Goal: Task Accomplishment & Management: Manage account settings

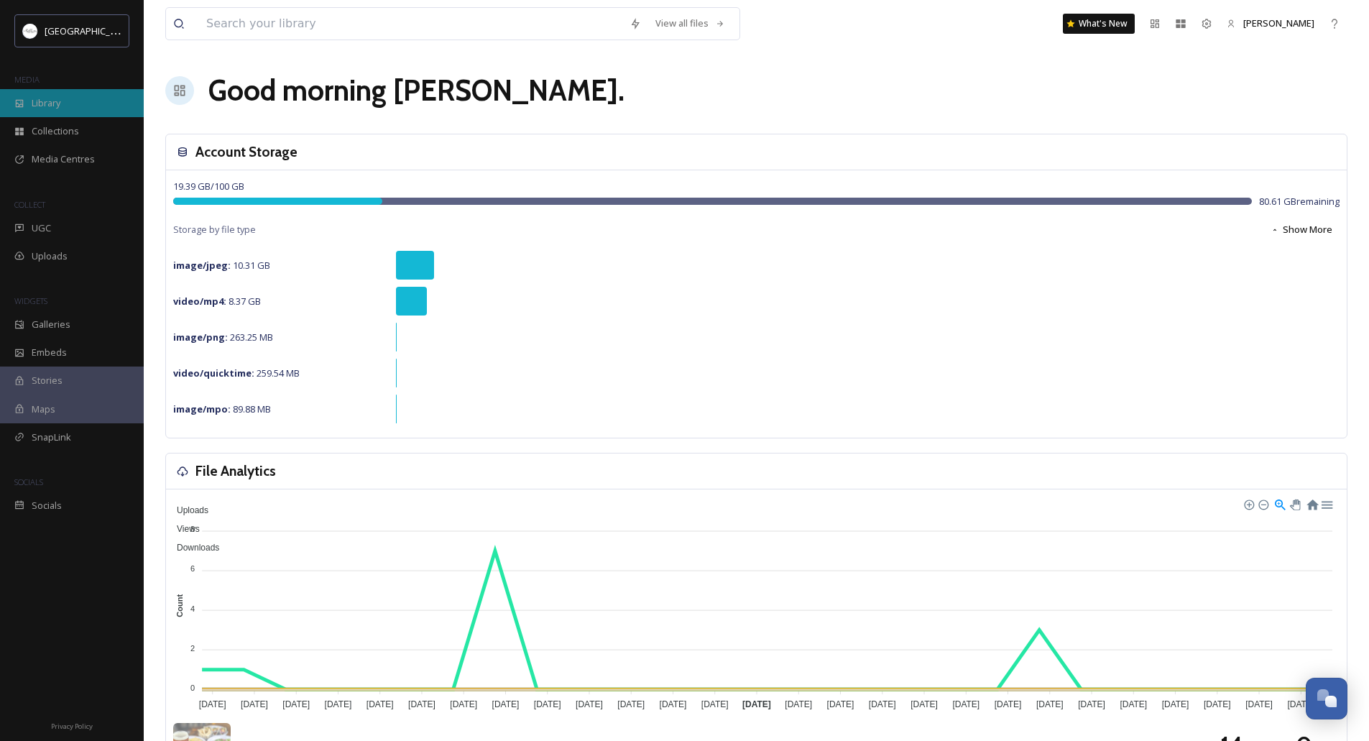
click at [42, 106] on span "Library" at bounding box center [46, 103] width 29 height 14
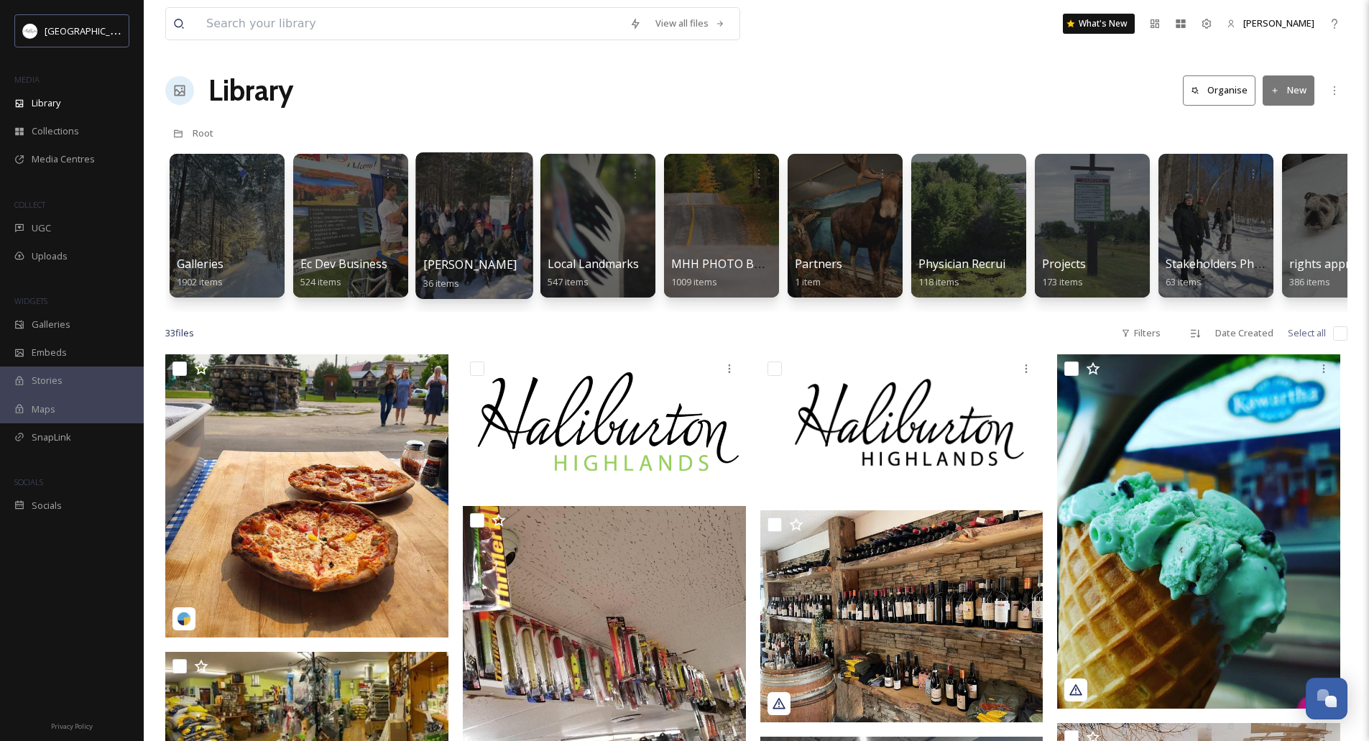
click at [468, 223] on div at bounding box center [473, 225] width 117 height 147
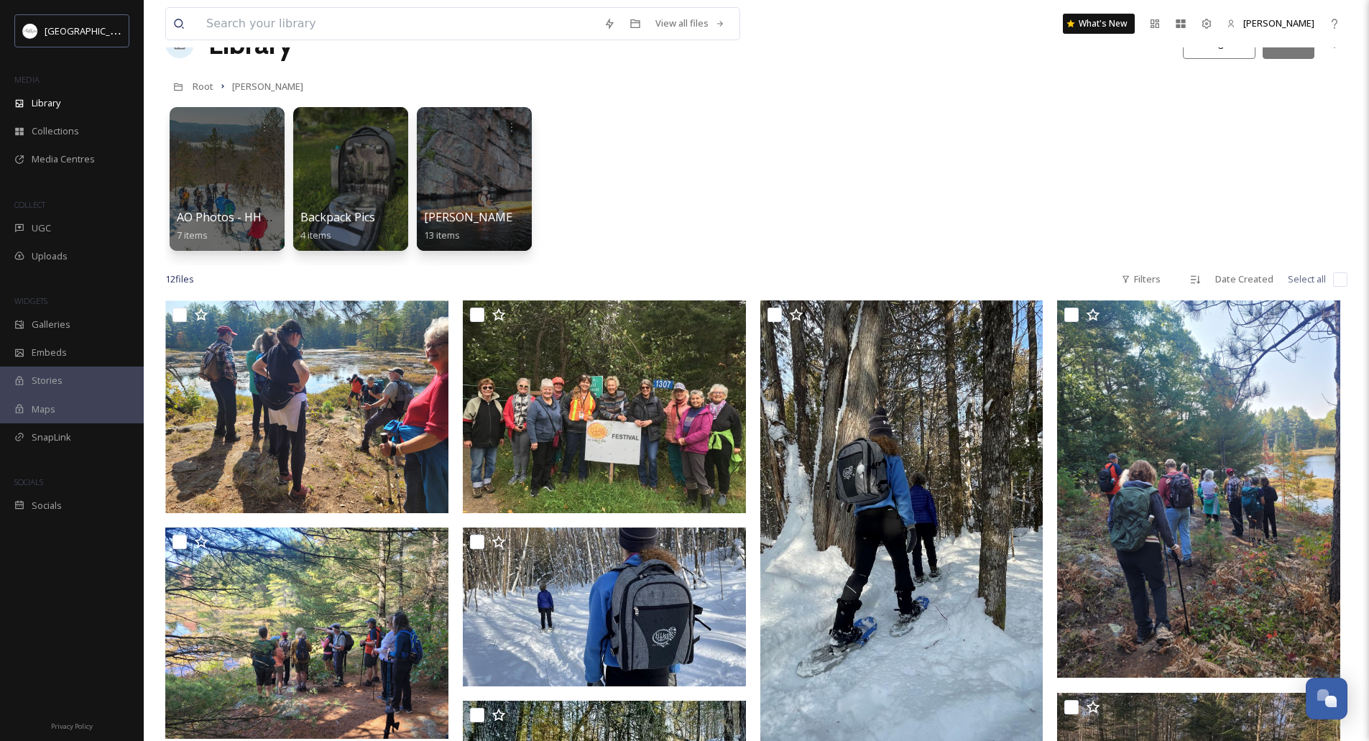
scroll to position [72, 0]
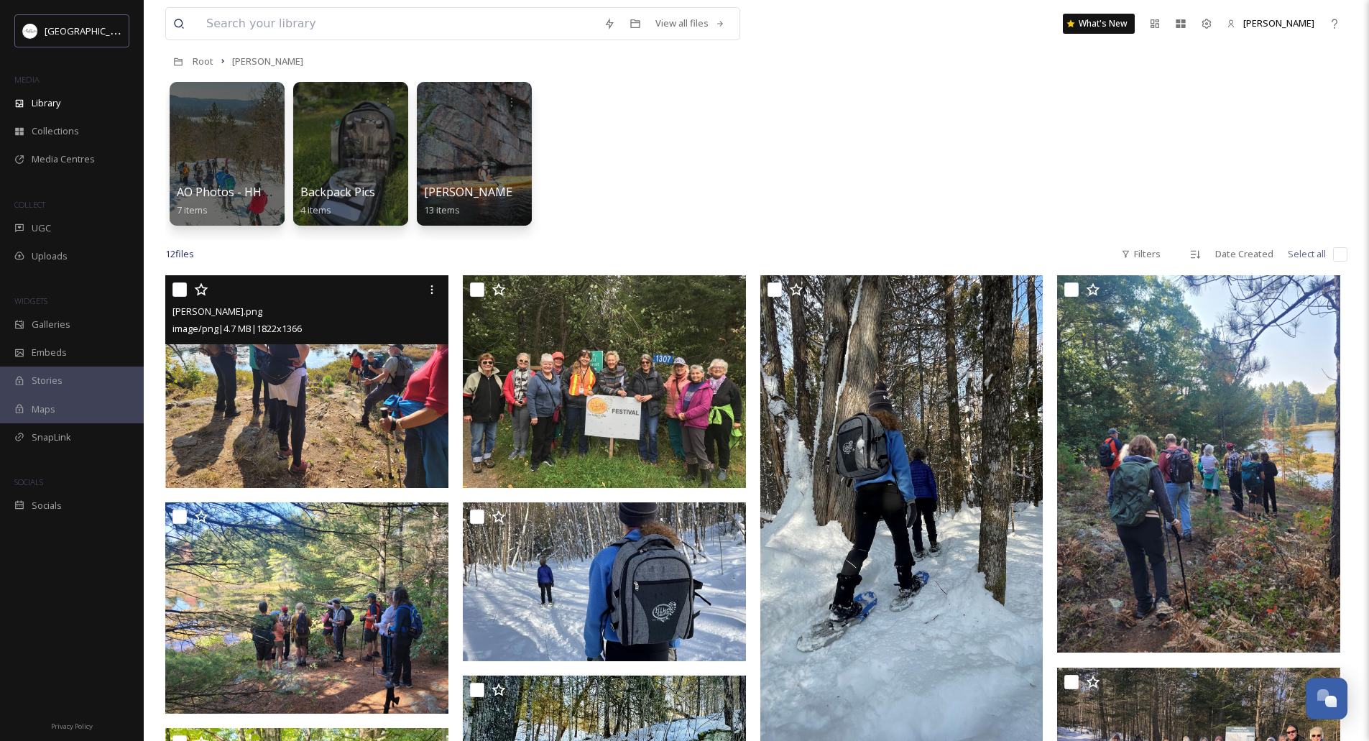
click at [176, 286] on input "checkbox" at bounding box center [179, 289] width 14 height 14
checkbox input "true"
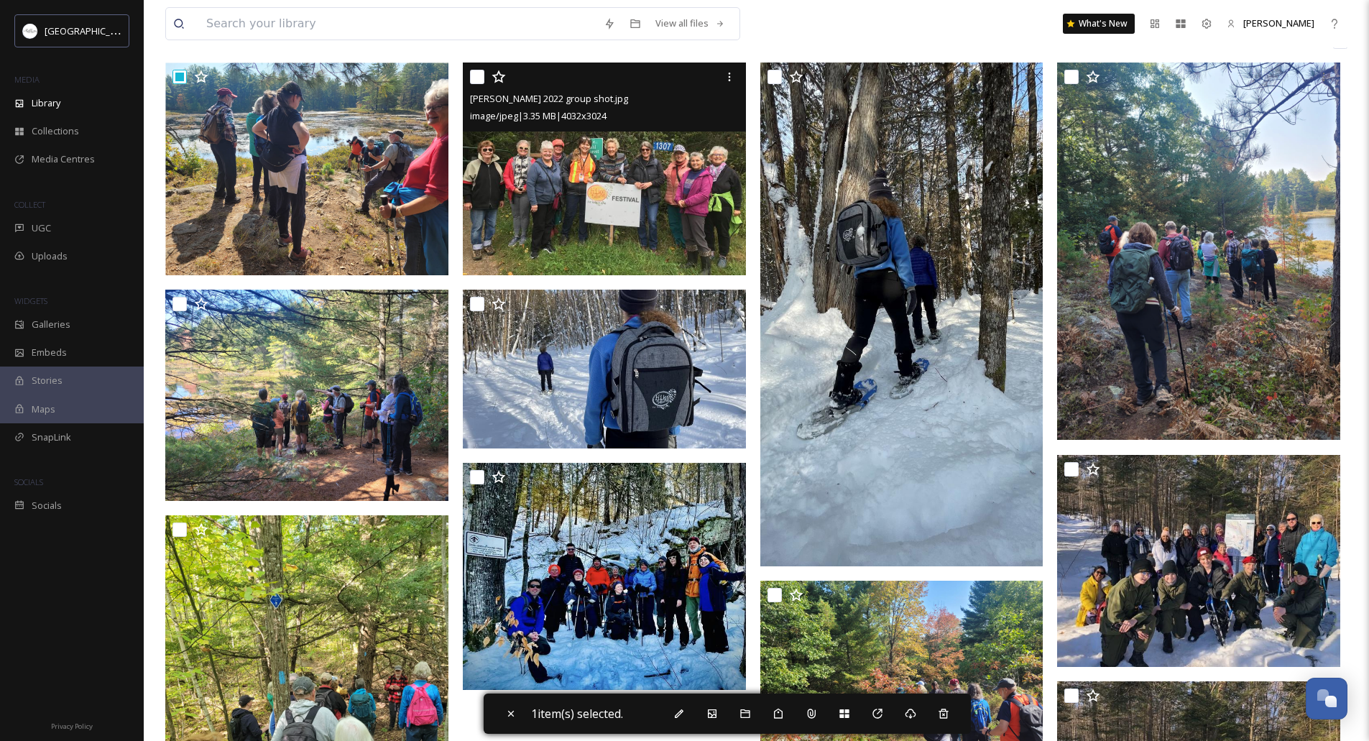
scroll to position [287, 0]
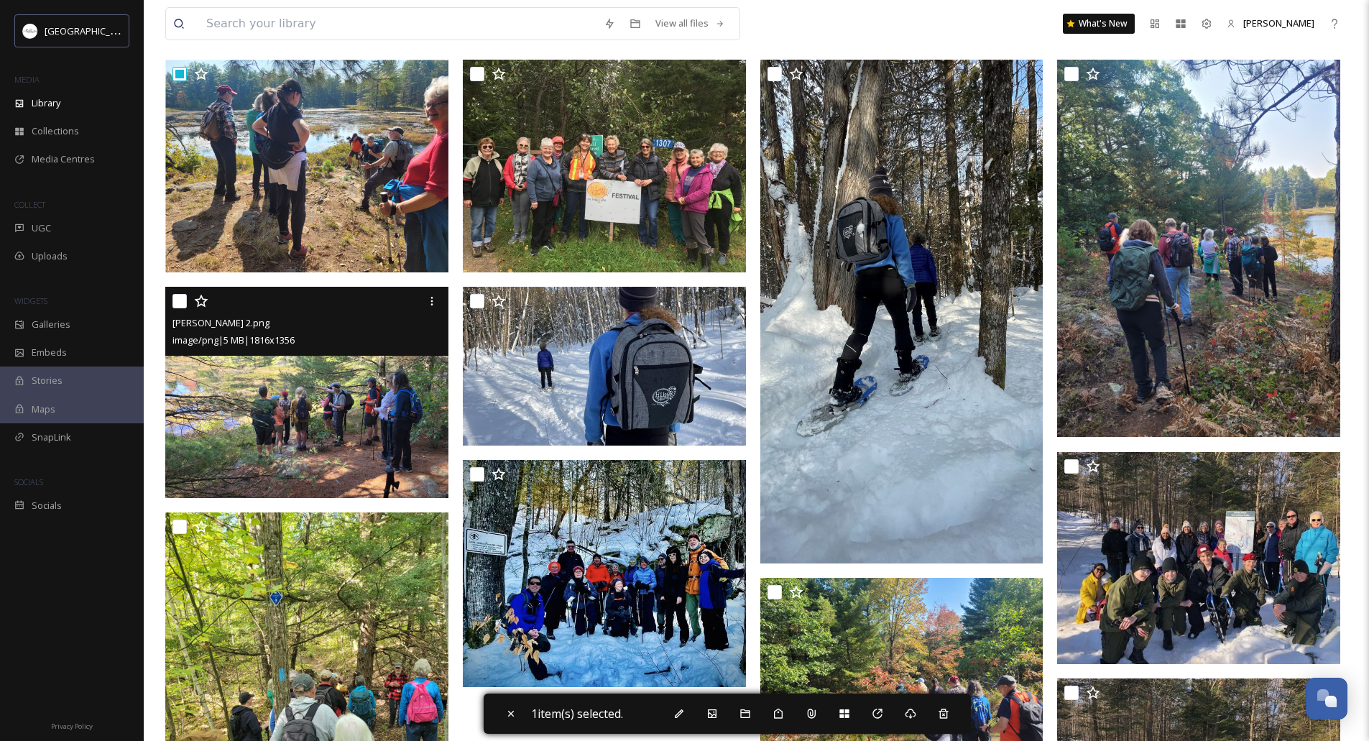
drag, startPoint x: 172, startPoint y: 300, endPoint x: 186, endPoint y: 318, distance: 23.1
click at [173, 300] on input "checkbox" at bounding box center [179, 301] width 14 height 14
checkbox input "true"
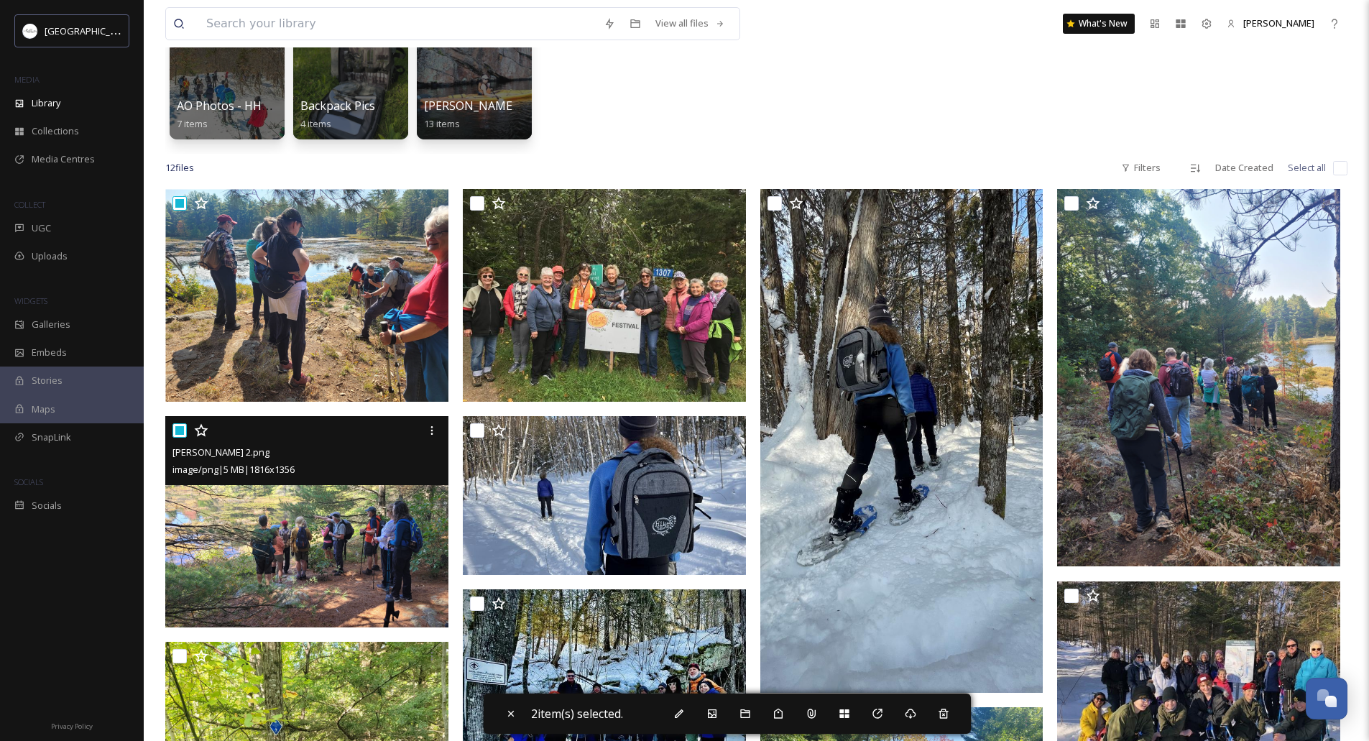
scroll to position [0, 0]
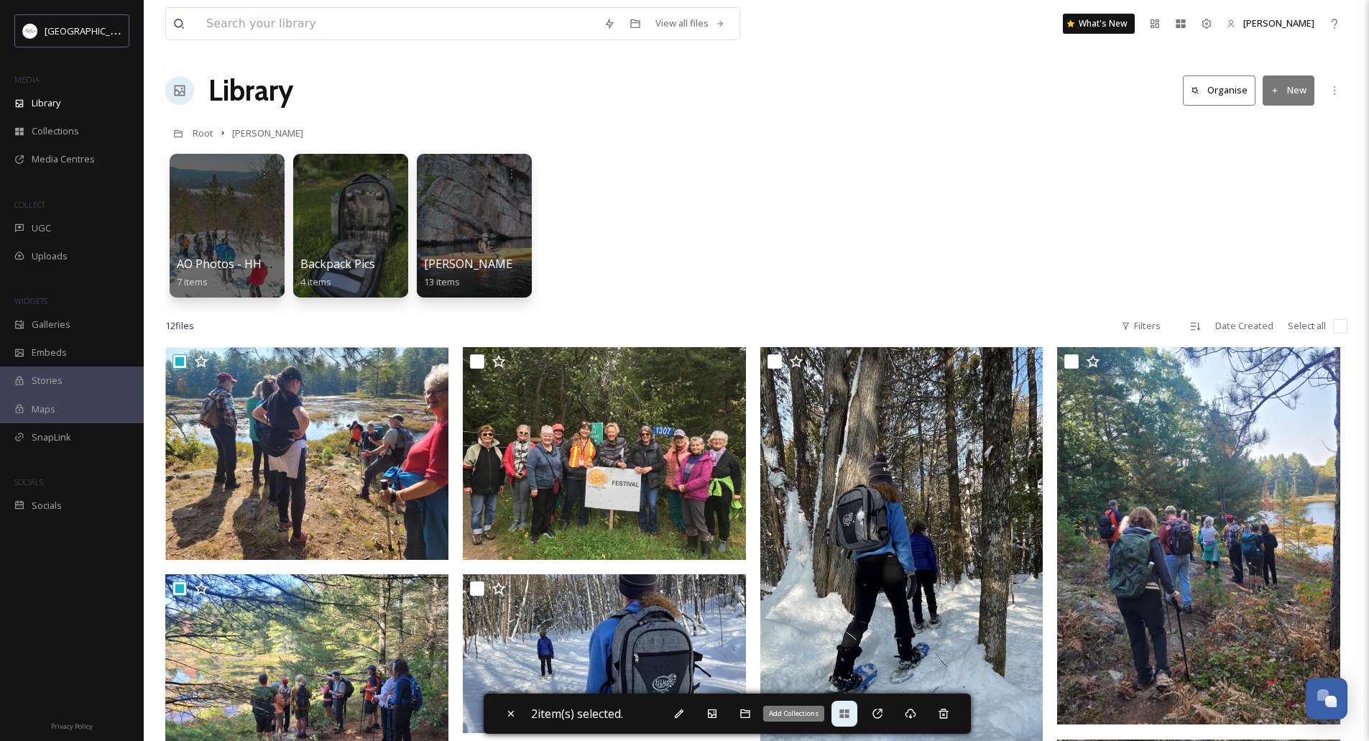
click at [844, 707] on div "Add Collections" at bounding box center [844, 713] width 26 height 26
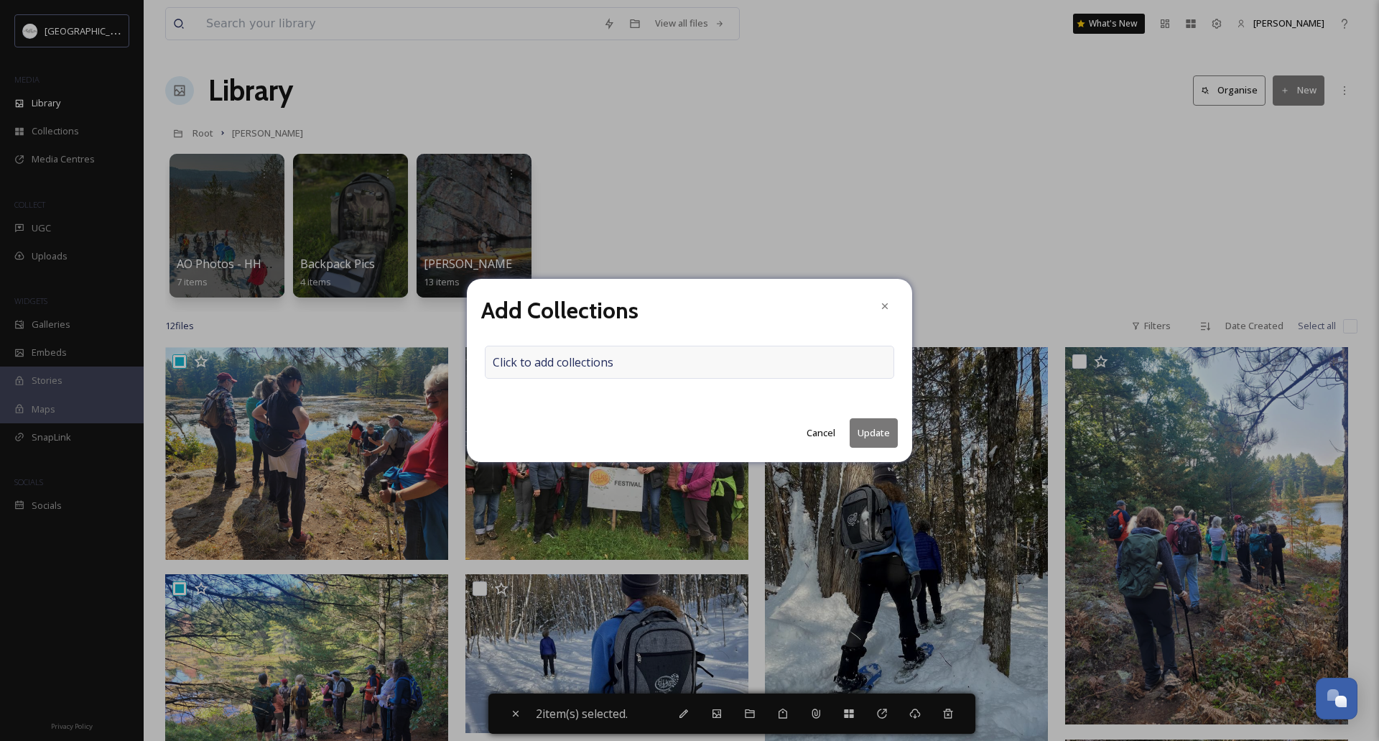
click at [629, 356] on div "Click to add collections" at bounding box center [690, 362] width 410 height 33
click at [650, 356] on div at bounding box center [690, 362] width 410 height 33
click at [549, 361] on input at bounding box center [565, 362] width 158 height 32
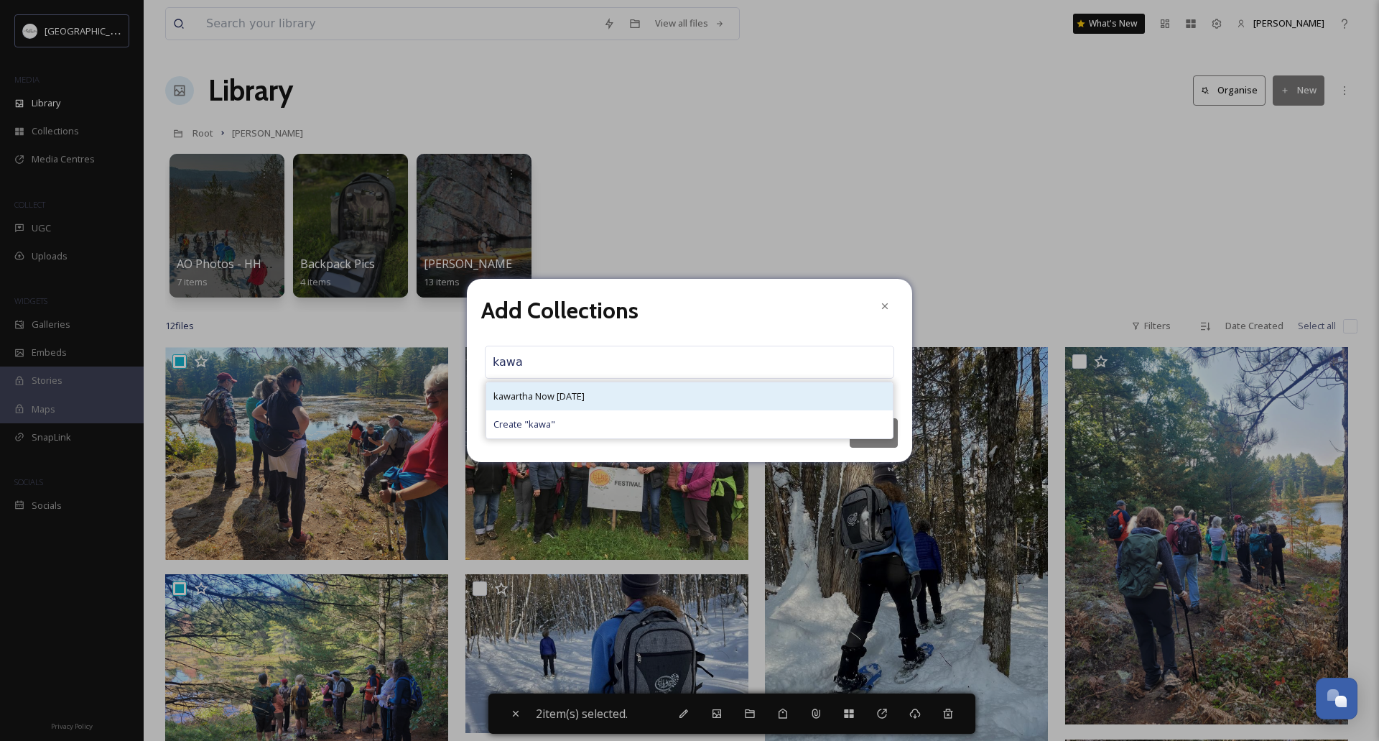
type input "kawa"
click at [529, 389] on span "kawartha Now [DATE]" at bounding box center [539, 396] width 91 height 14
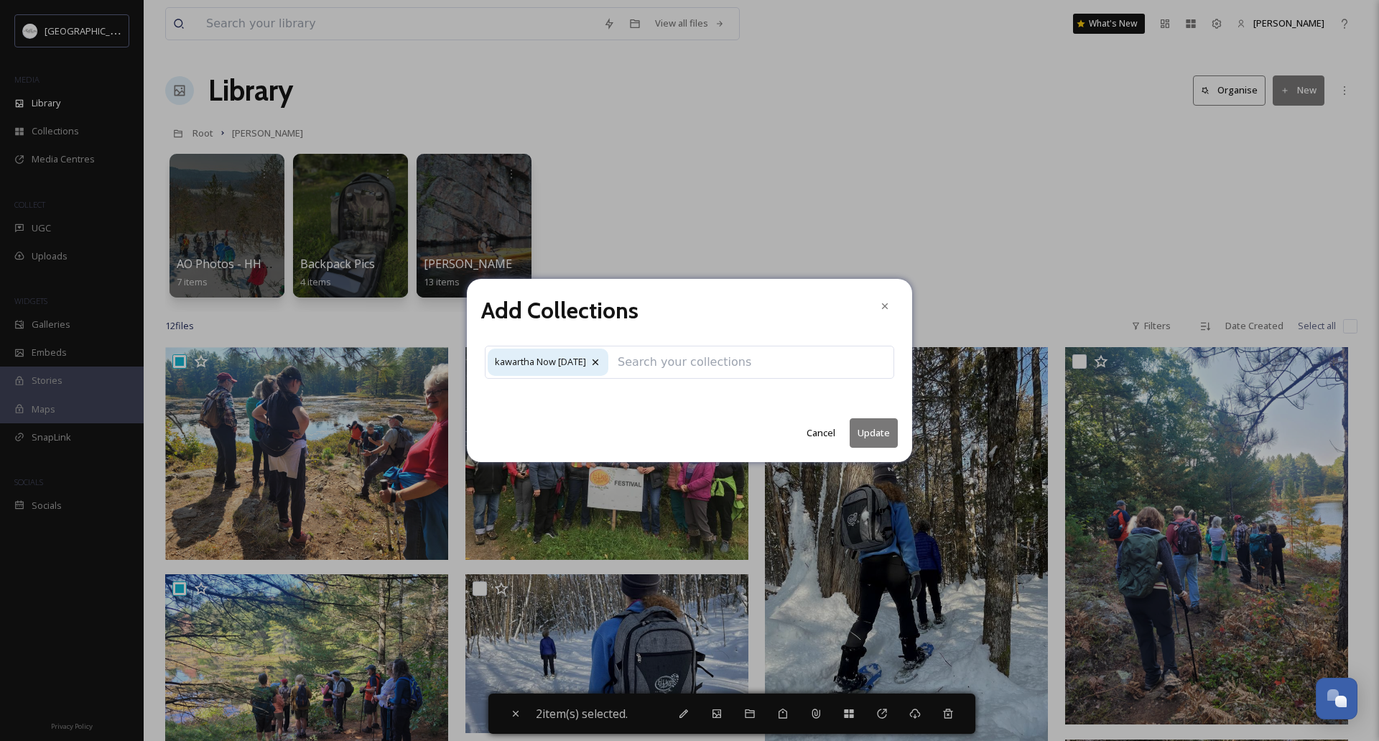
click at [869, 423] on button "Update" at bounding box center [874, 432] width 48 height 29
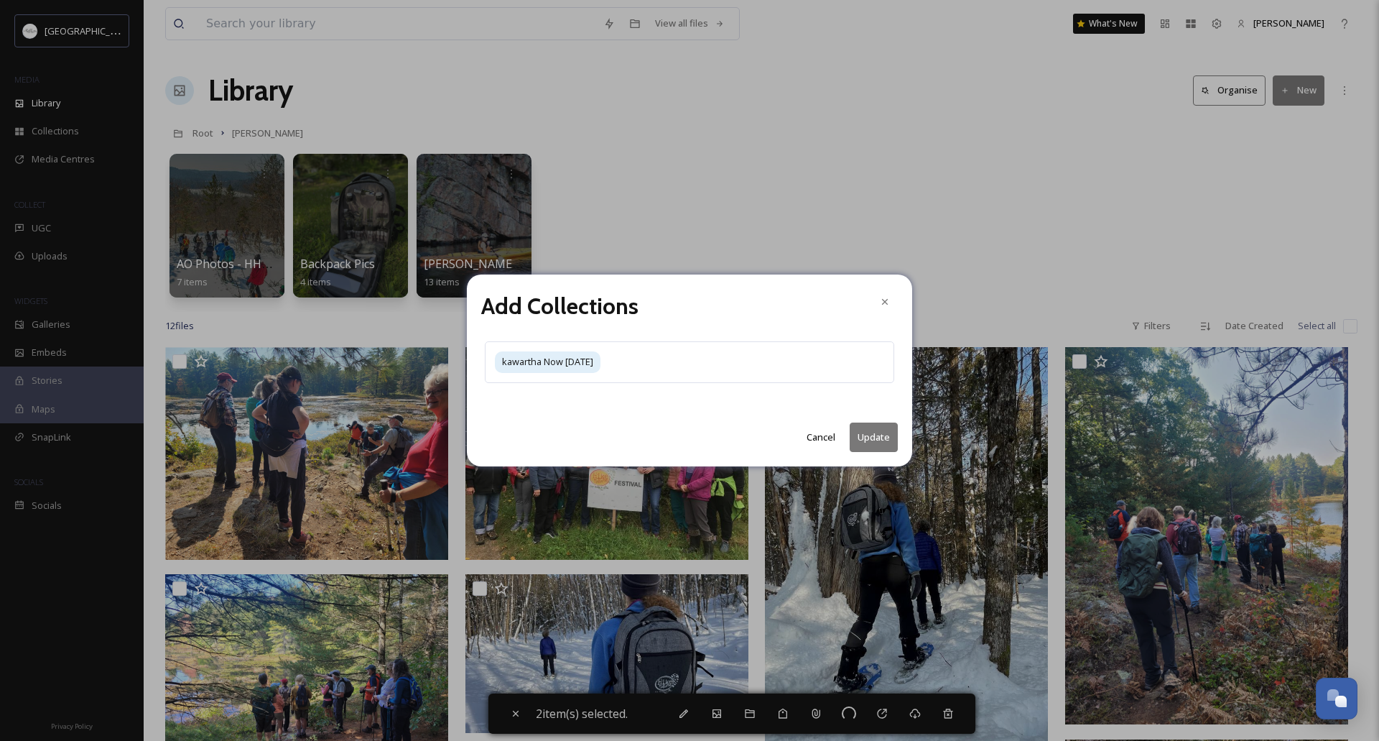
checkbox input "false"
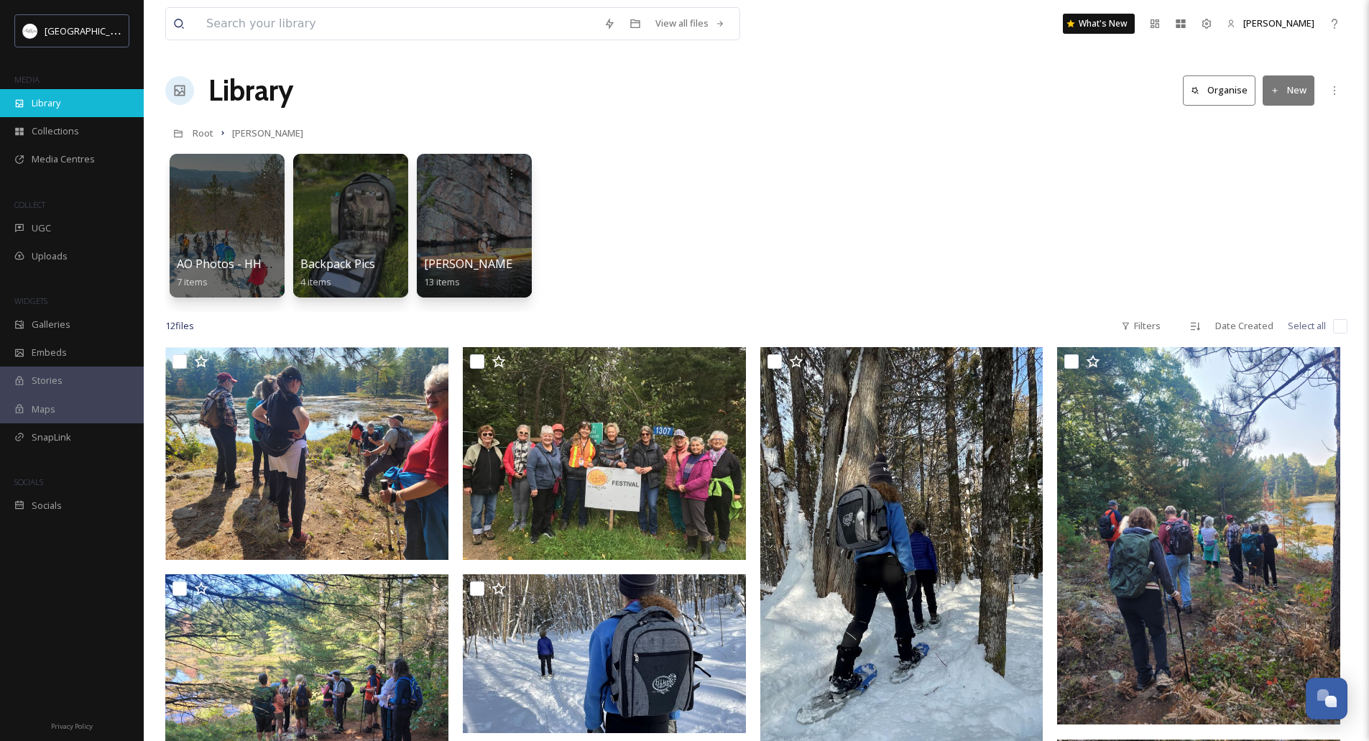
click at [83, 93] on div "Library" at bounding box center [72, 103] width 144 height 28
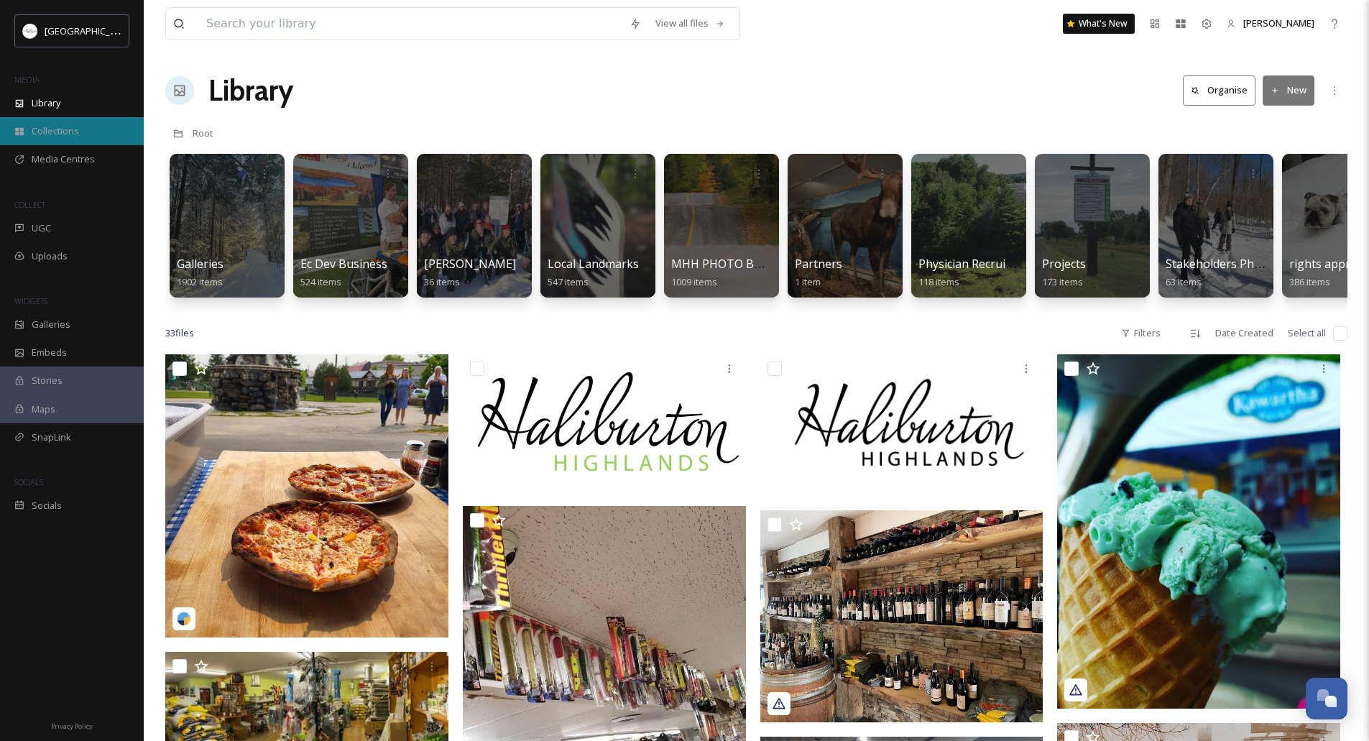
click at [89, 131] on div "Collections" at bounding box center [72, 131] width 144 height 28
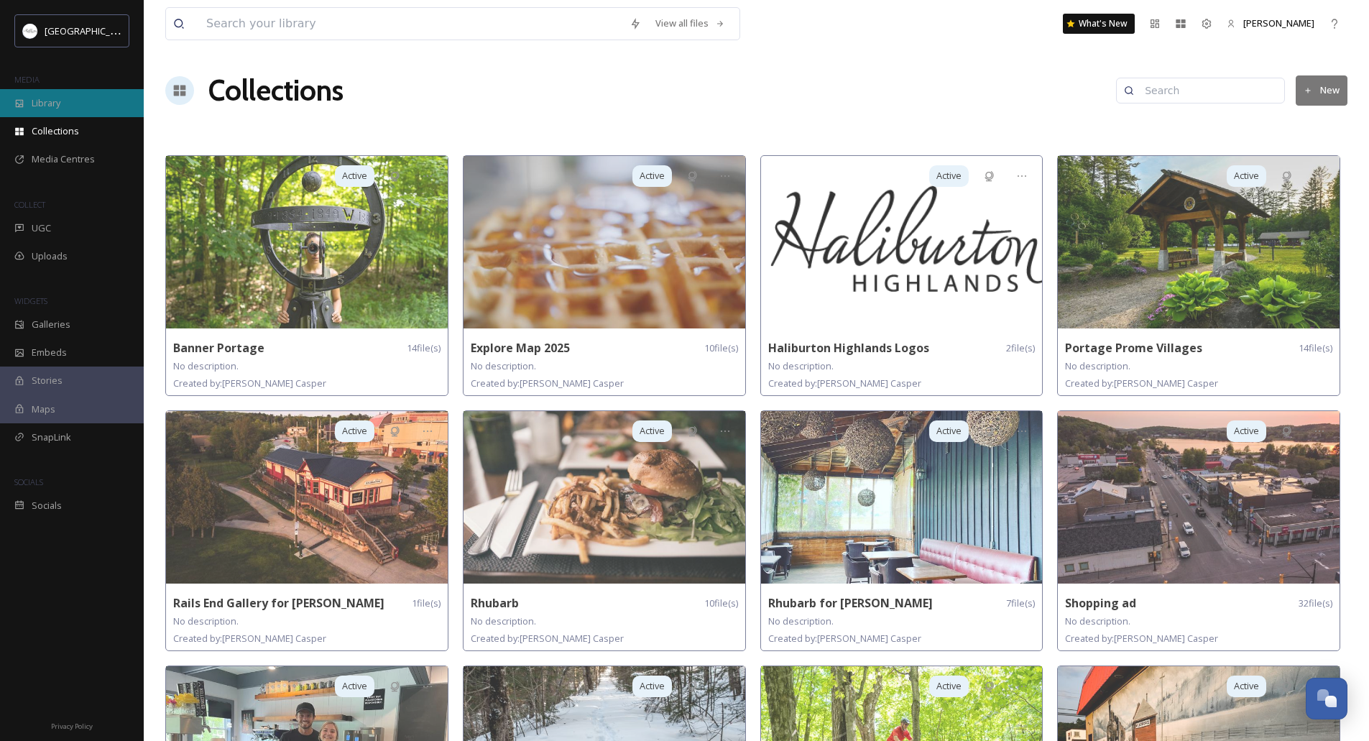
click at [70, 104] on div "Library" at bounding box center [72, 103] width 144 height 28
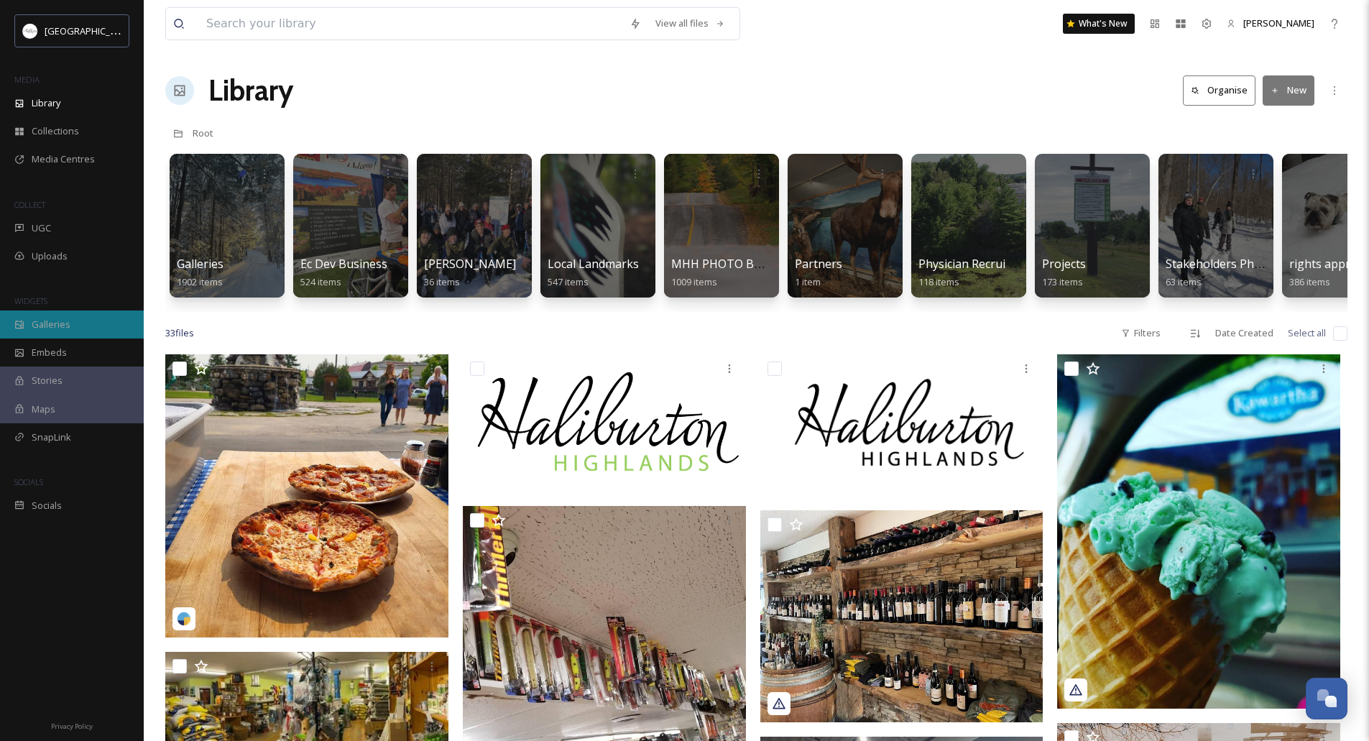
click at [56, 318] on span "Galleries" at bounding box center [51, 325] width 39 height 14
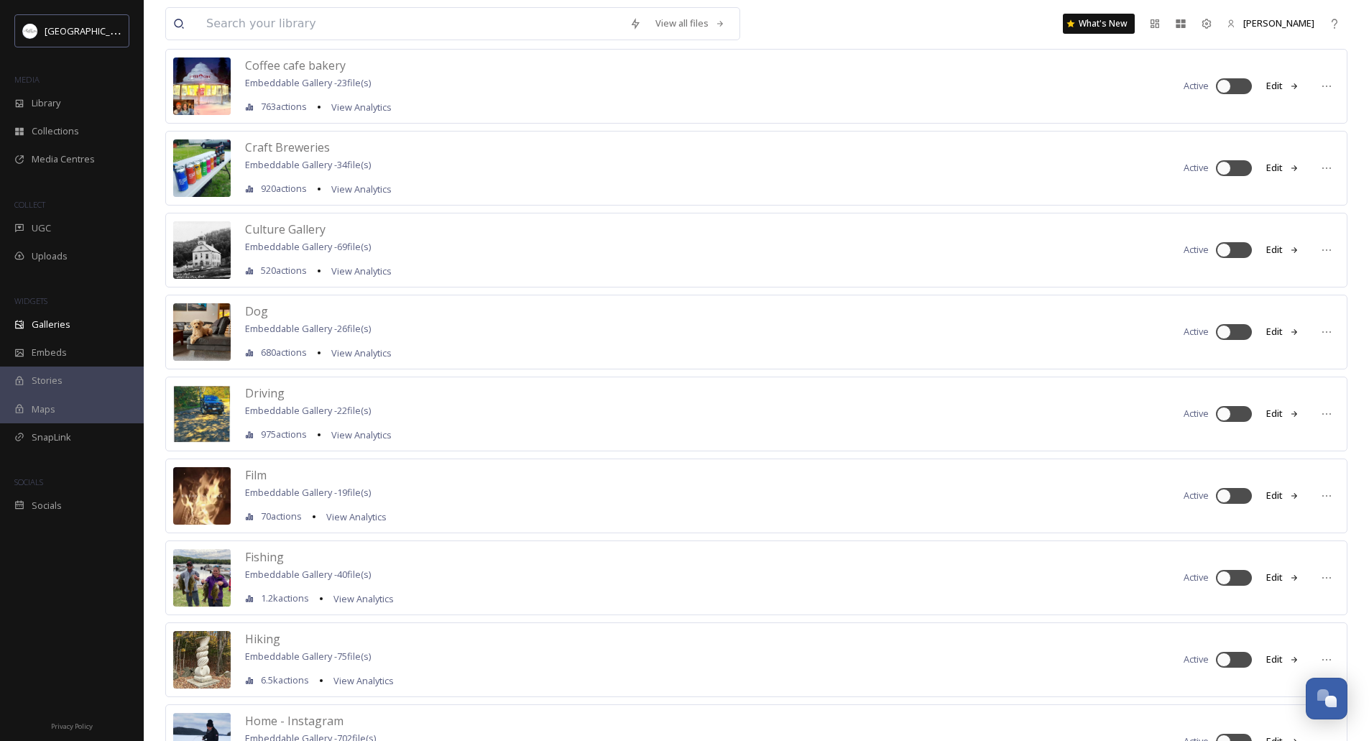
scroll to position [718, 0]
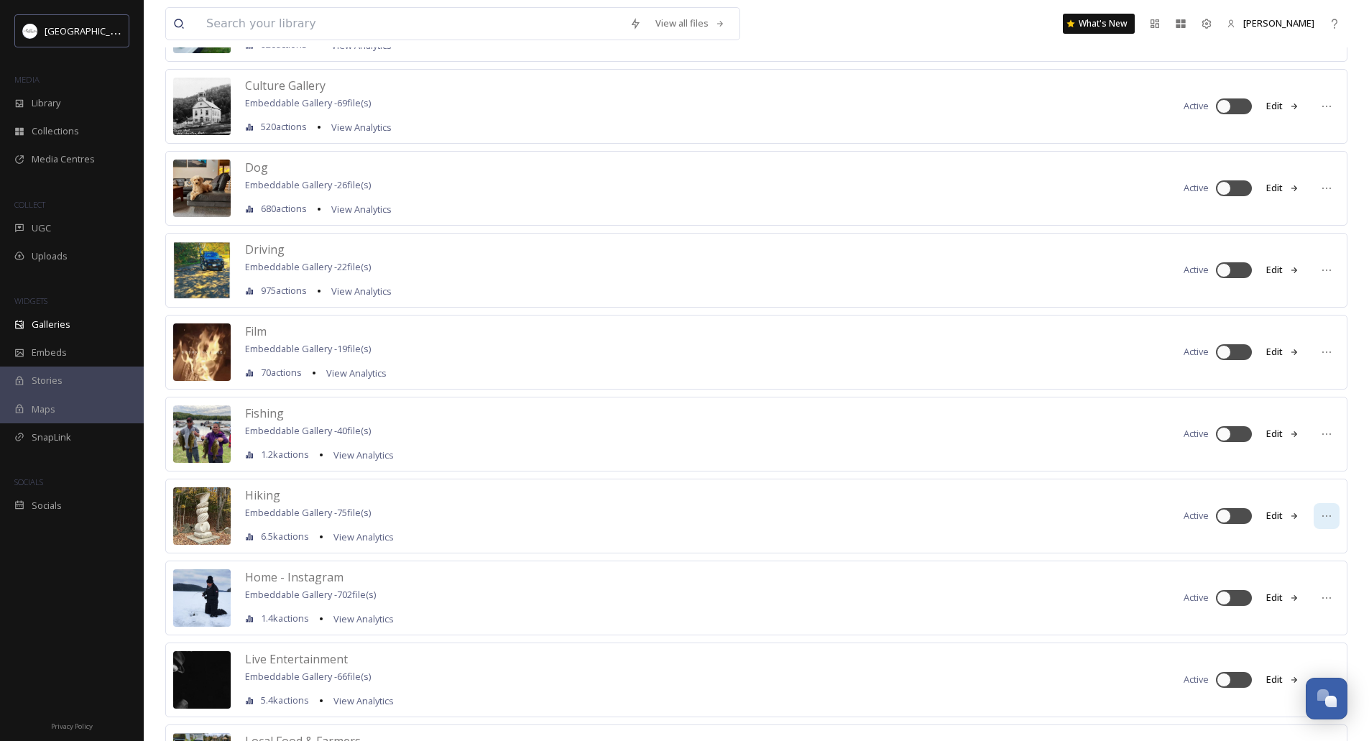
click at [1321, 514] on icon at bounding box center [1326, 515] width 11 height 11
click at [274, 494] on span "Hiking" at bounding box center [262, 495] width 35 height 16
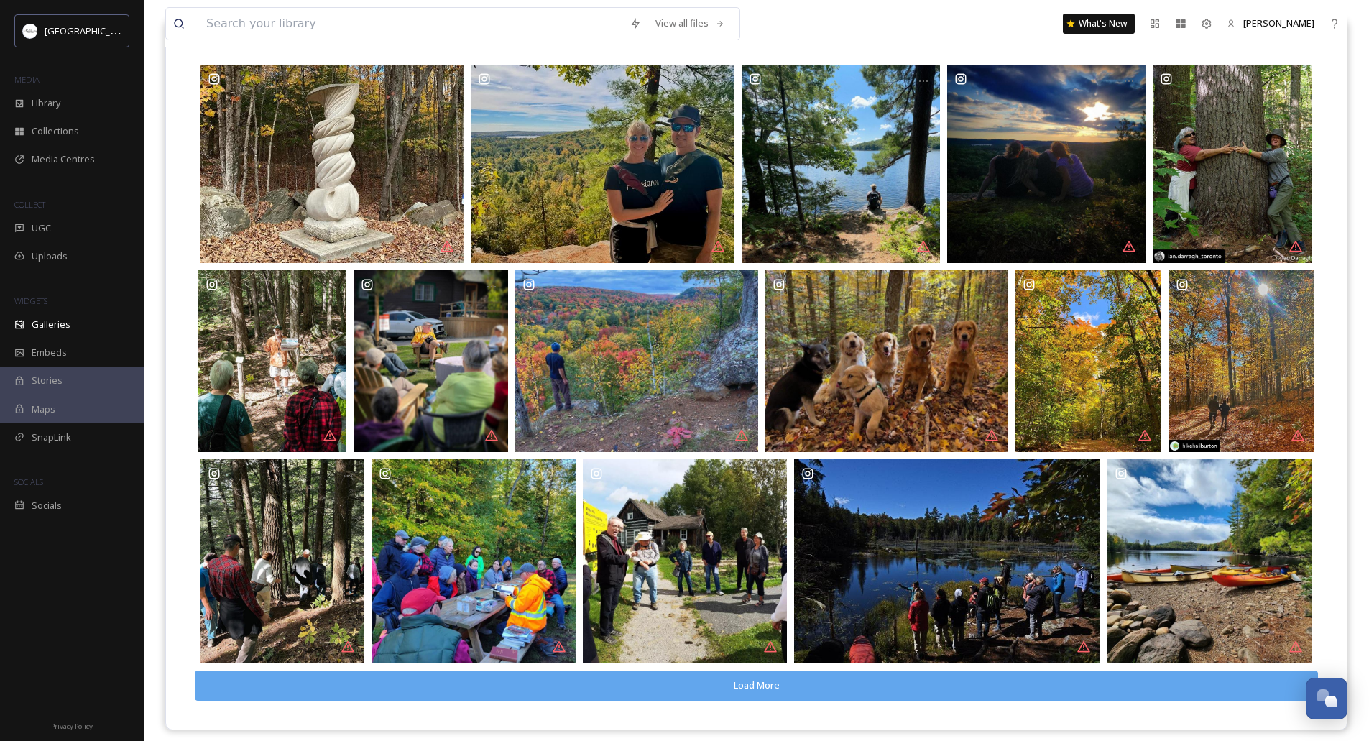
scroll to position [206, 0]
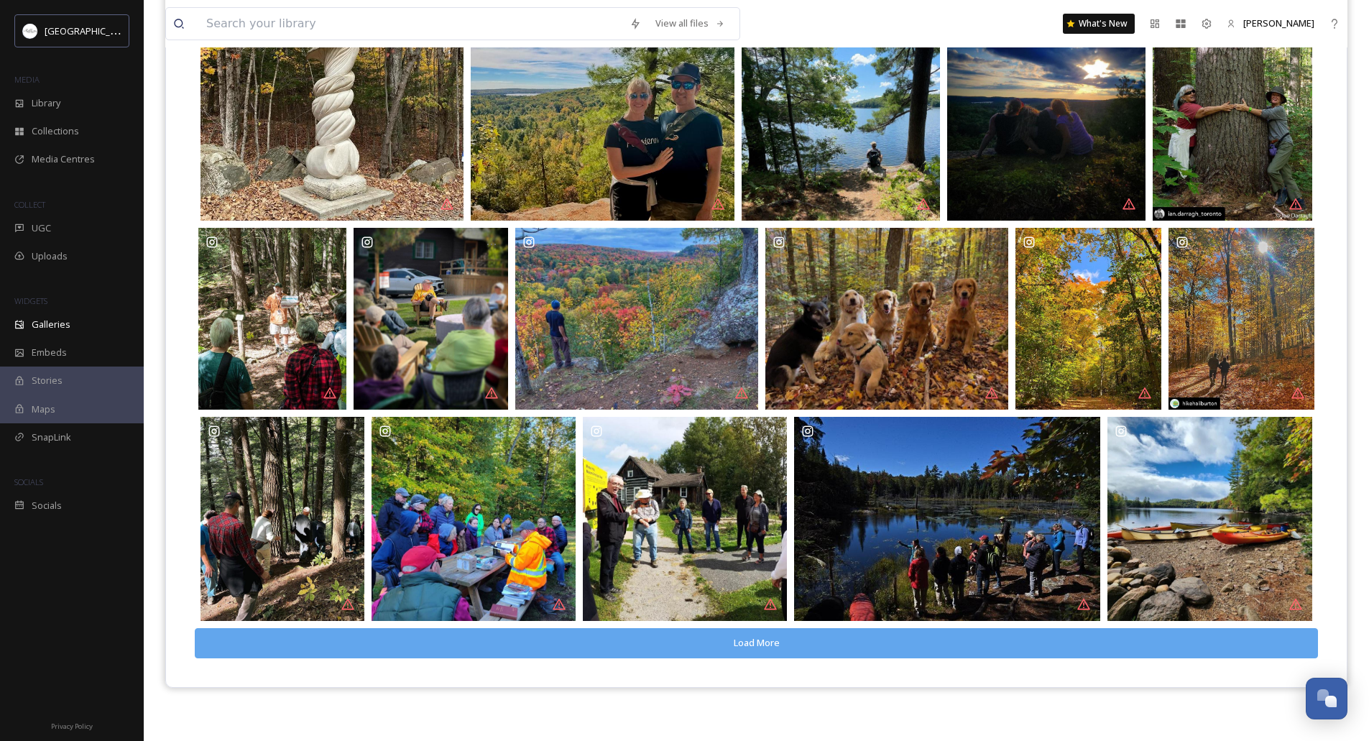
click at [749, 648] on button "Load More" at bounding box center [756, 642] width 1123 height 29
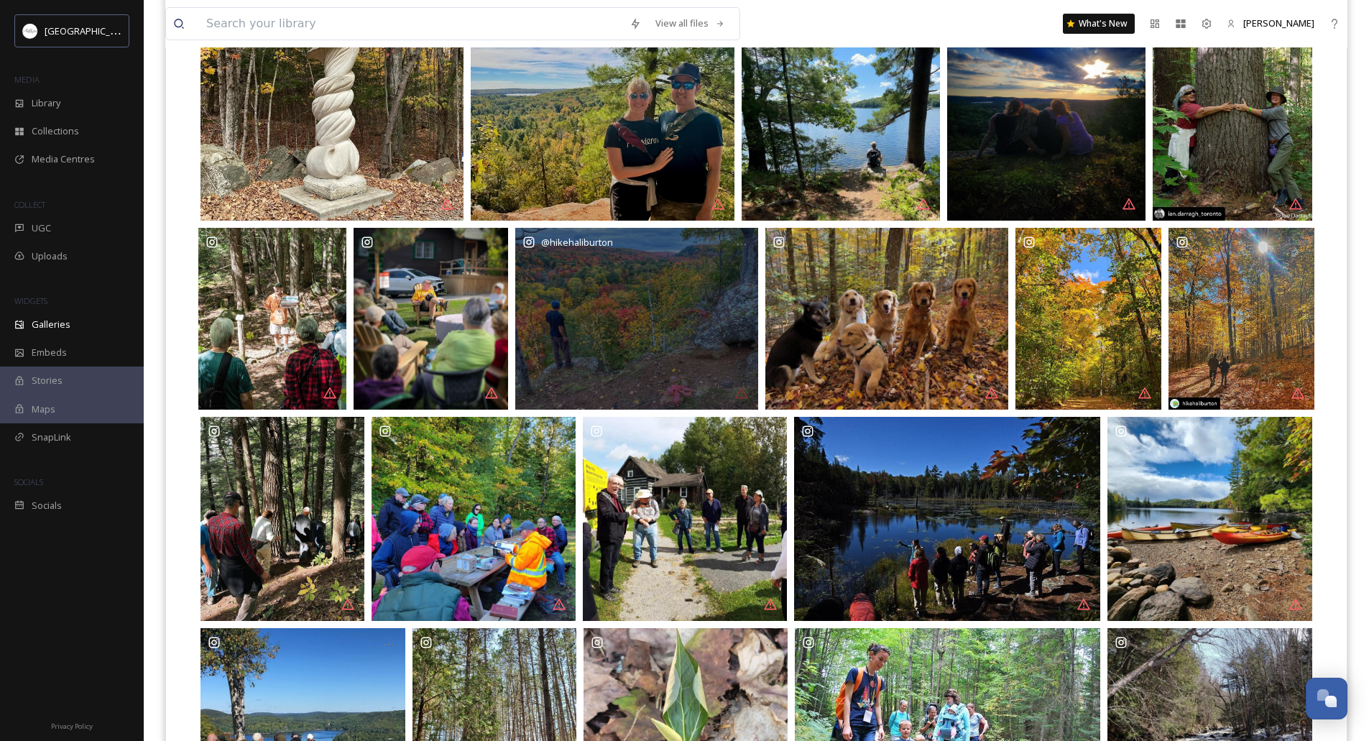
click at [647, 303] on div "@ hikehaliburton" at bounding box center [636, 319] width 243 height 182
click at [743, 239] on icon at bounding box center [741, 244] width 11 height 11
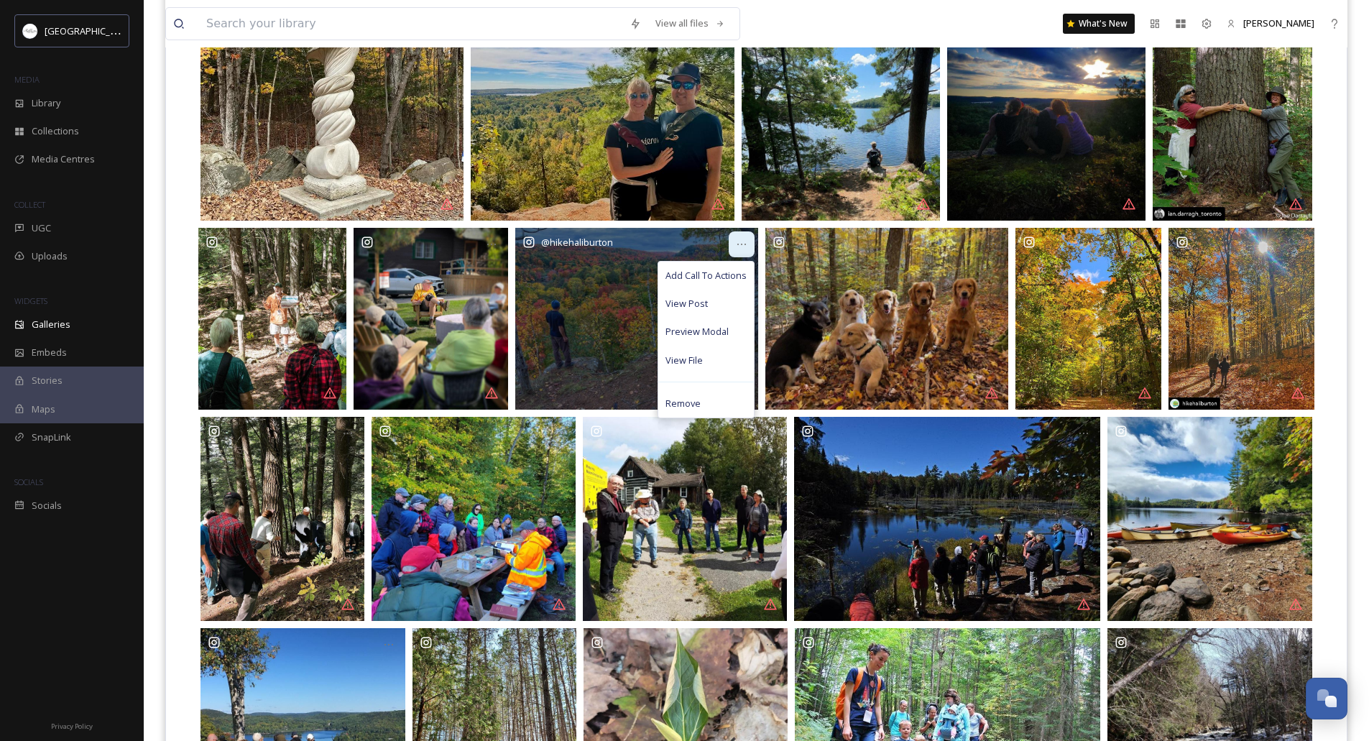
click at [739, 237] on div at bounding box center [742, 244] width 26 height 26
click at [741, 249] on icon at bounding box center [741, 244] width 11 height 11
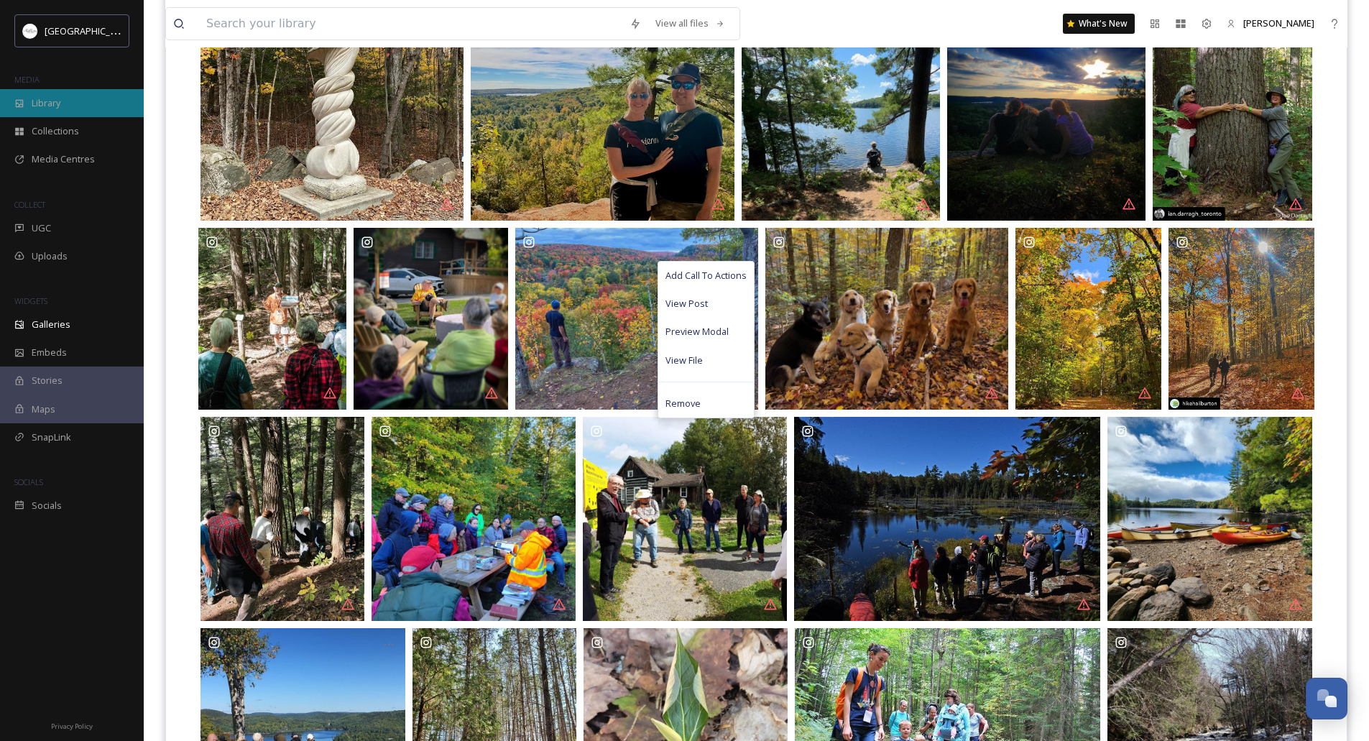
click at [73, 103] on div "Library" at bounding box center [72, 103] width 144 height 28
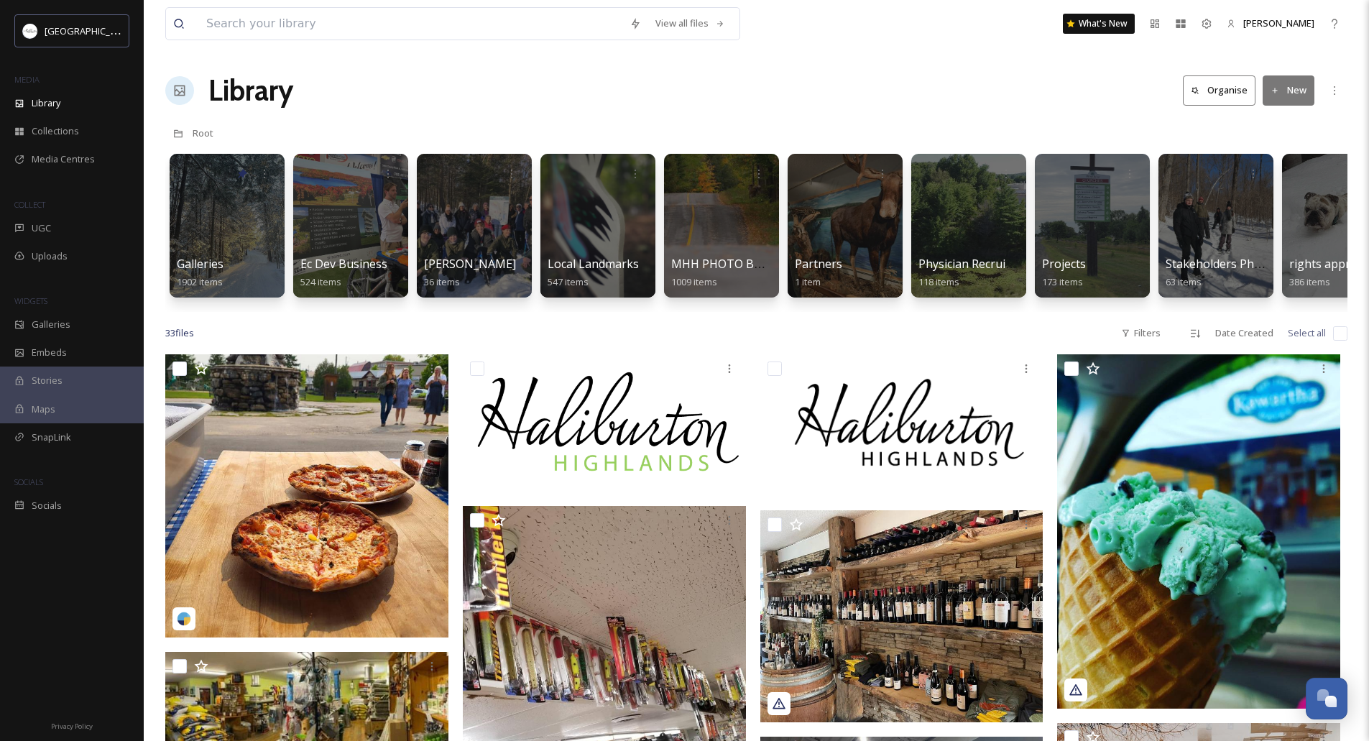
drag, startPoint x: 329, startPoint y: 309, endPoint x: 458, endPoint y: 307, distance: 128.6
click at [458, 307] on div "Galleries 1902 items Ec Dev Business Photos 524 items Hike Haliburton 36 items …" at bounding box center [756, 229] width 1182 height 165
click at [40, 99] on span "Library" at bounding box center [46, 103] width 29 height 14
click at [52, 133] on span "Collections" at bounding box center [55, 131] width 47 height 14
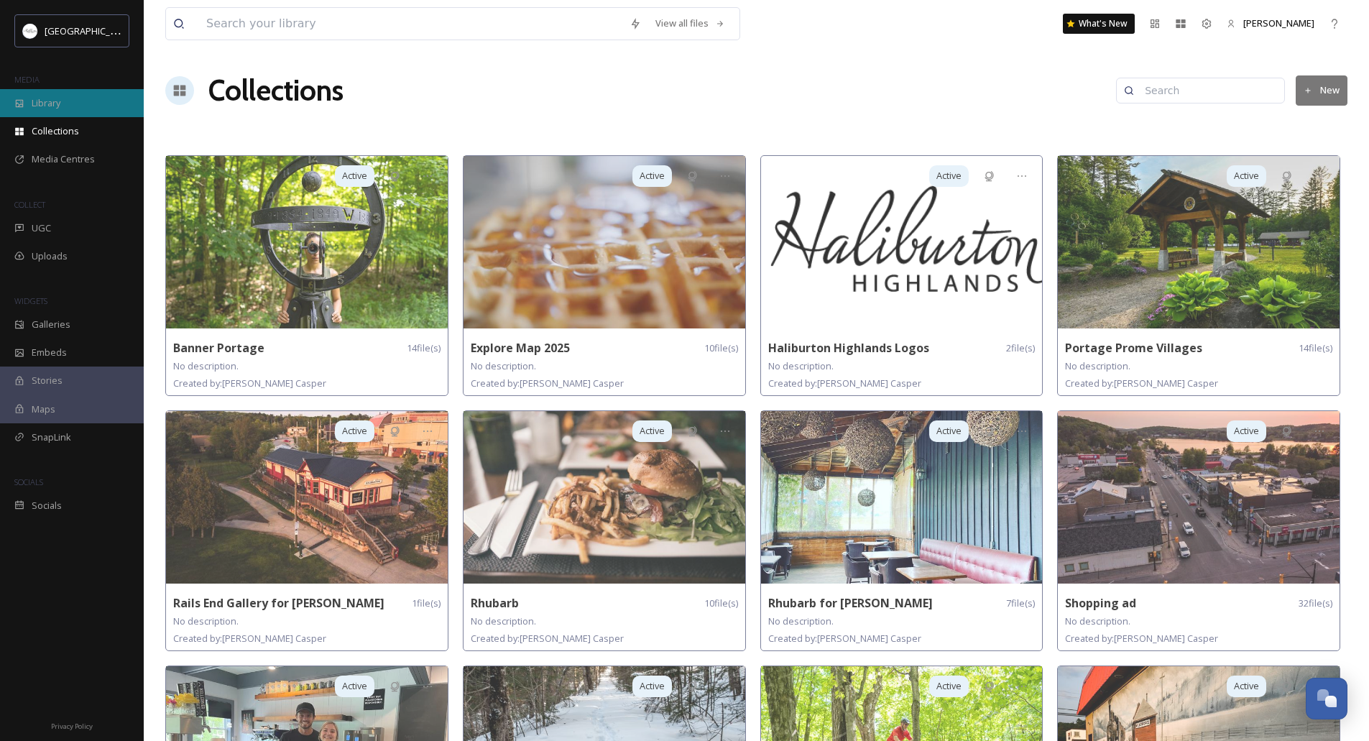
click at [47, 103] on span "Library" at bounding box center [46, 103] width 29 height 14
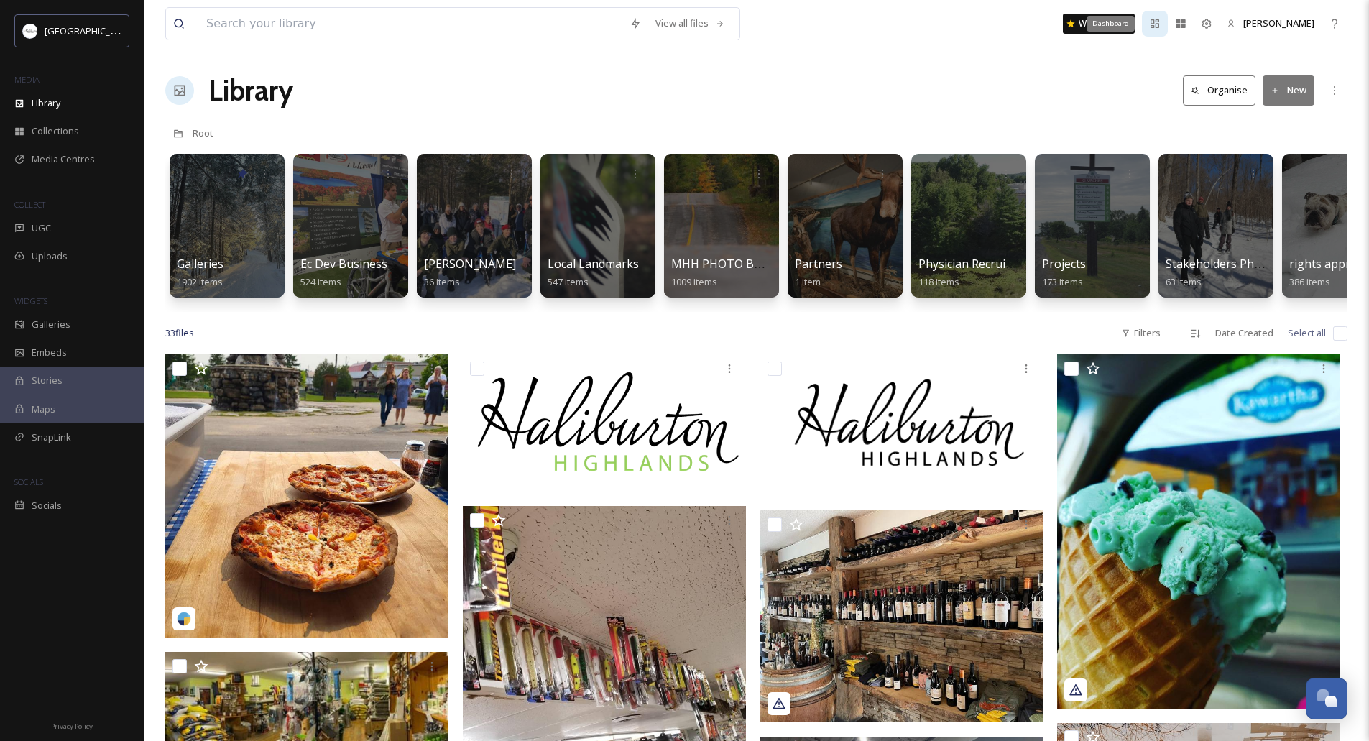
click at [1155, 24] on icon at bounding box center [1154, 23] width 11 height 11
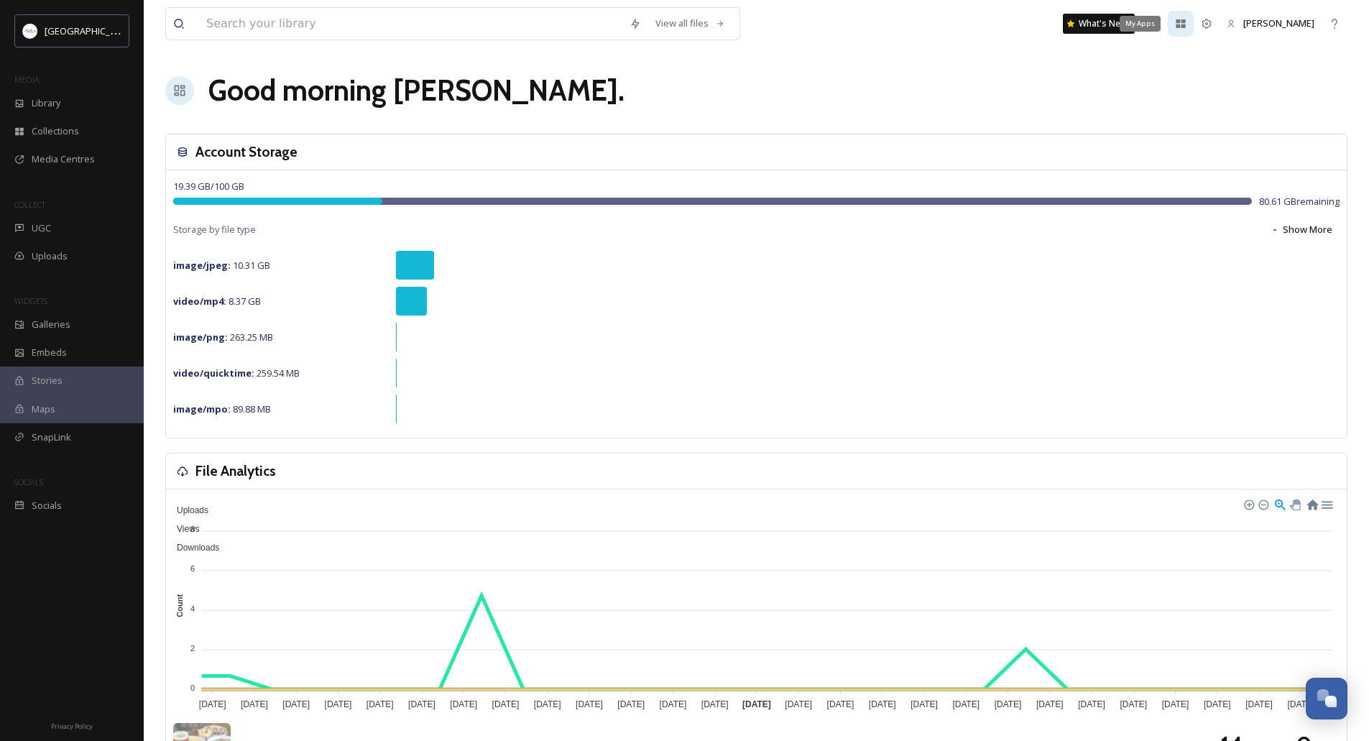
click at [1192, 23] on div "My Apps" at bounding box center [1180, 24] width 26 height 26
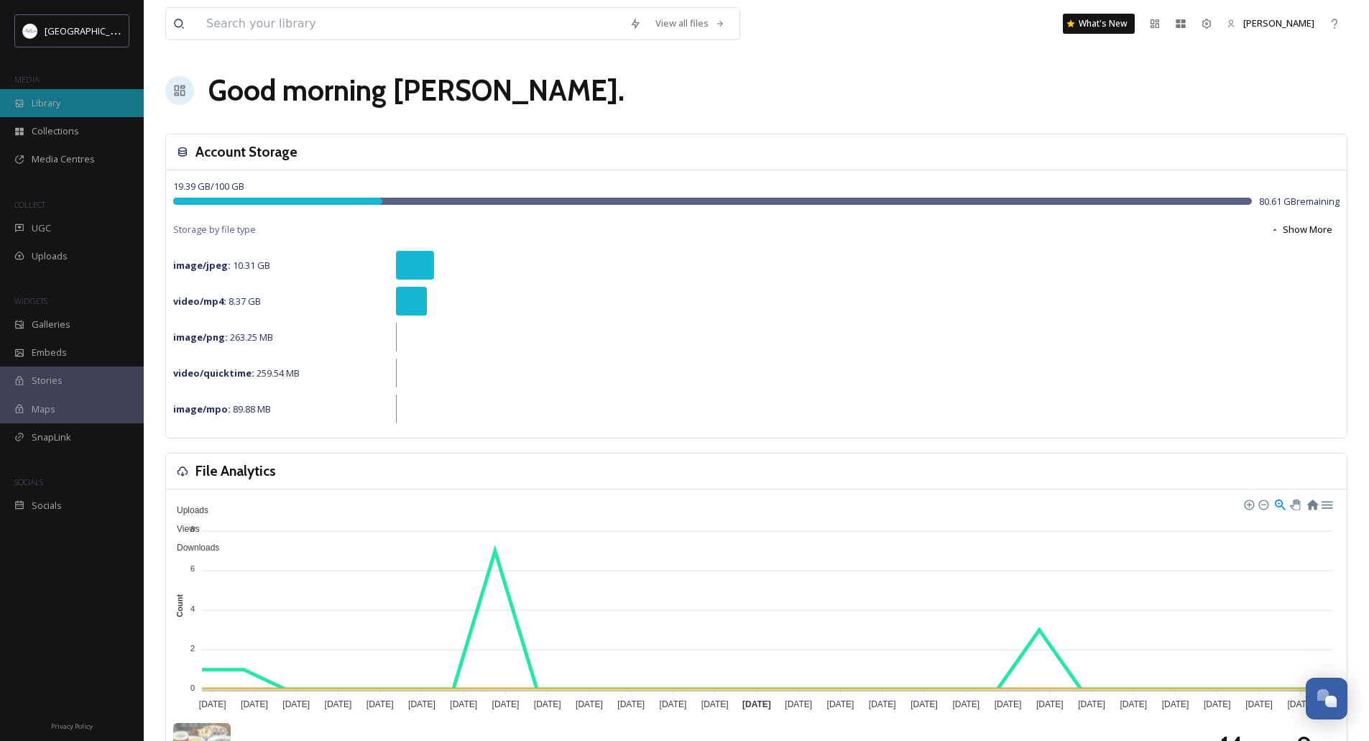
click at [50, 93] on div "Library" at bounding box center [72, 103] width 144 height 28
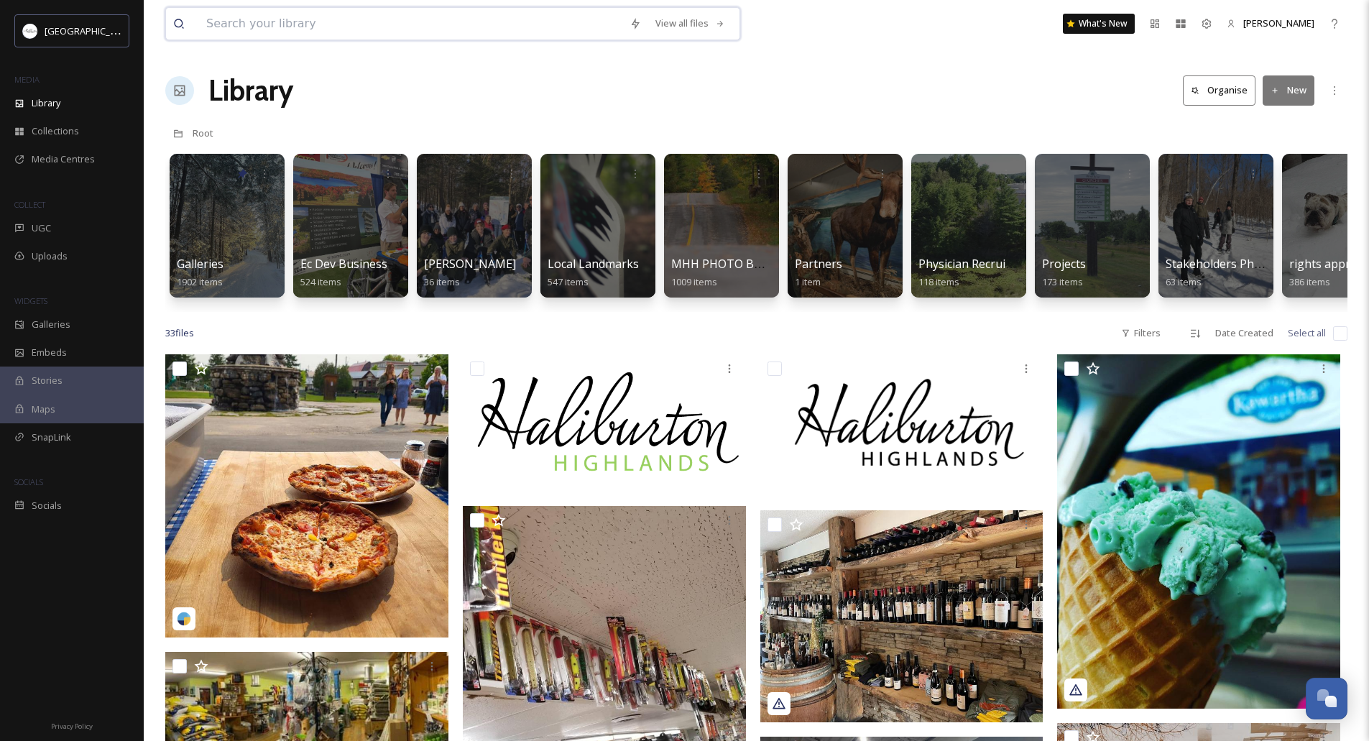
click at [409, 32] on input at bounding box center [410, 24] width 423 height 32
type input "hiking"
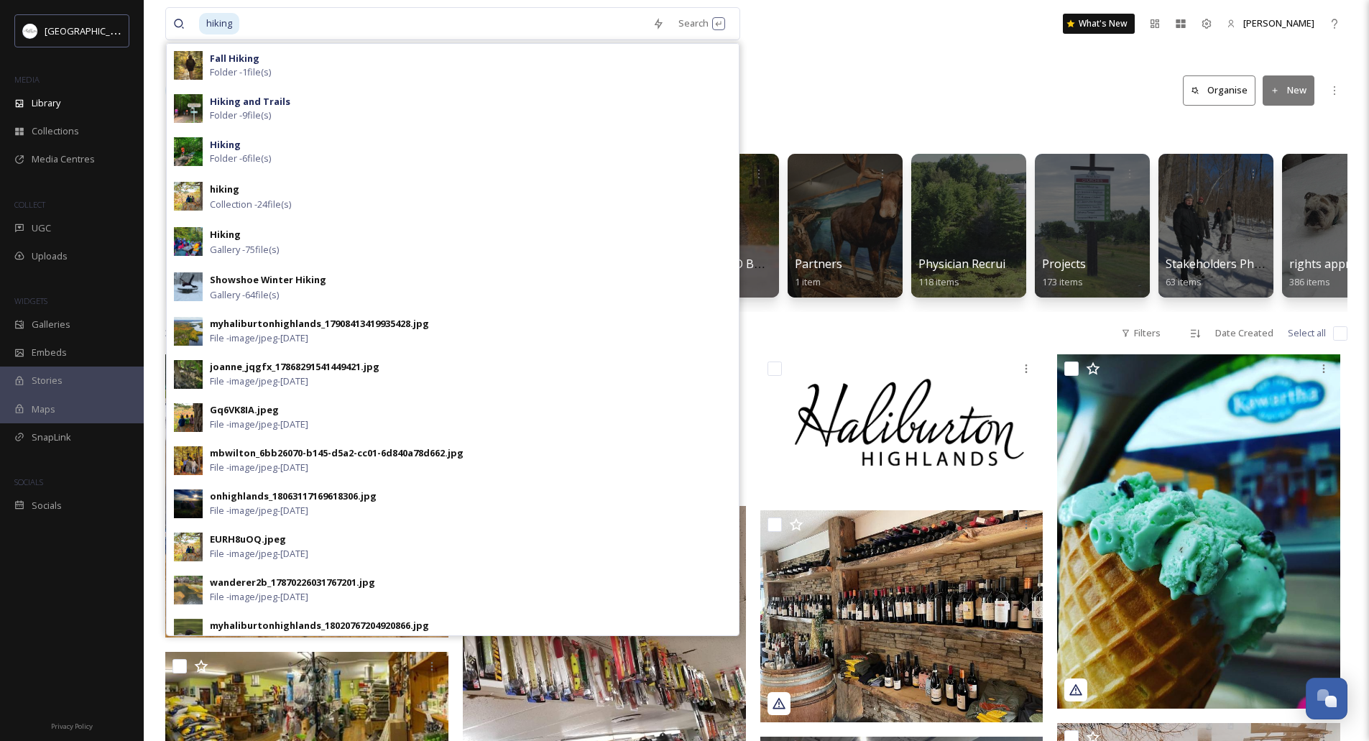
click at [829, 83] on div "Library Organise New" at bounding box center [756, 90] width 1182 height 43
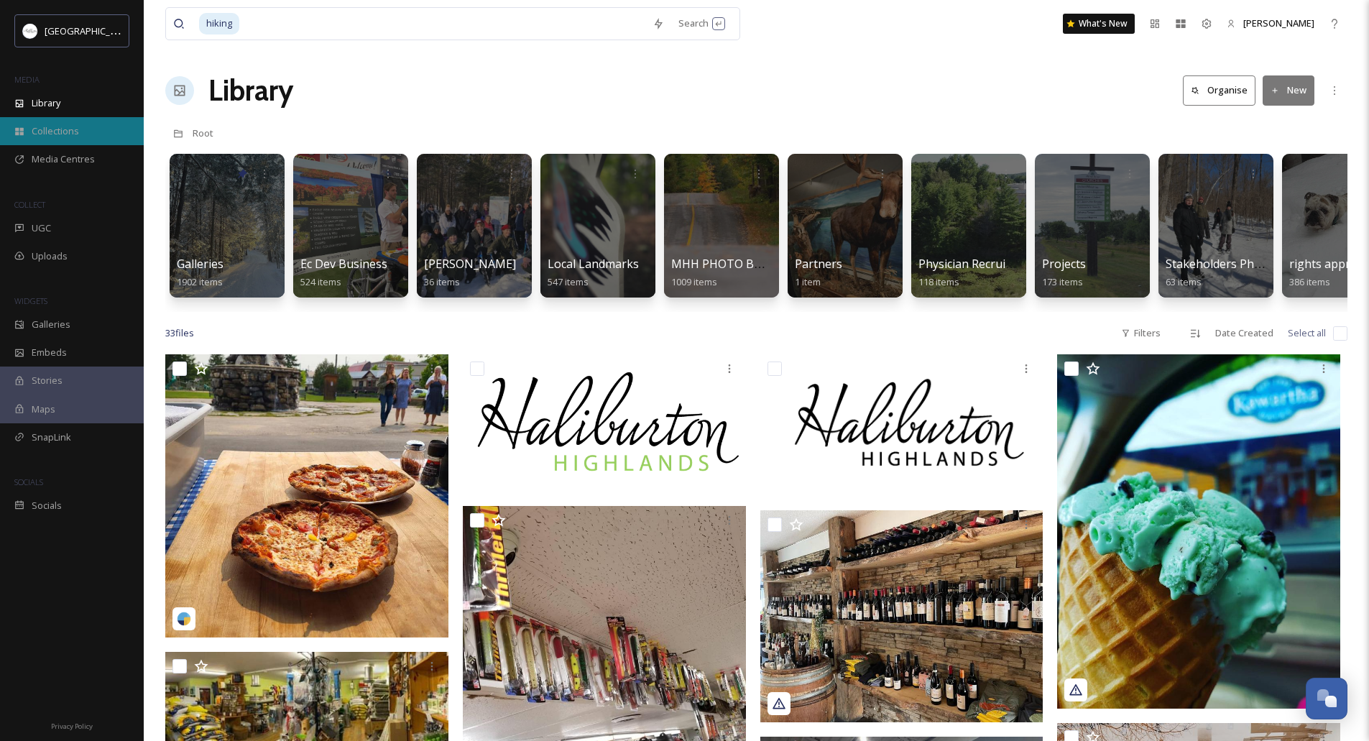
click at [52, 131] on span "Collections" at bounding box center [55, 131] width 47 height 14
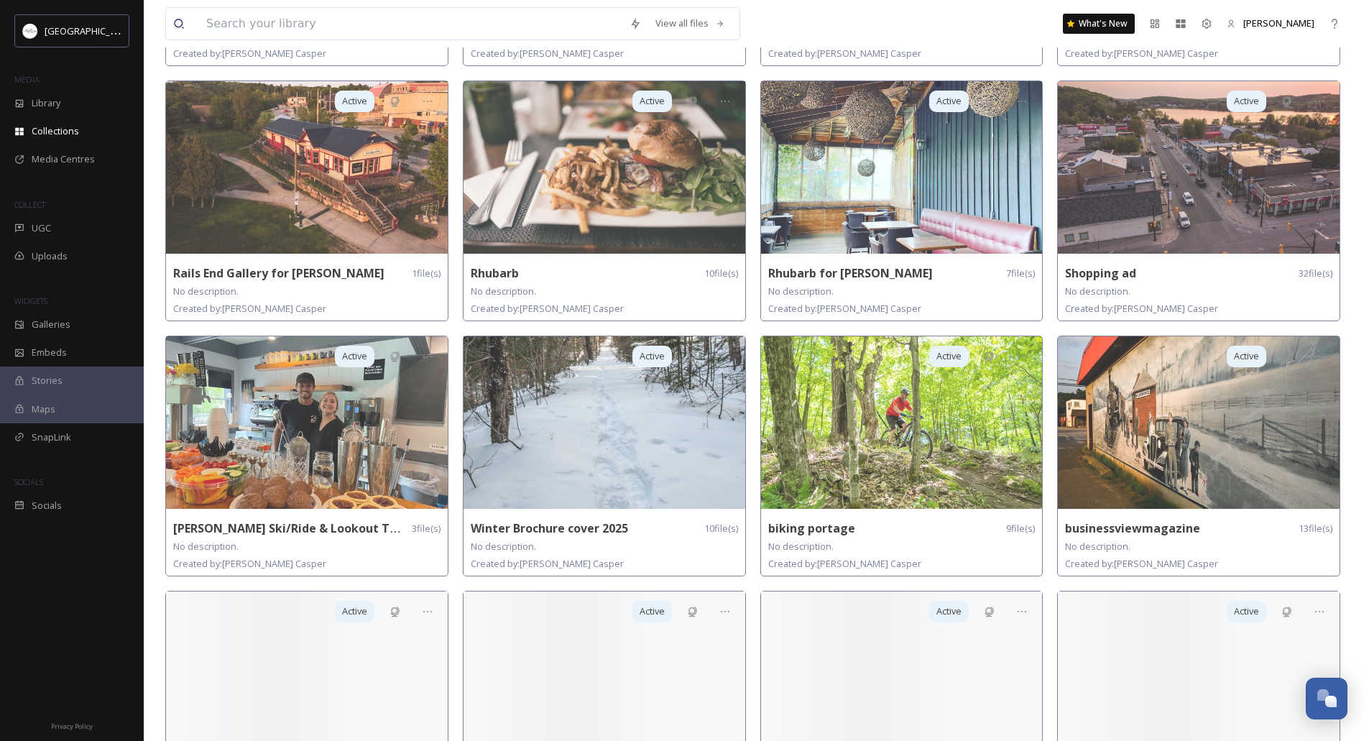
scroll to position [431, 0]
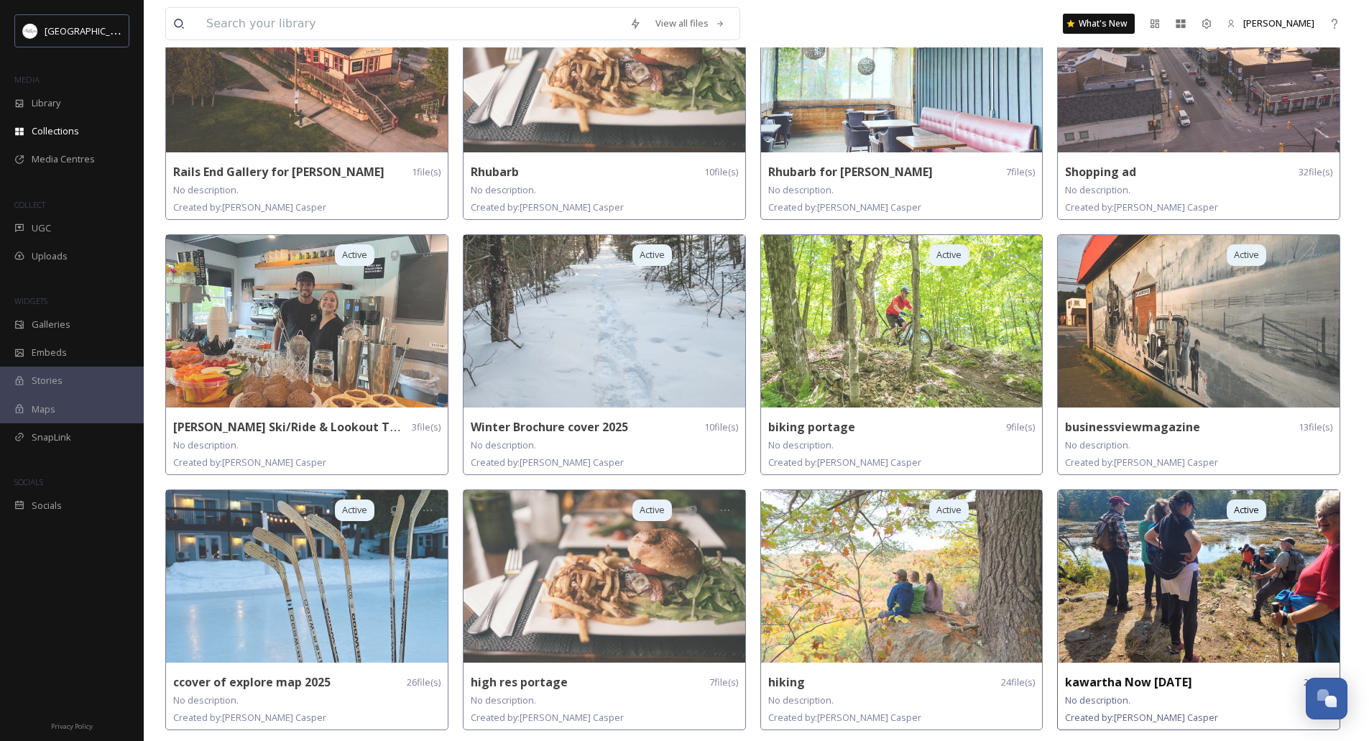
click at [1106, 656] on img at bounding box center [1199, 576] width 282 height 172
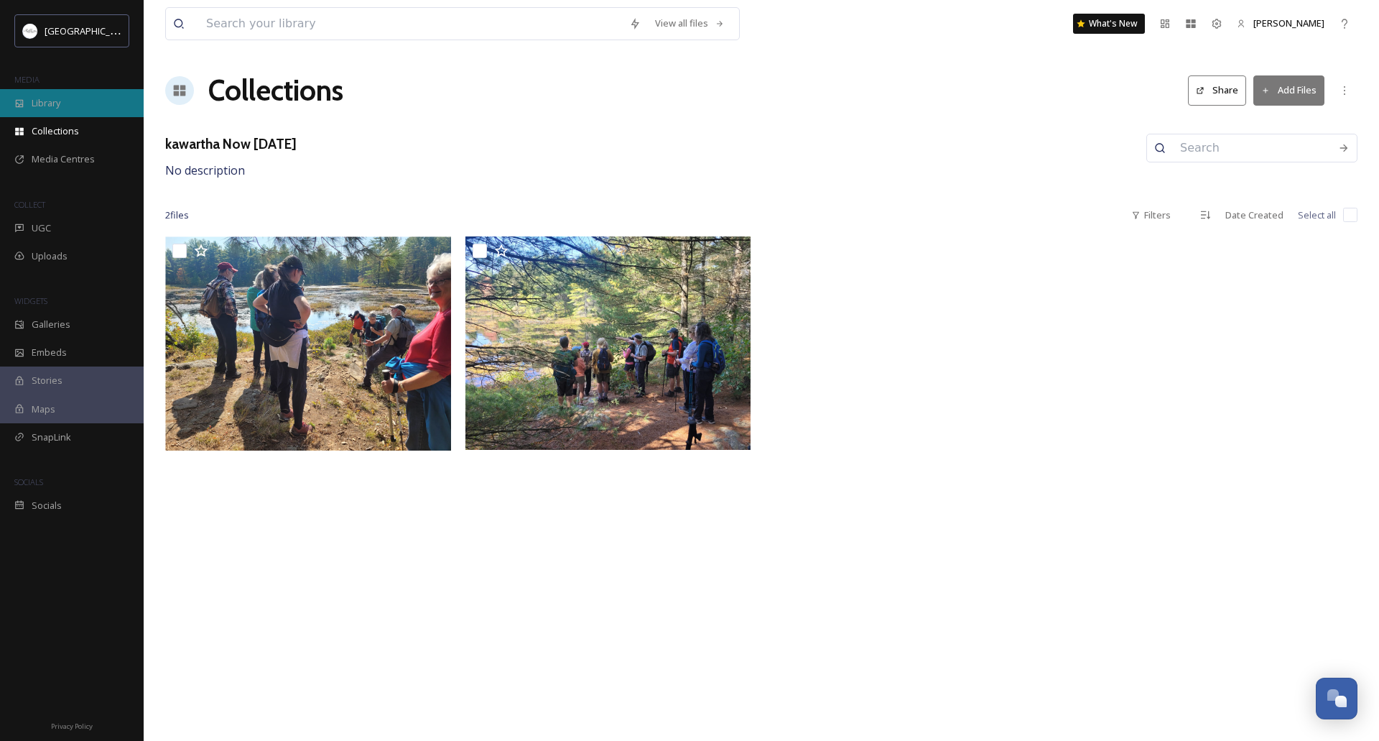
click at [50, 104] on span "Library" at bounding box center [46, 103] width 29 height 14
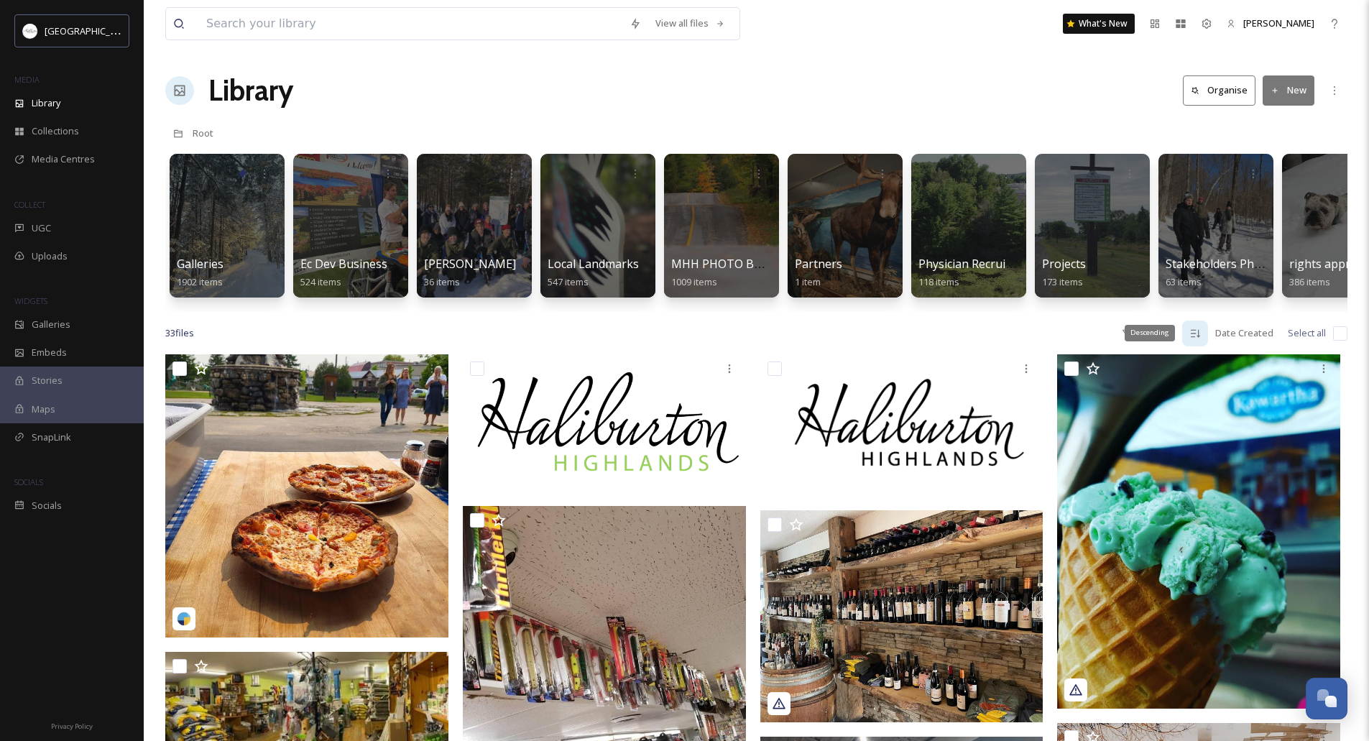
click at [1205, 344] on div "Descending" at bounding box center [1195, 333] width 26 height 26
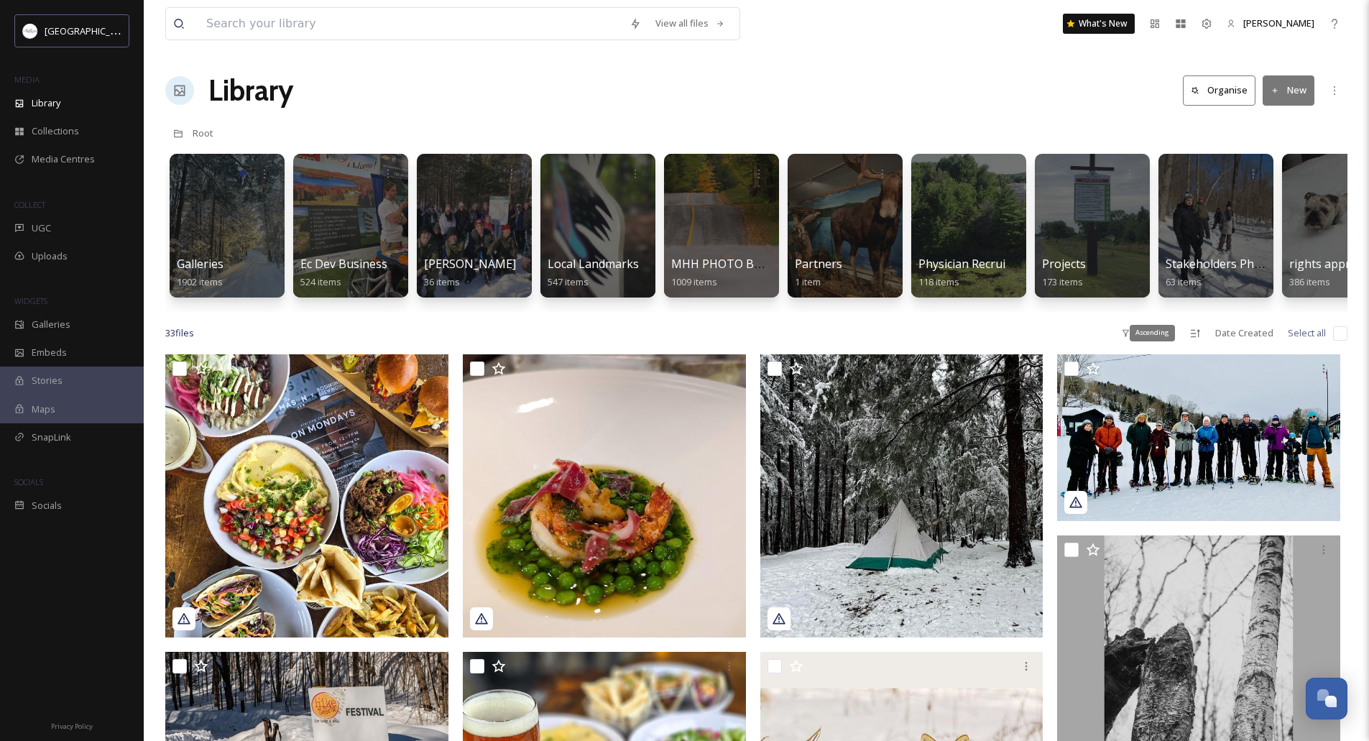
click at [1205, 344] on div "Ascending" at bounding box center [1195, 333] width 26 height 26
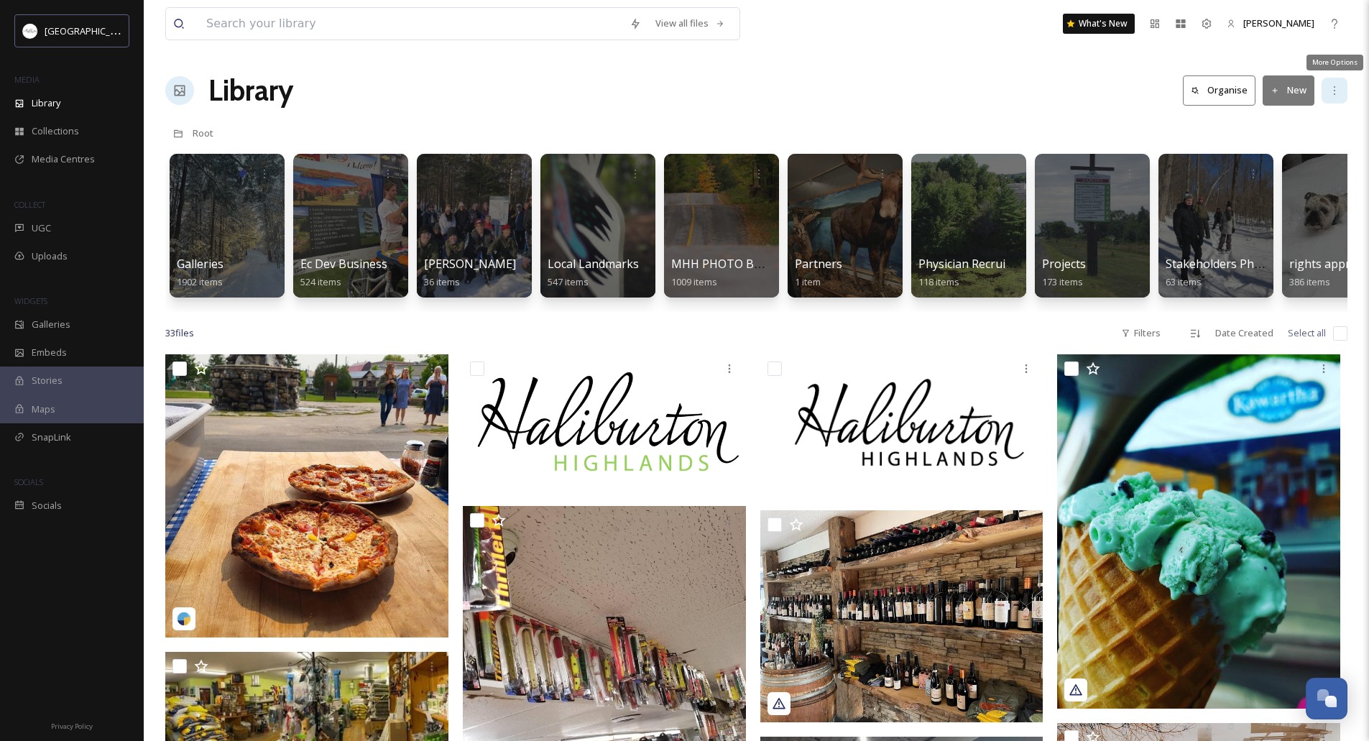
click at [1333, 93] on icon at bounding box center [1333, 90] width 11 height 11
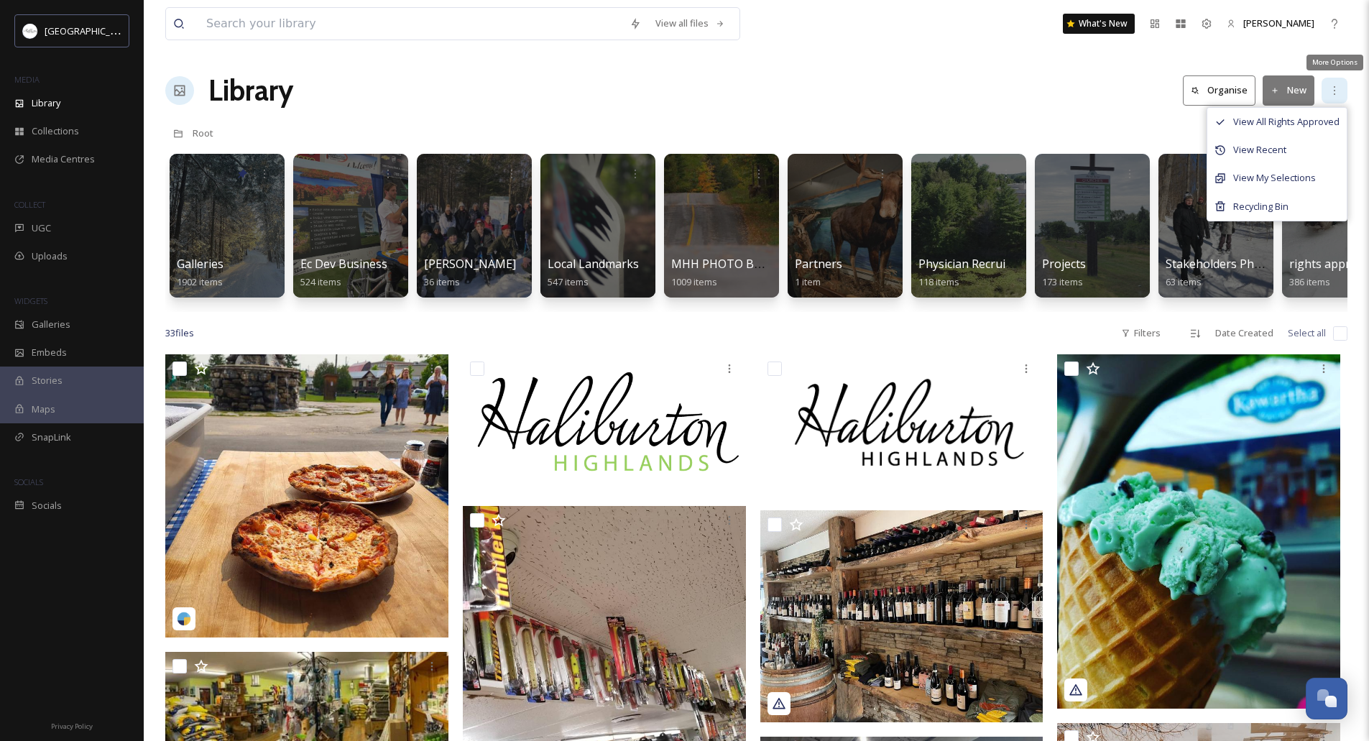
click at [1333, 93] on icon at bounding box center [1333, 90] width 11 height 11
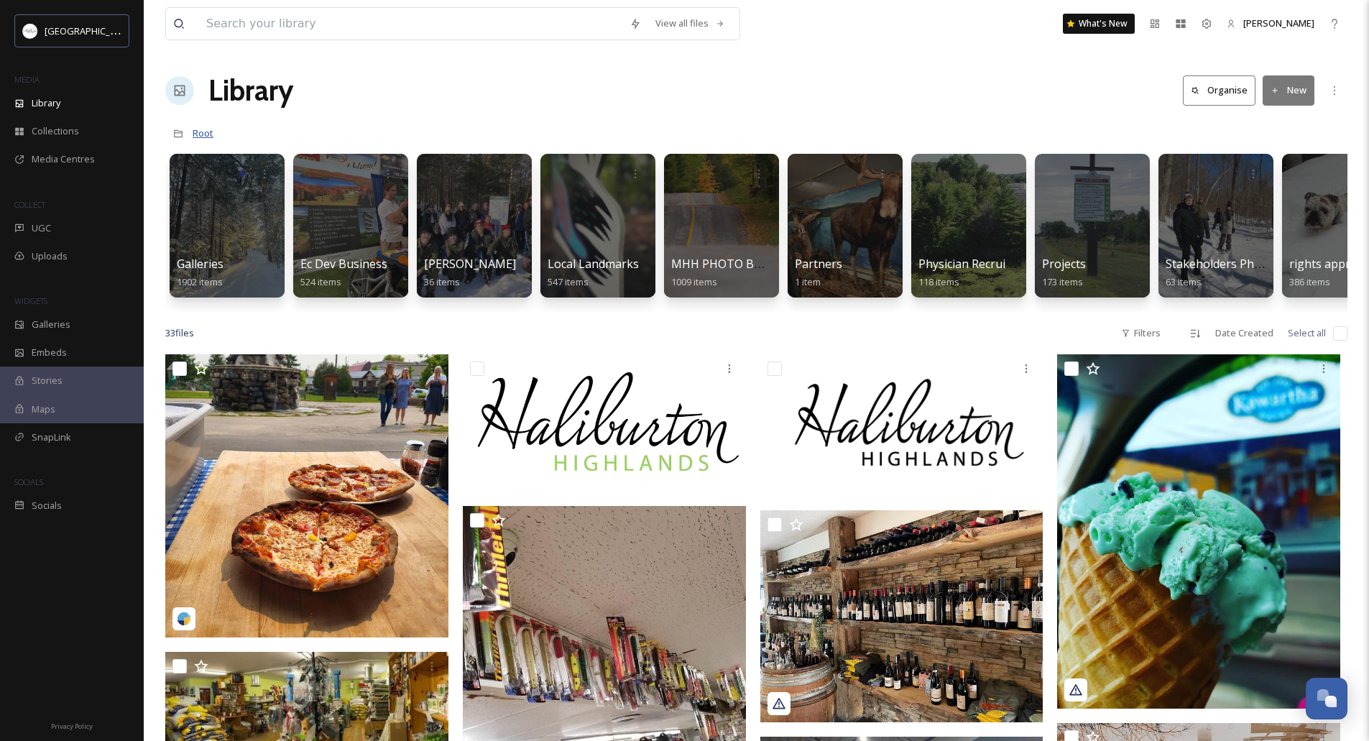
click at [200, 129] on span "Root" at bounding box center [203, 132] width 21 height 13
click at [173, 133] on div "Directory" at bounding box center [178, 134] width 26 height 26
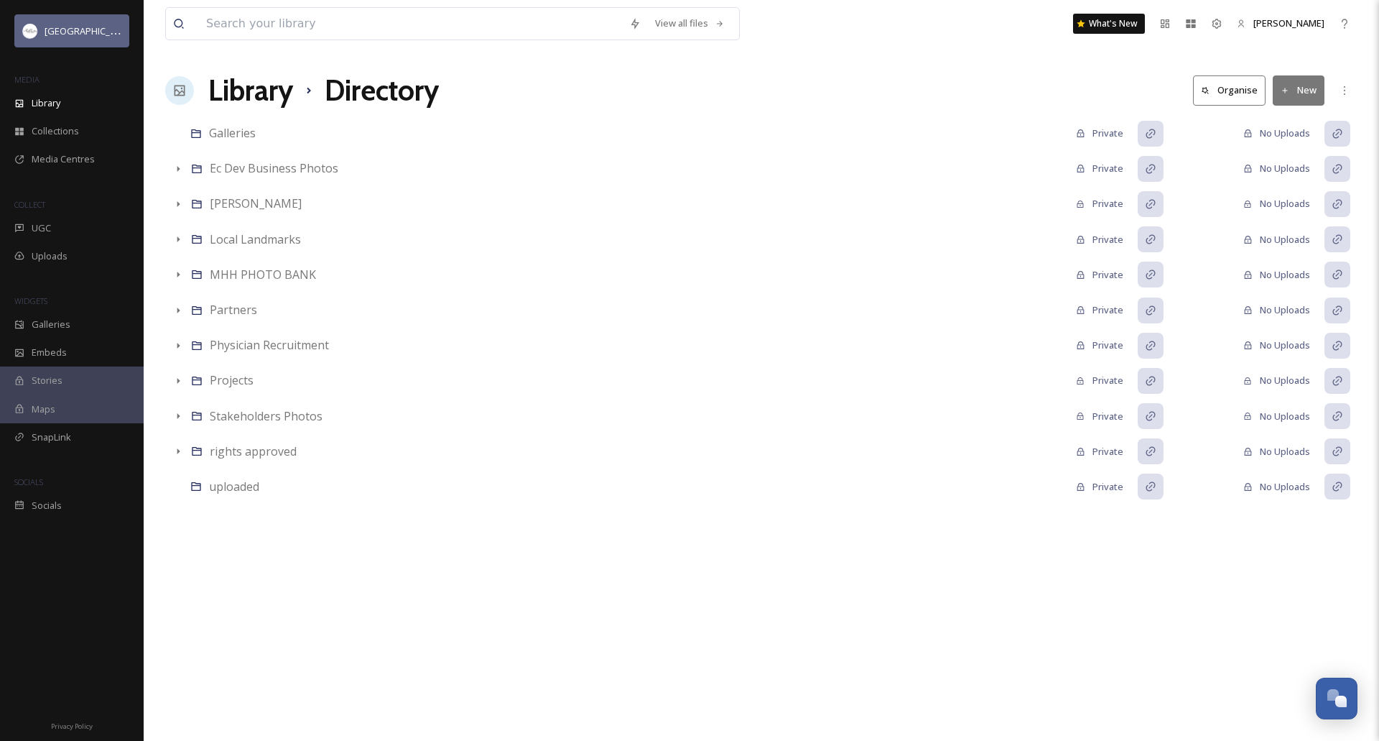
click at [73, 24] on div "[GEOGRAPHIC_DATA]" at bounding box center [83, 30] width 77 height 17
click at [71, 25] on span "[GEOGRAPHIC_DATA]" at bounding box center [90, 31] width 91 height 14
click at [1292, 21] on span "[PERSON_NAME]" at bounding box center [1289, 23] width 71 height 13
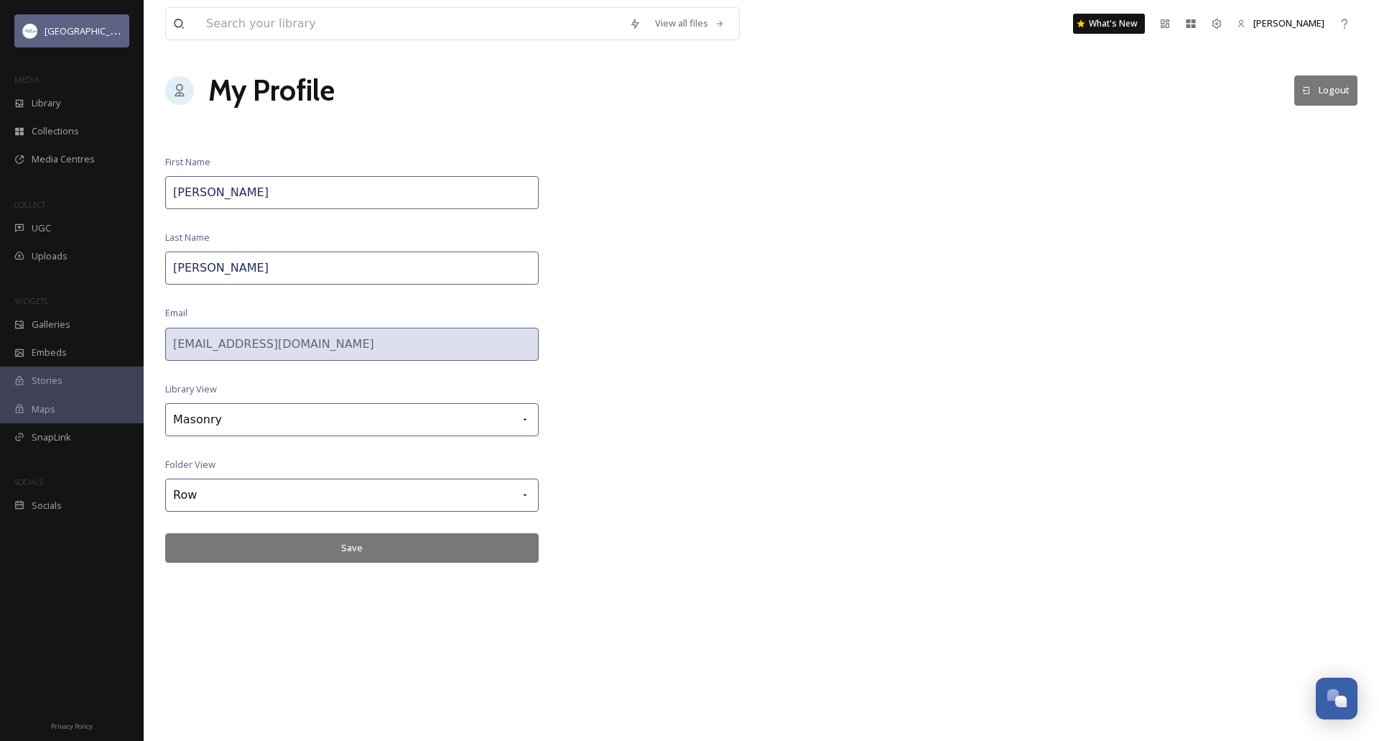
click at [66, 25] on span "[GEOGRAPHIC_DATA]" at bounding box center [90, 31] width 91 height 14
click at [684, 28] on div "View all files" at bounding box center [690, 23] width 84 height 28
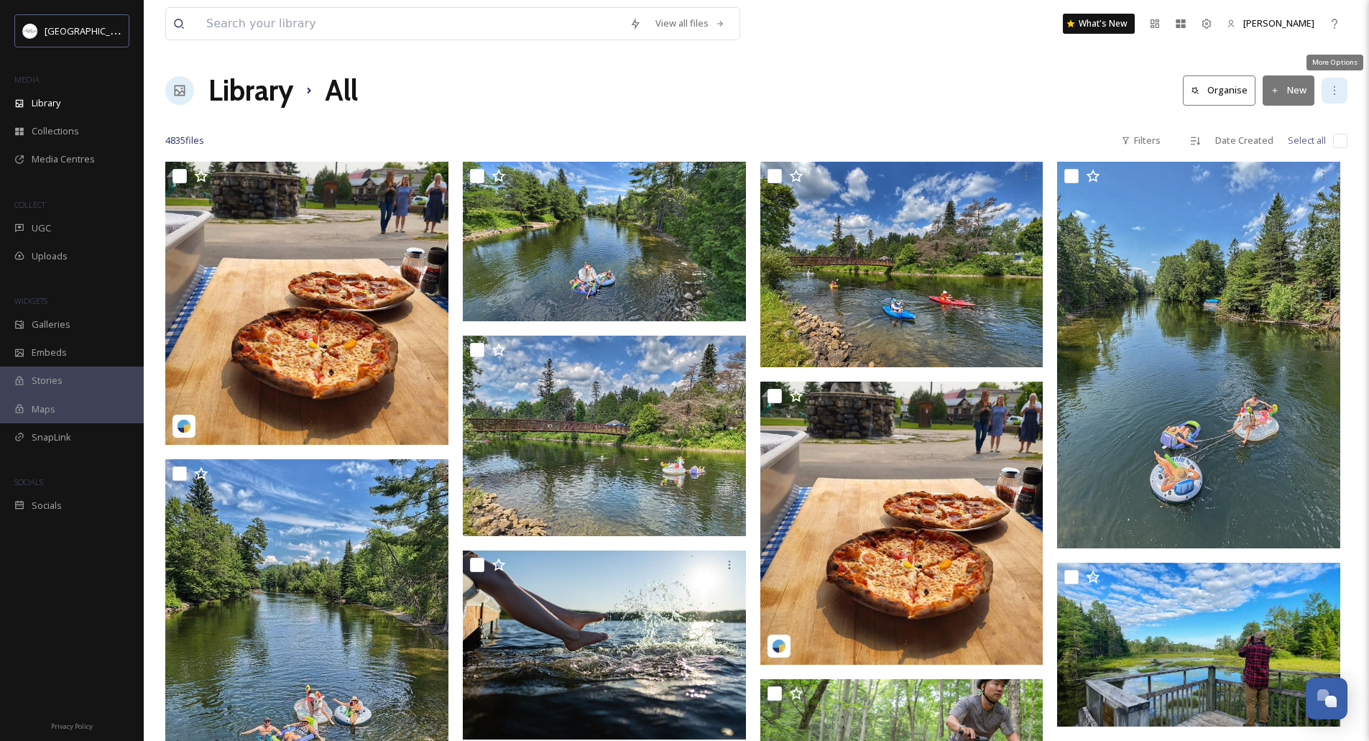
click at [1331, 86] on icon at bounding box center [1333, 90] width 11 height 11
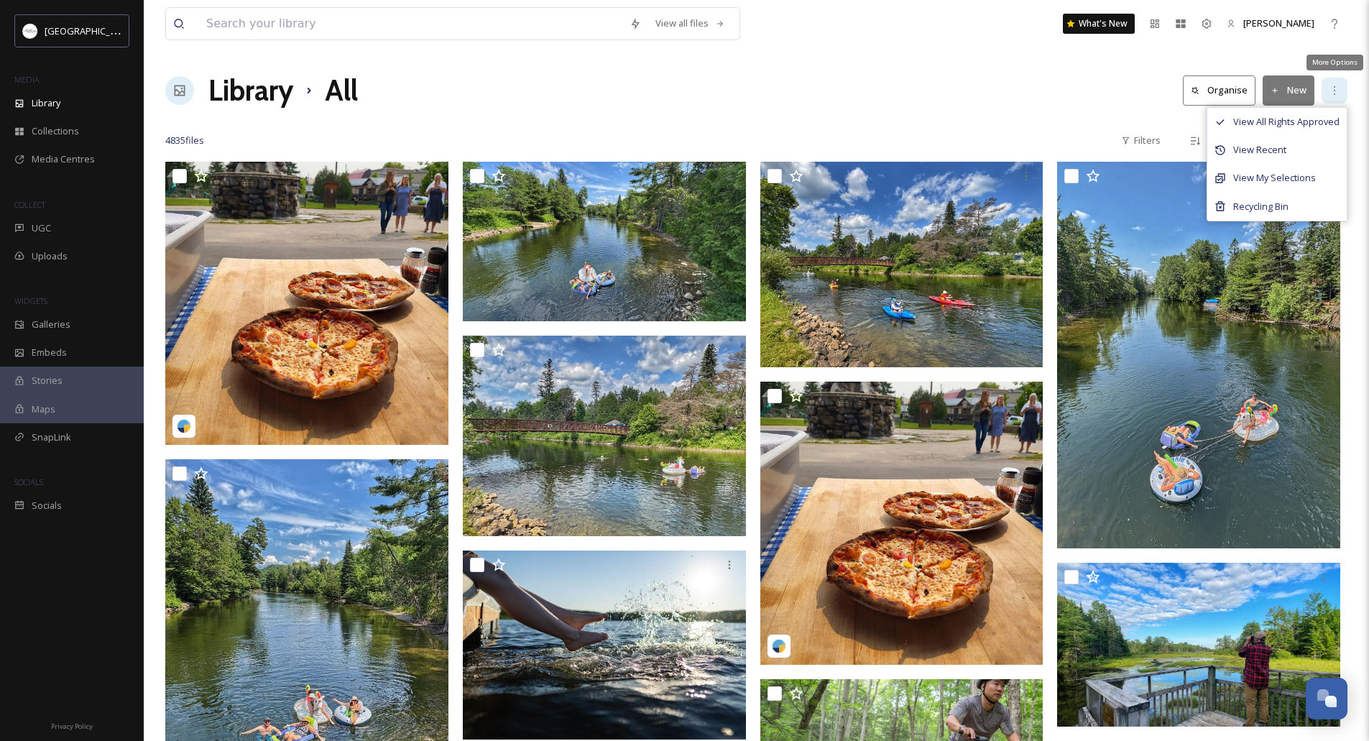
click at [1331, 86] on icon at bounding box center [1333, 90] width 11 height 11
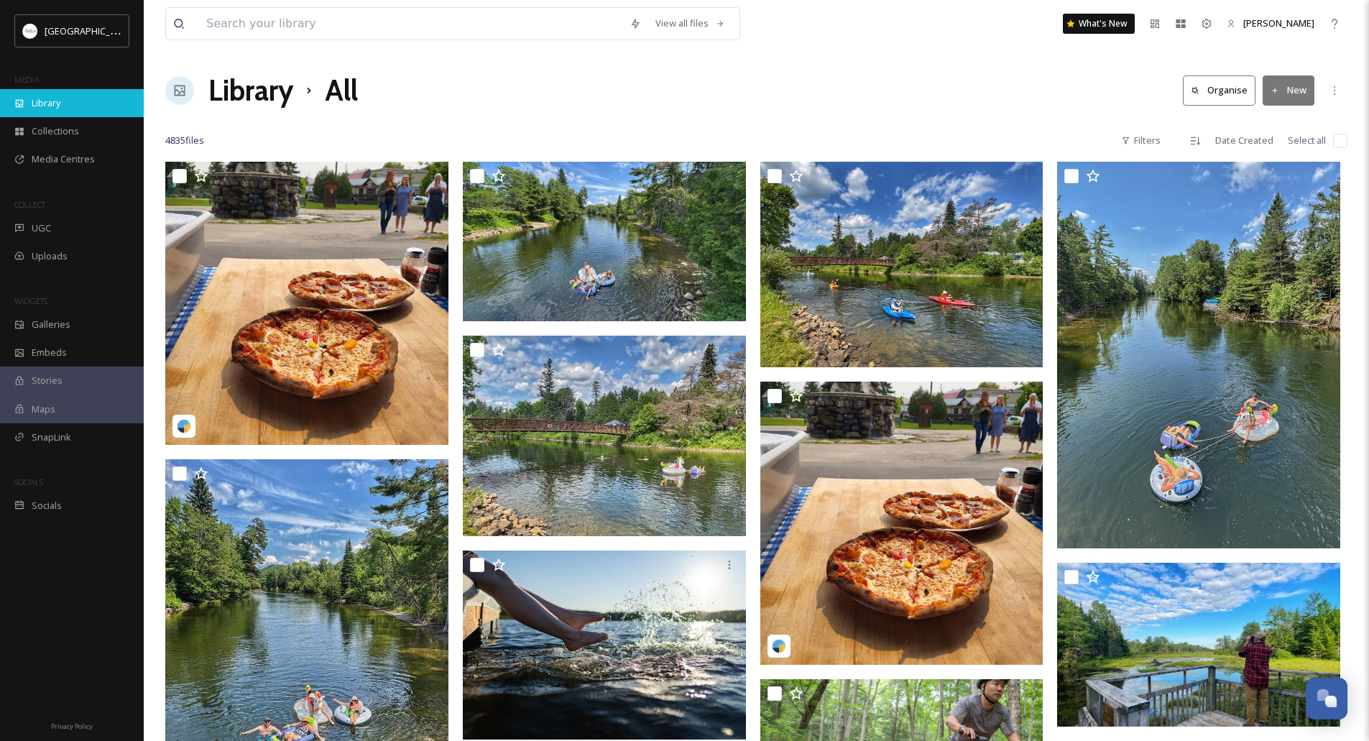
click at [47, 104] on span "Library" at bounding box center [46, 103] width 29 height 14
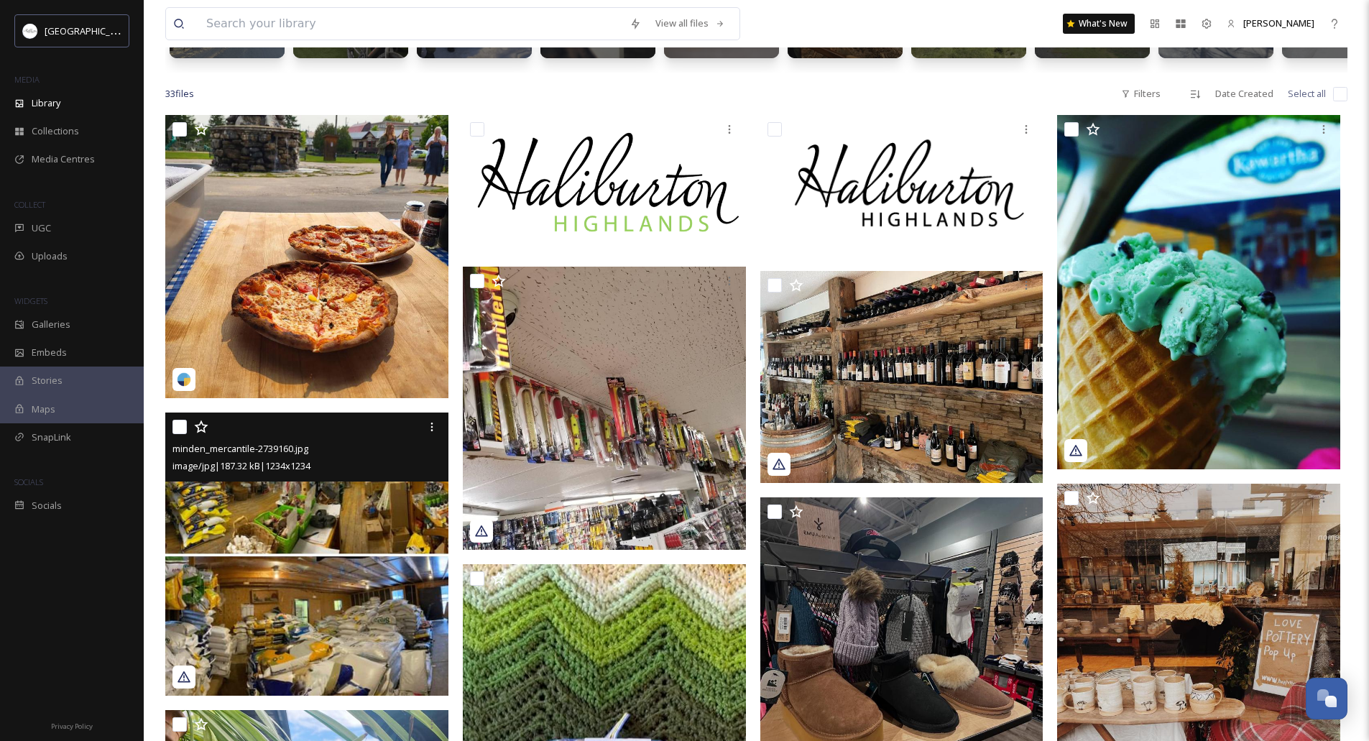
scroll to position [287, 0]
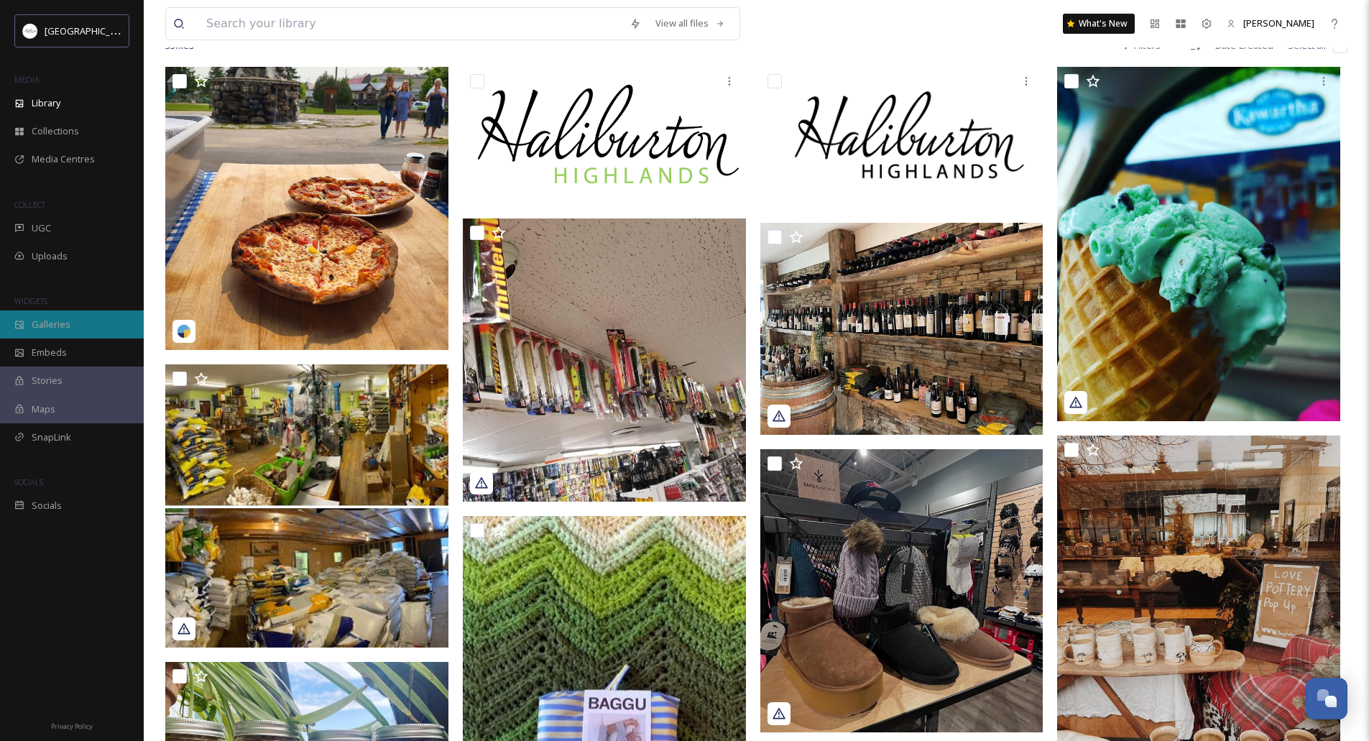
click at [37, 326] on span "Galleries" at bounding box center [51, 325] width 39 height 14
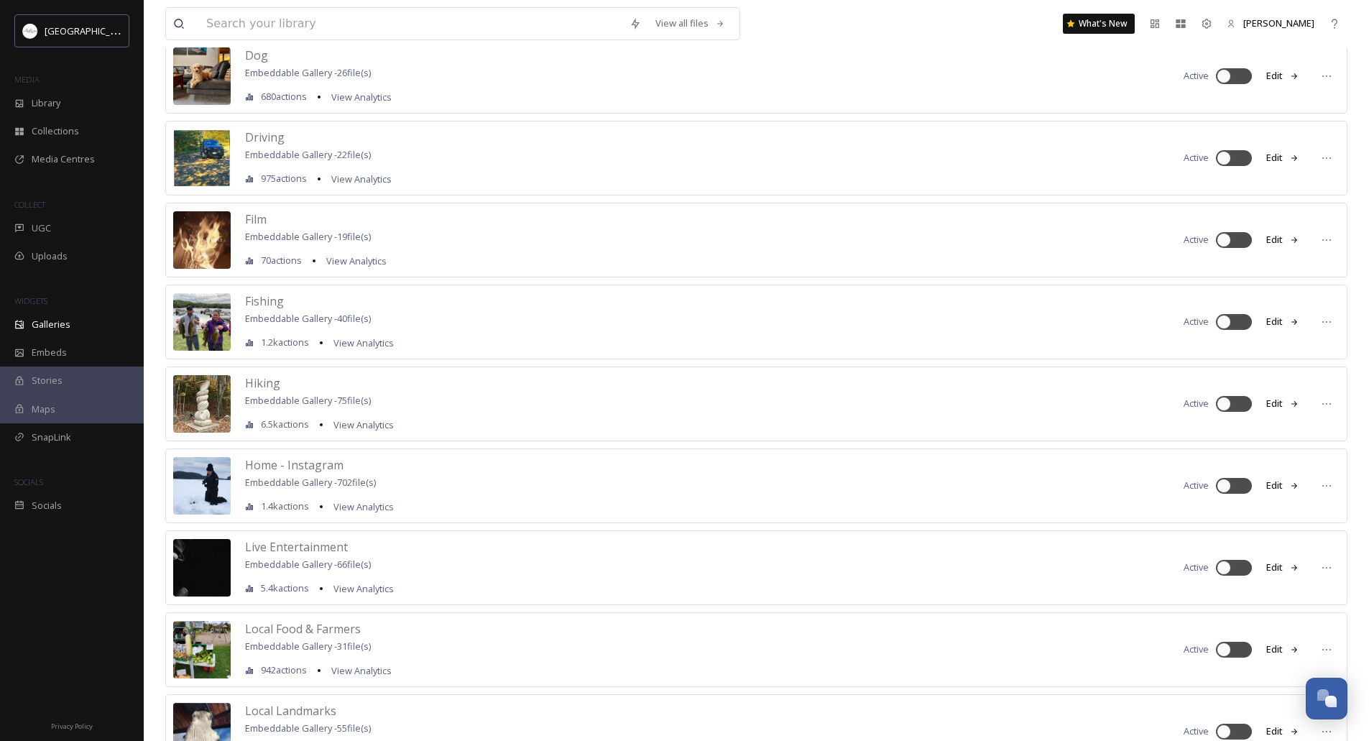
scroll to position [673, 0]
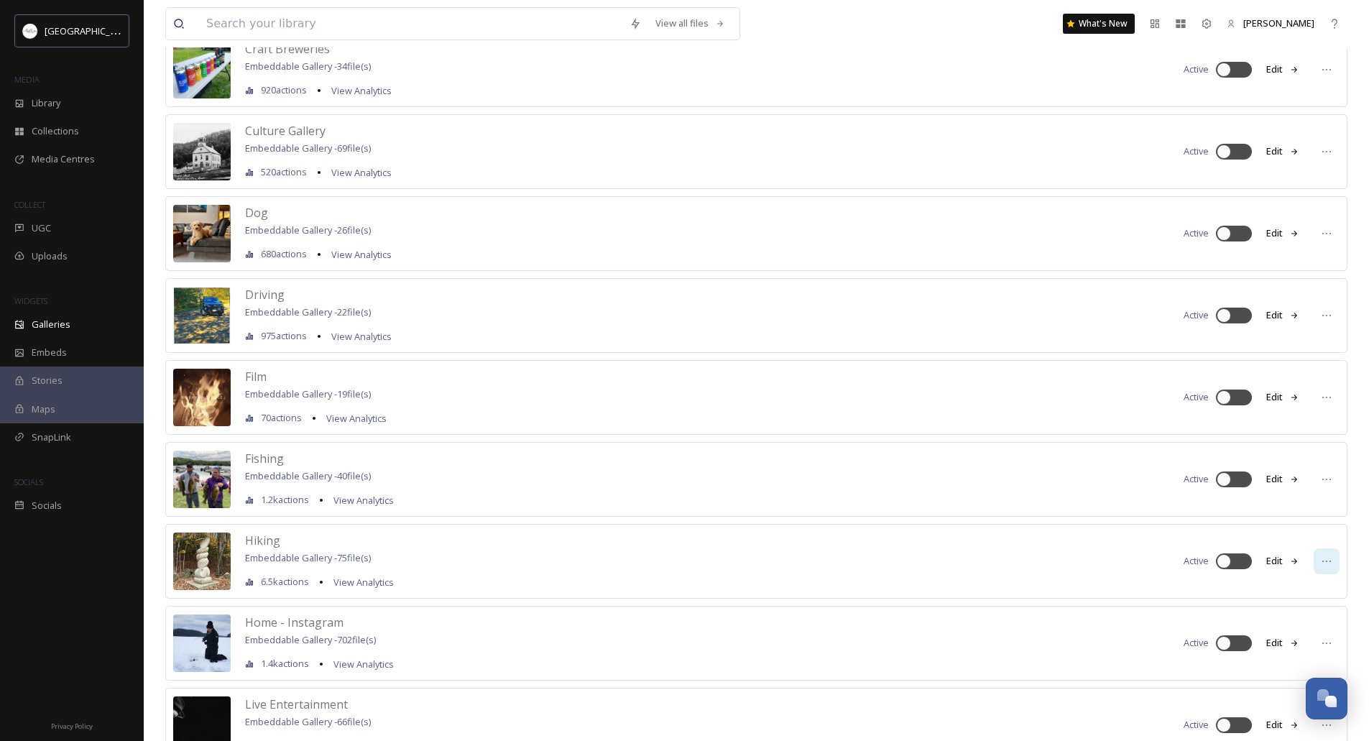
click at [1326, 561] on icon at bounding box center [1326, 560] width 9 height 1
click at [1325, 562] on icon at bounding box center [1326, 560] width 11 height 11
click at [838, 564] on div "Hiking Embeddable Gallery - 75 file(s) 6.5k actions View Analytics Active Edit …" at bounding box center [756, 561] width 1182 height 75
click at [265, 535] on span "Hiking" at bounding box center [262, 540] width 35 height 16
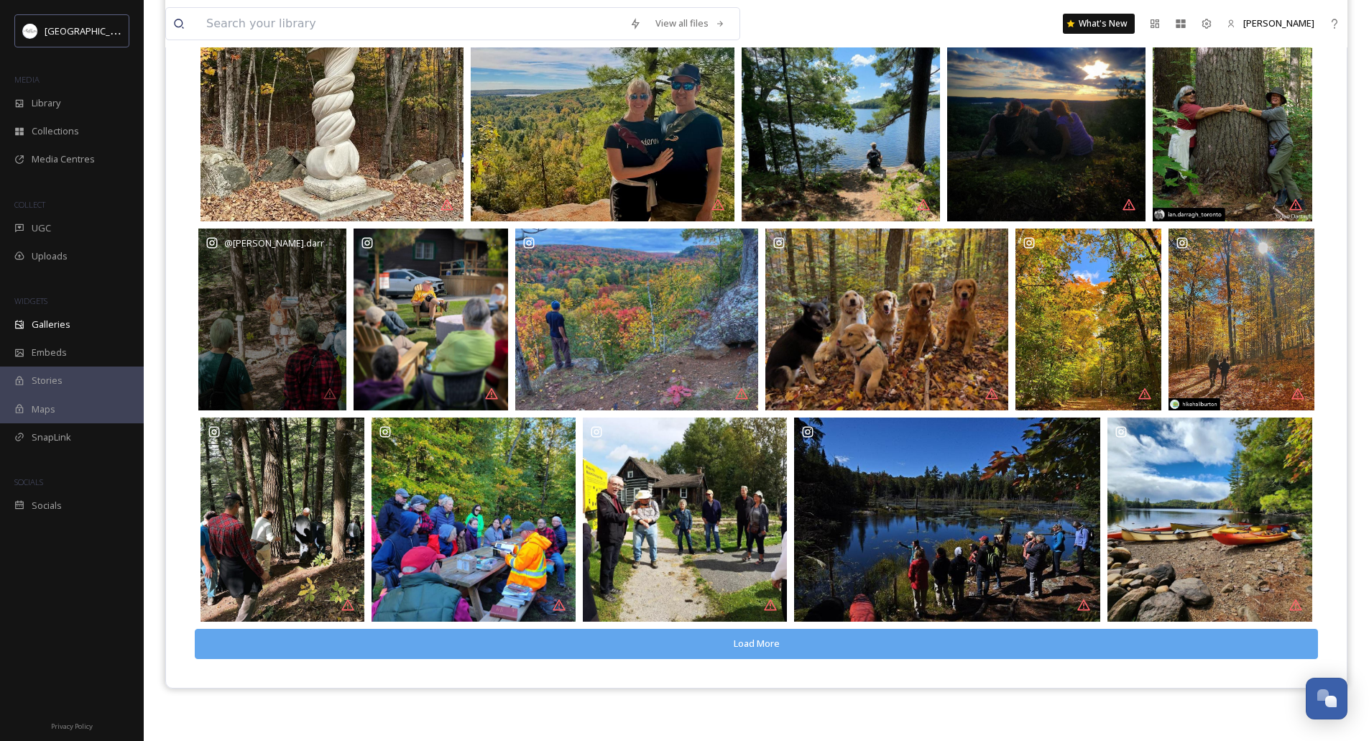
scroll to position [206, 0]
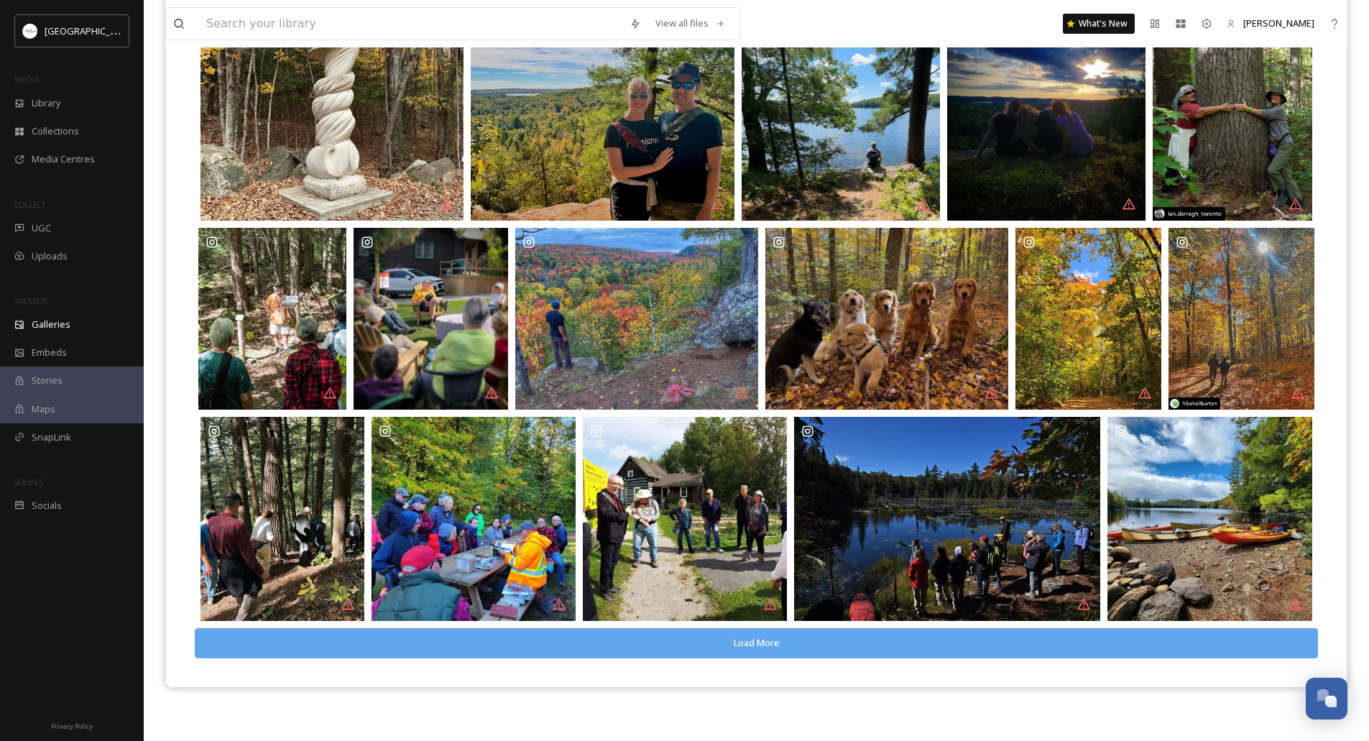
click at [748, 644] on button "Load More" at bounding box center [756, 642] width 1123 height 29
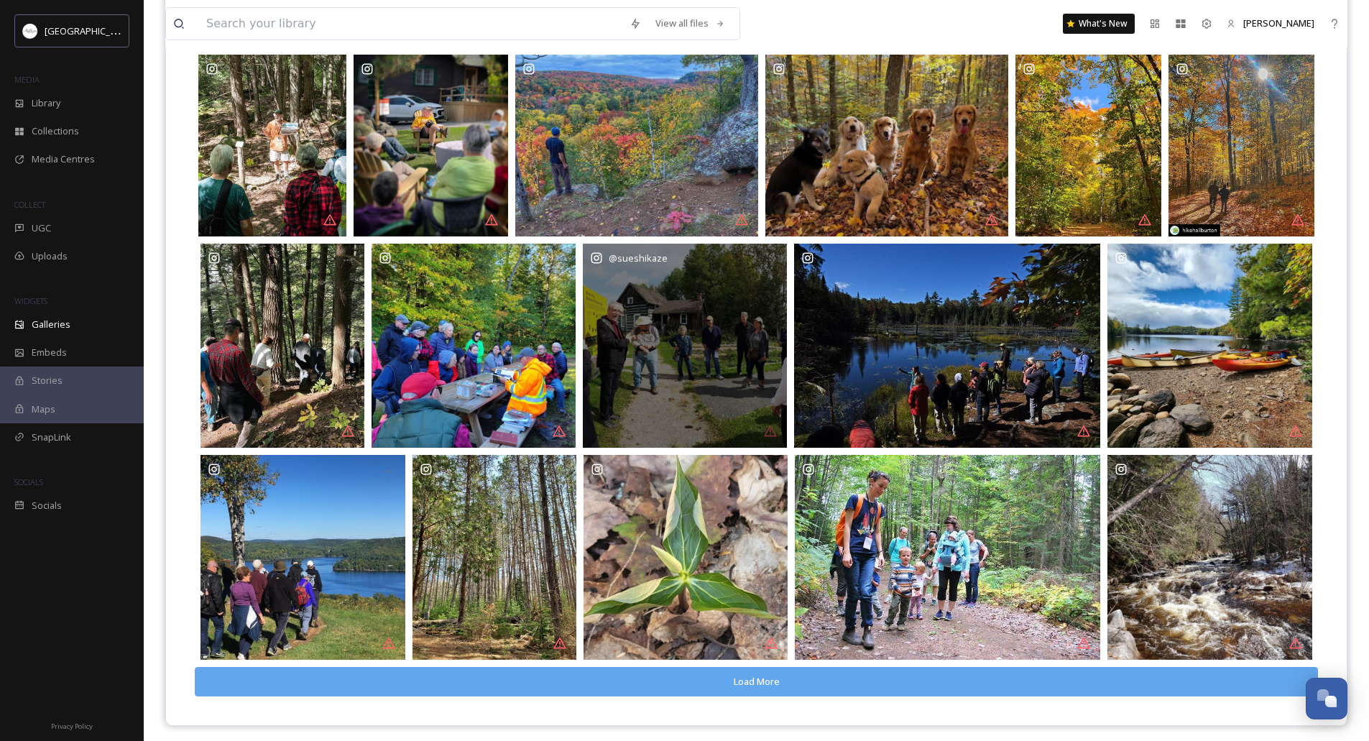
scroll to position [386, 0]
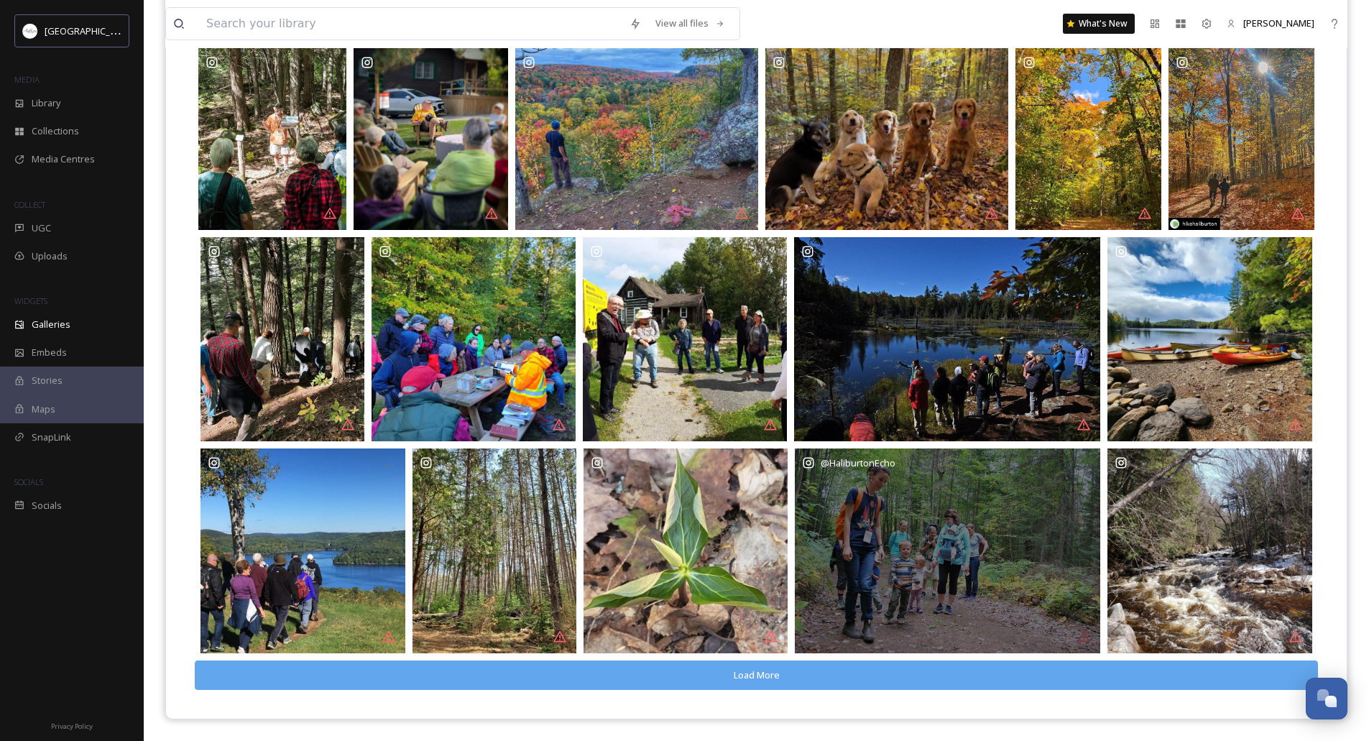
click at [930, 607] on div "@ HaliburtonEcho" at bounding box center [947, 550] width 305 height 204
click at [882, 509] on div "@ HaliburtonEcho" at bounding box center [947, 550] width 305 height 204
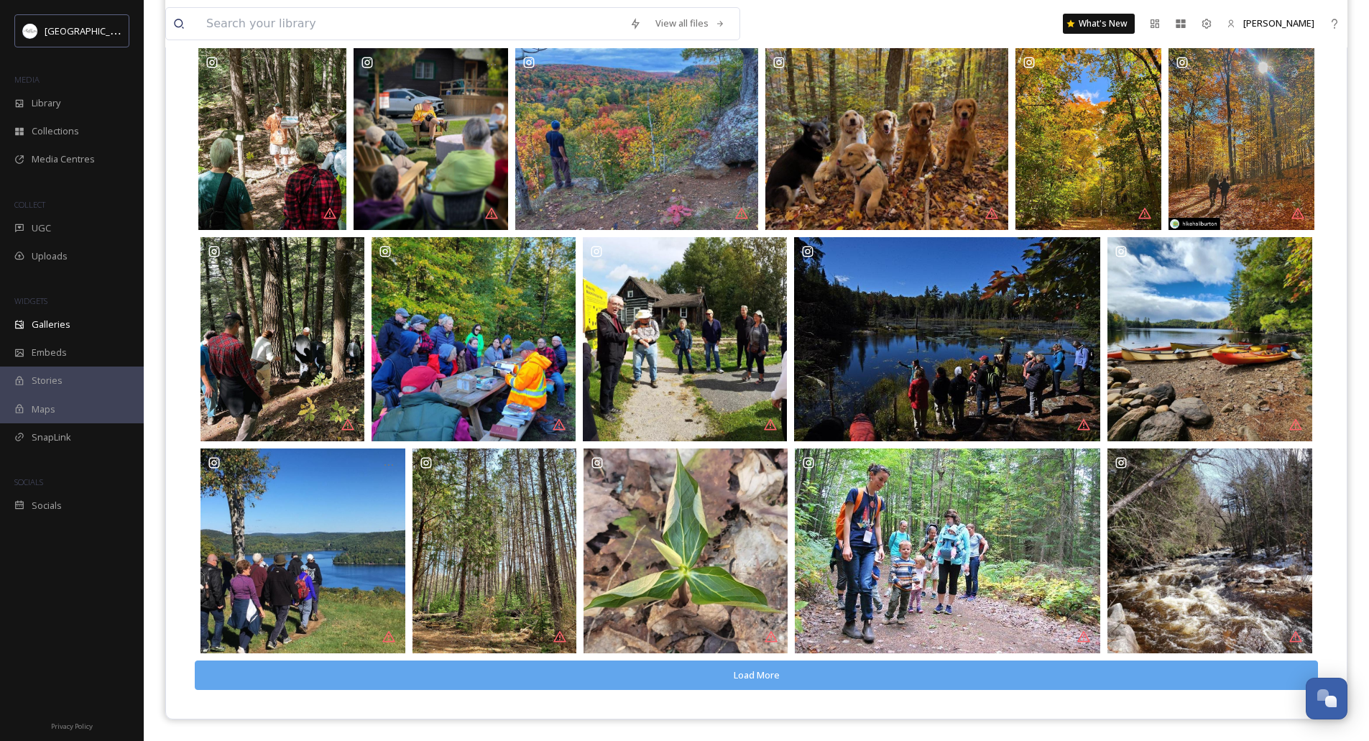
click at [586, 679] on button "Load More" at bounding box center [756, 674] width 1123 height 29
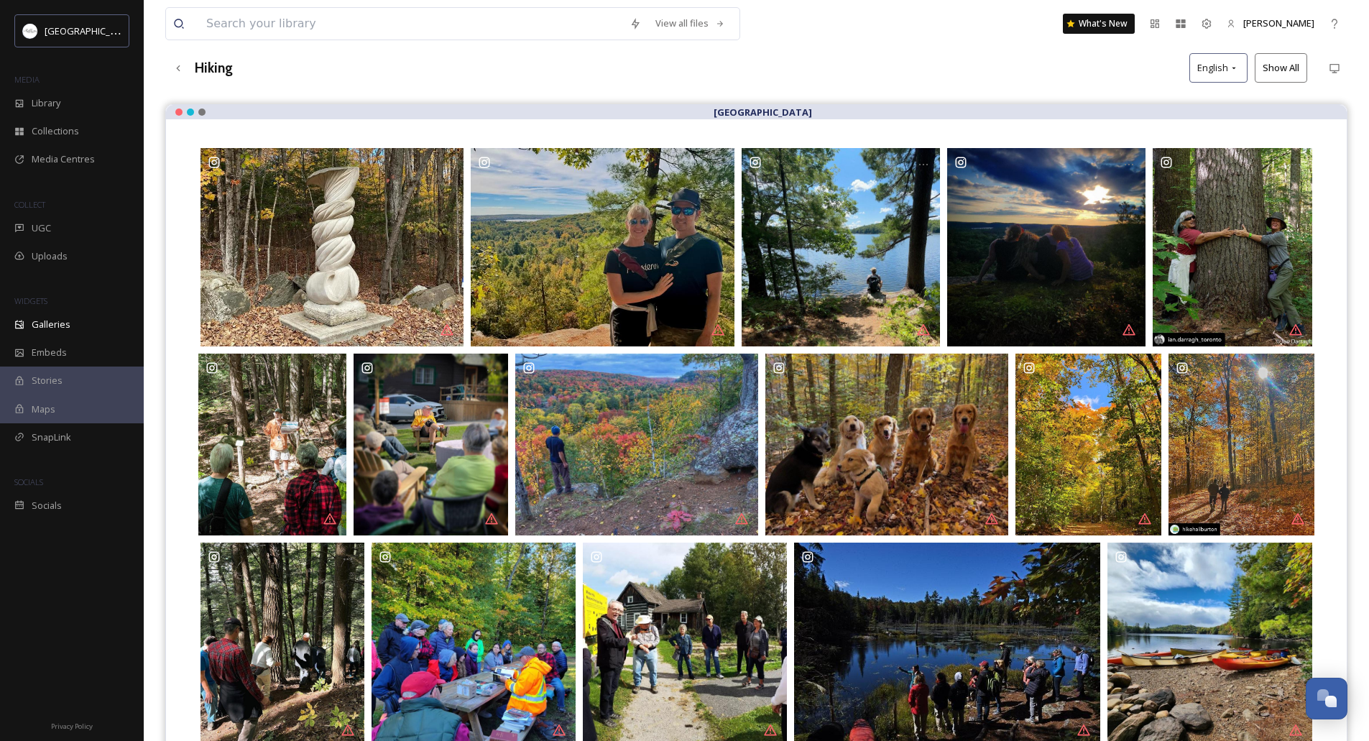
scroll to position [27, 0]
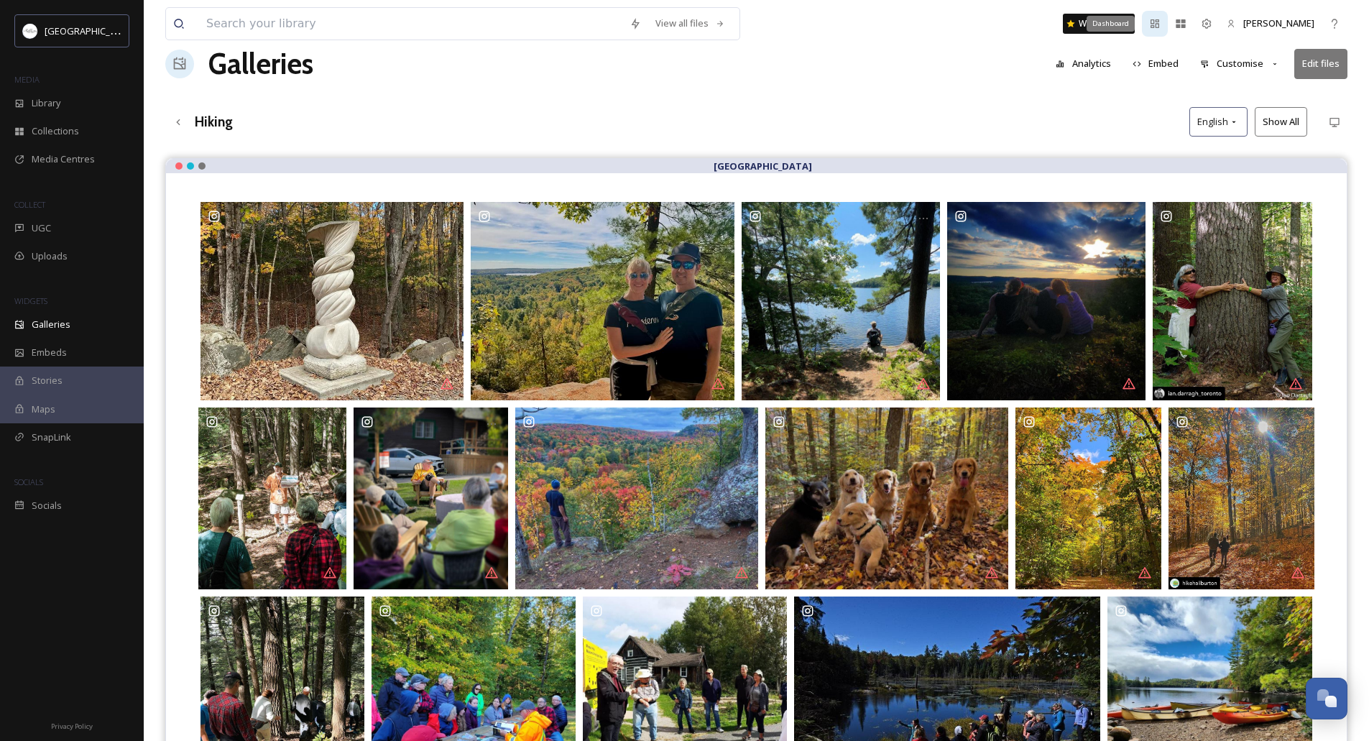
click at [1149, 29] on div "Dashboard" at bounding box center [1155, 24] width 26 height 26
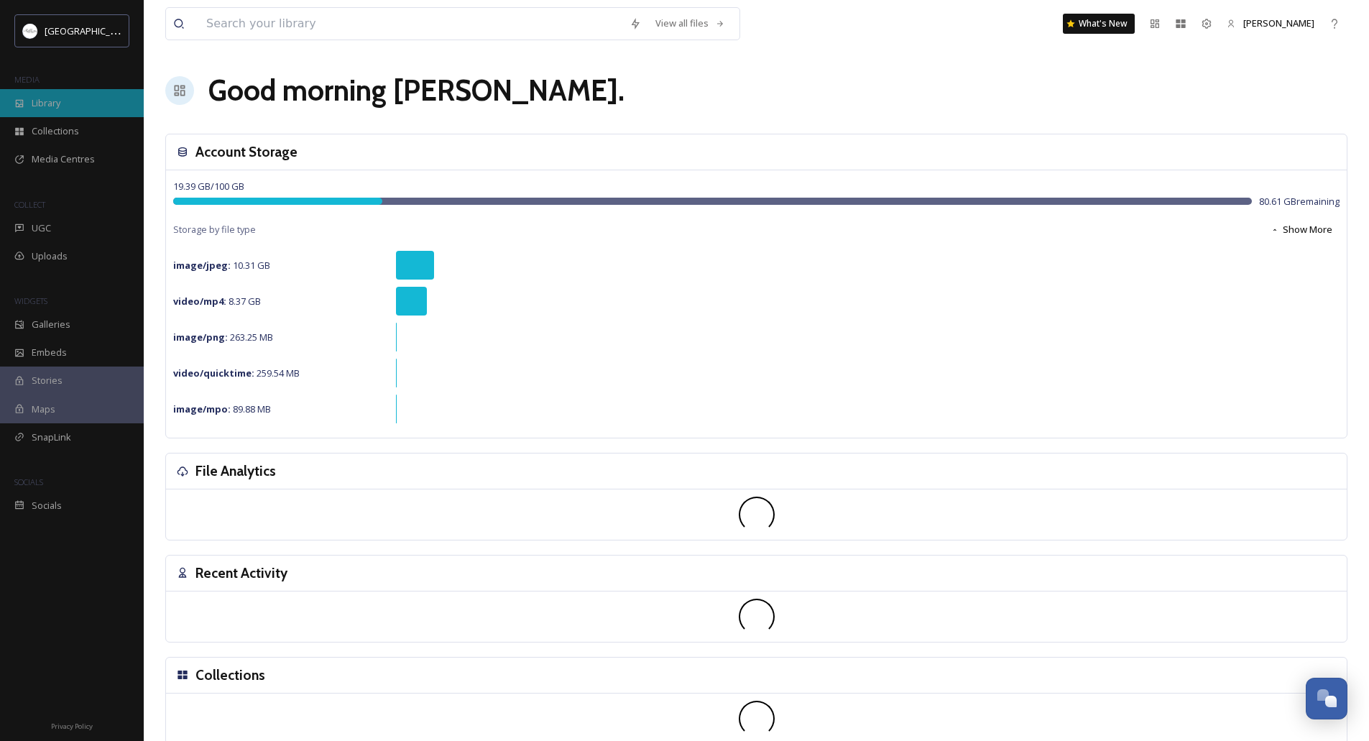
click at [63, 103] on div "Library" at bounding box center [72, 103] width 144 height 28
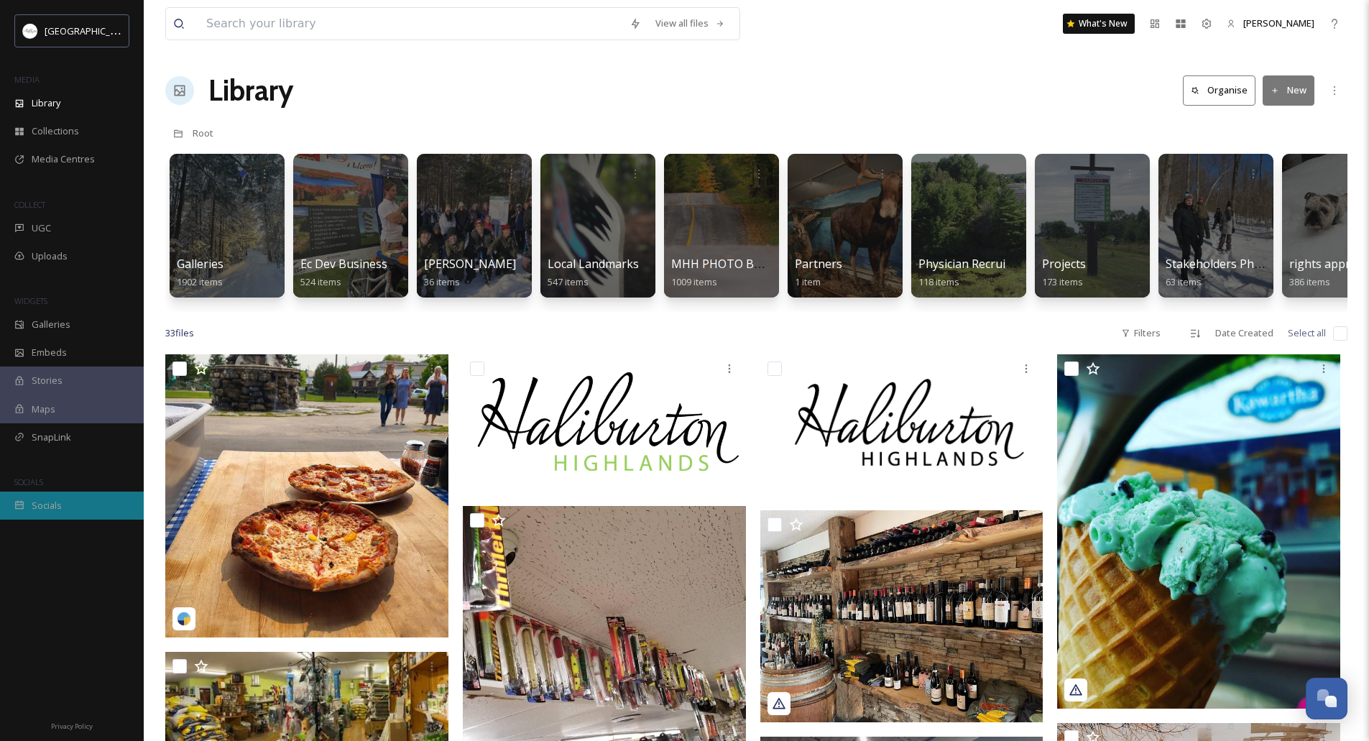
click at [72, 503] on div "Socials" at bounding box center [72, 505] width 144 height 28
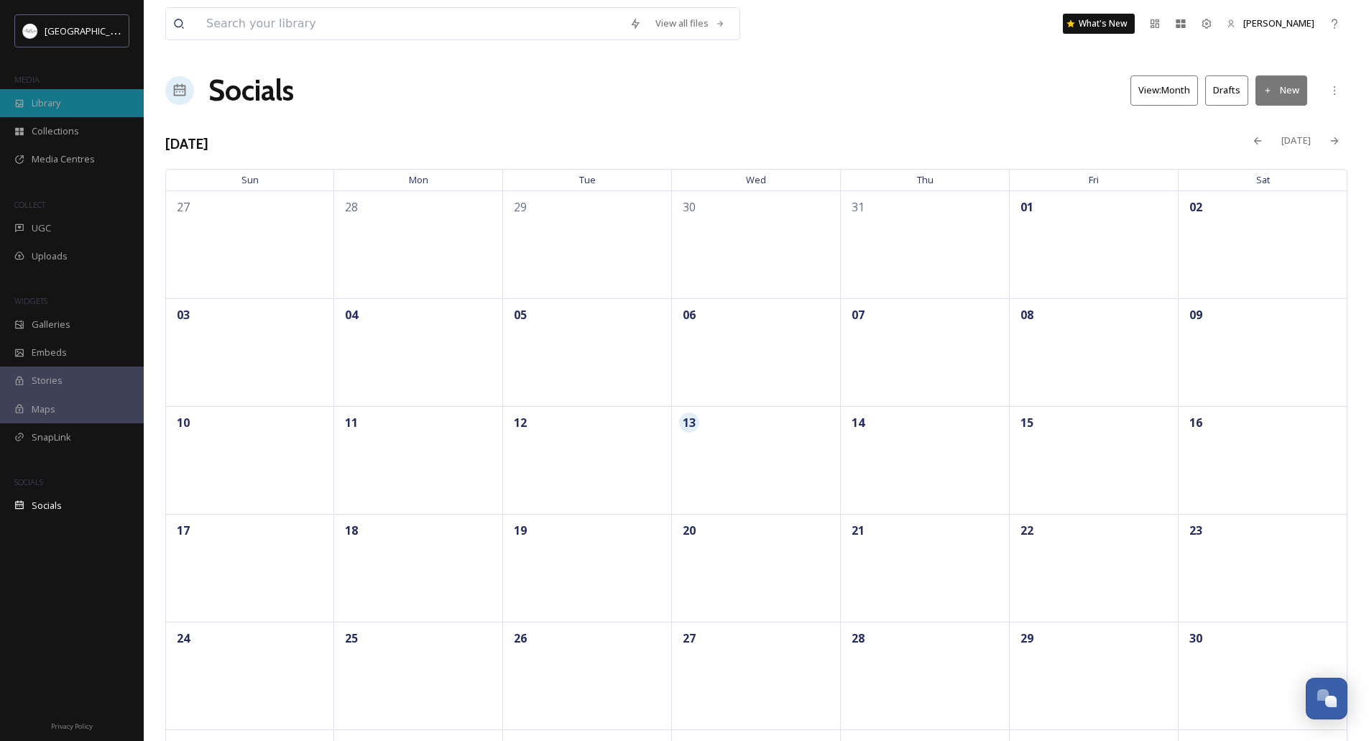
click at [66, 101] on div "Library" at bounding box center [72, 103] width 144 height 28
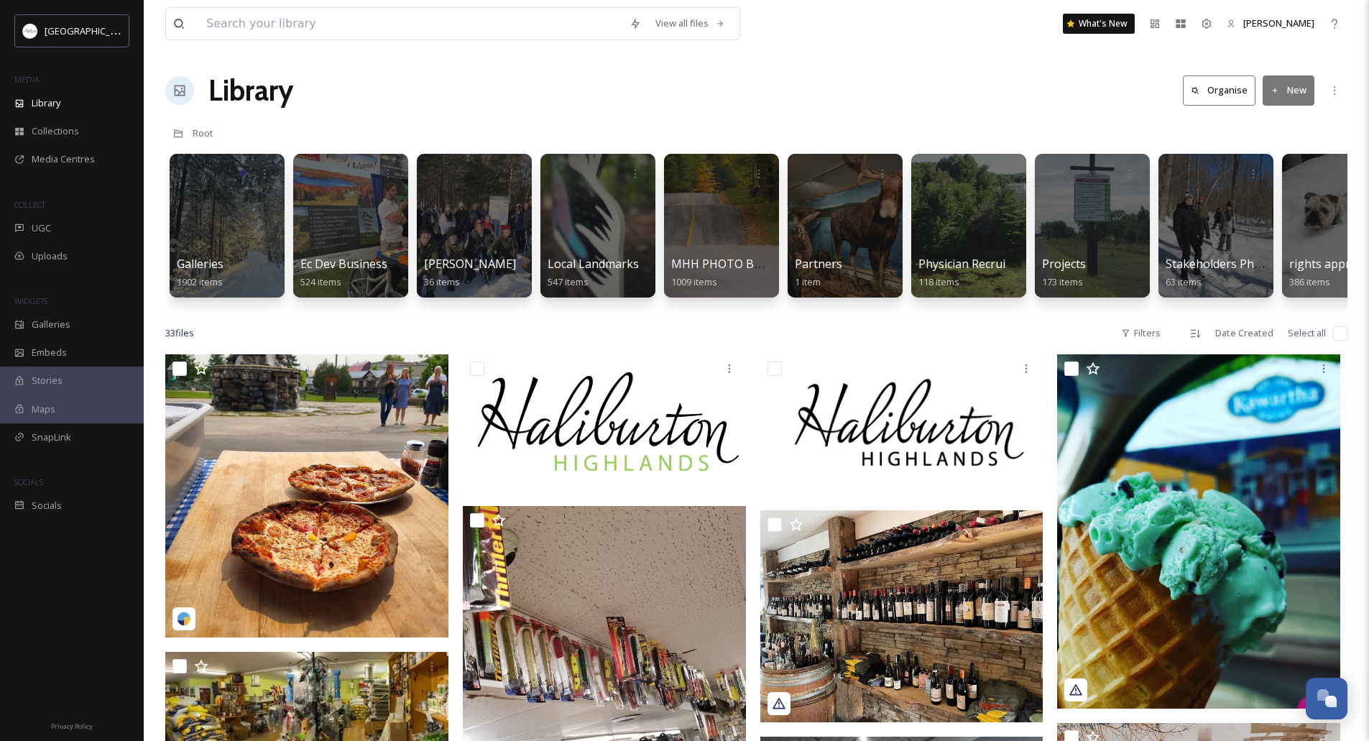
click at [244, 89] on h1 "Library" at bounding box center [250, 90] width 85 height 43
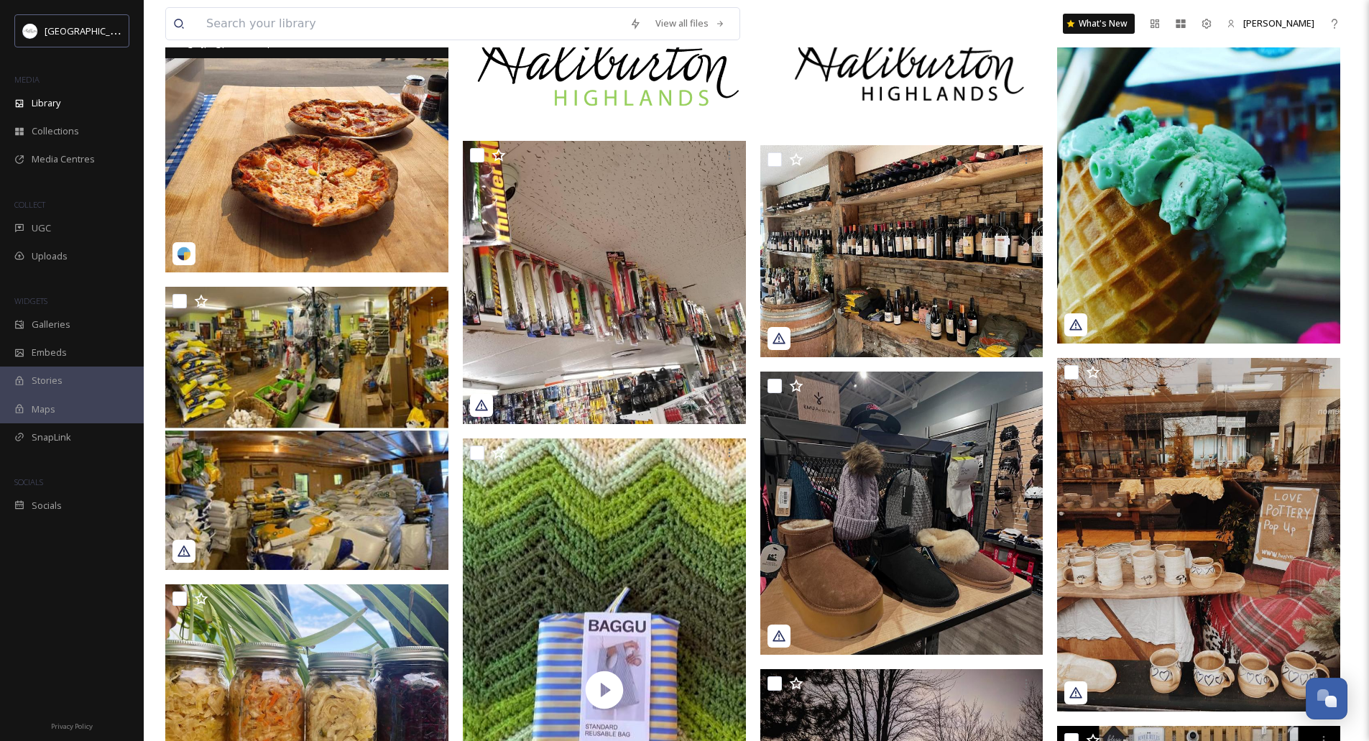
scroll to position [431, 0]
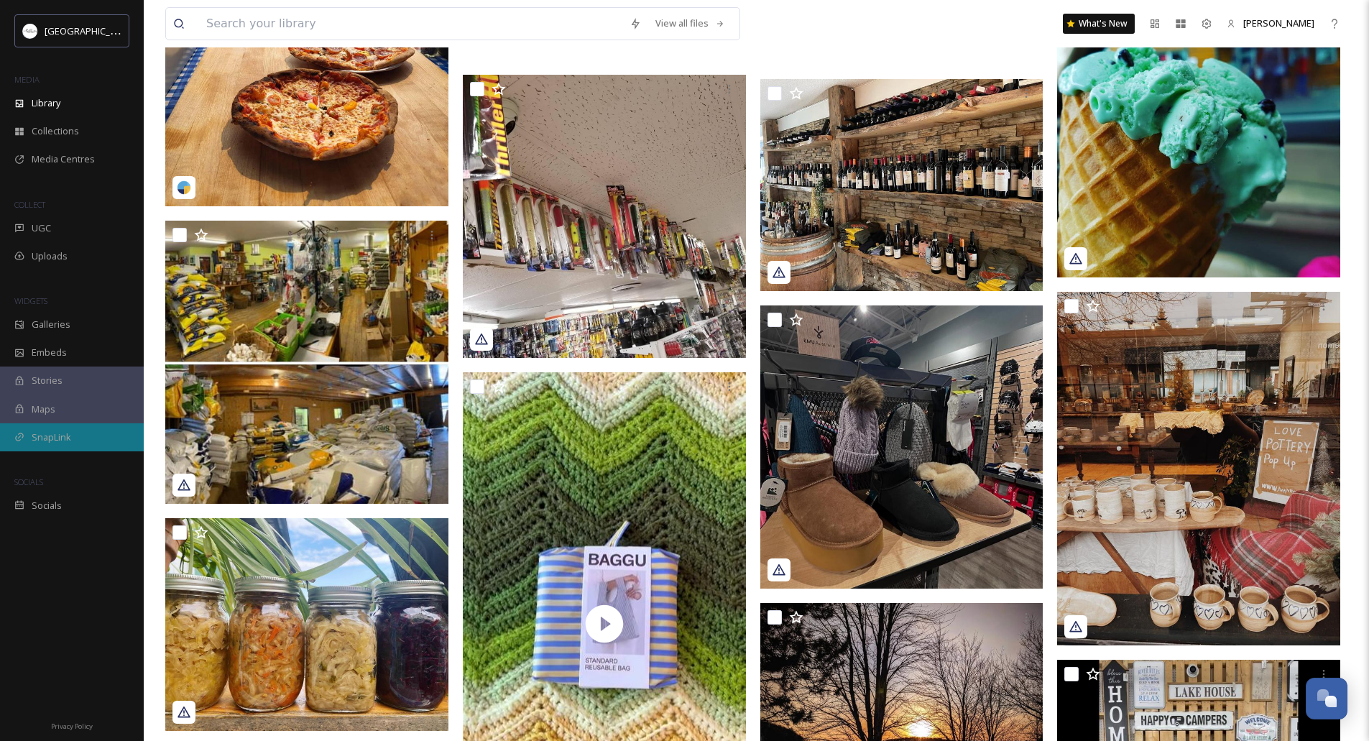
click at [55, 430] on span "SnapLink" at bounding box center [52, 437] width 40 height 14
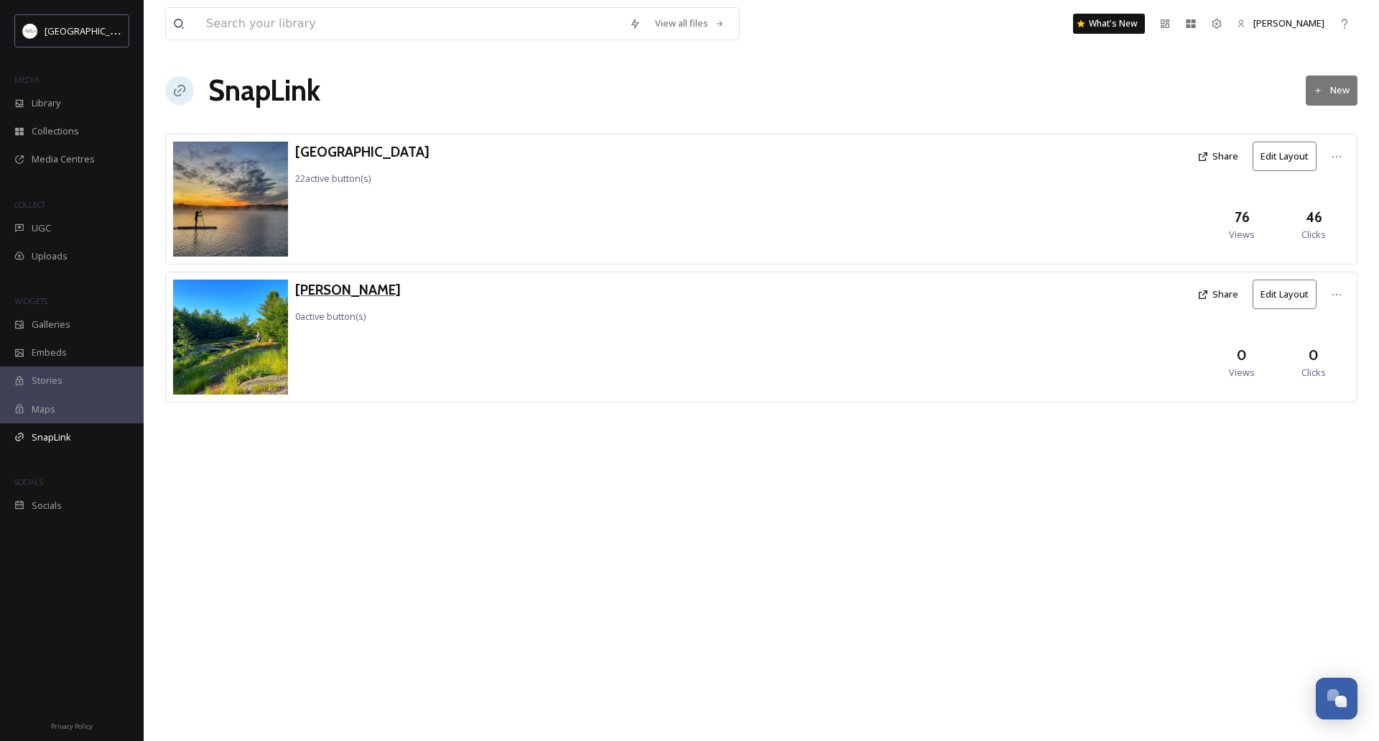
click at [353, 292] on h3 "[PERSON_NAME]" at bounding box center [348, 289] width 106 height 21
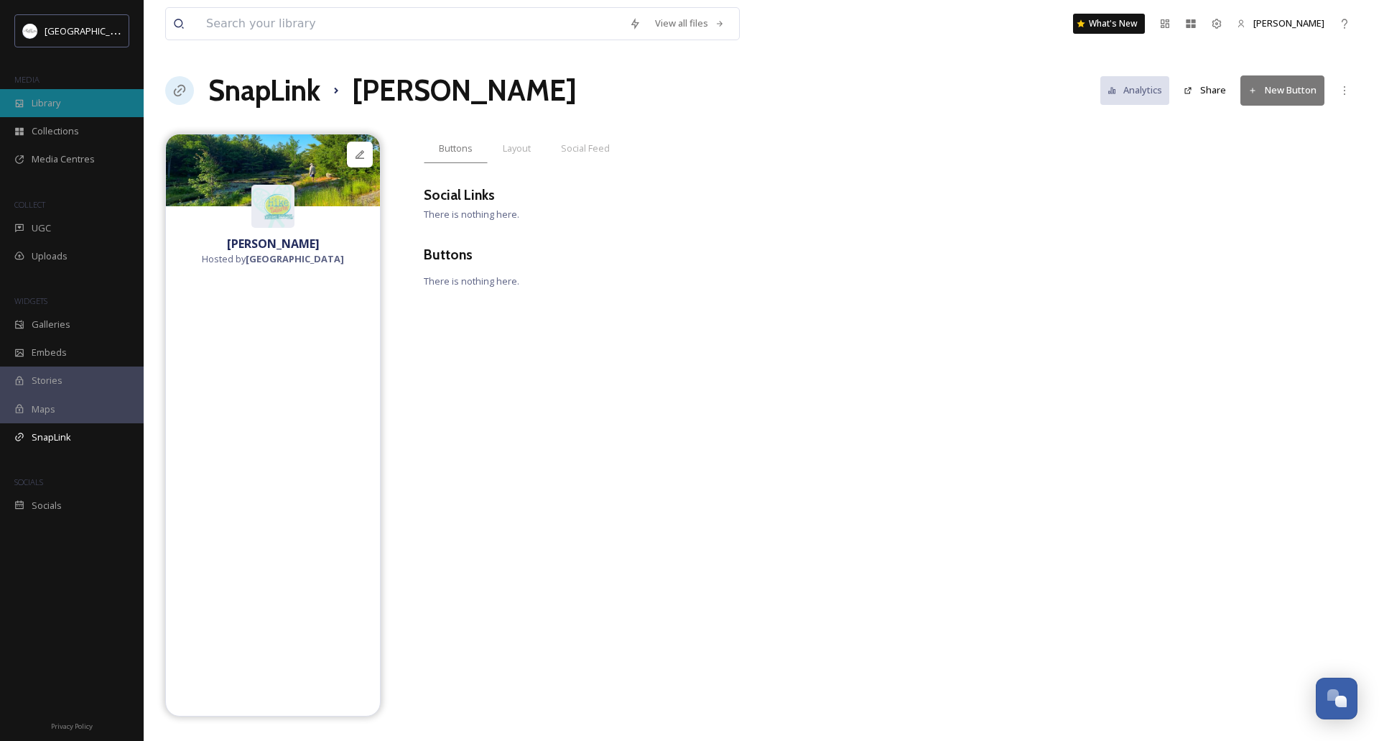
click at [68, 100] on div "Library" at bounding box center [72, 103] width 144 height 28
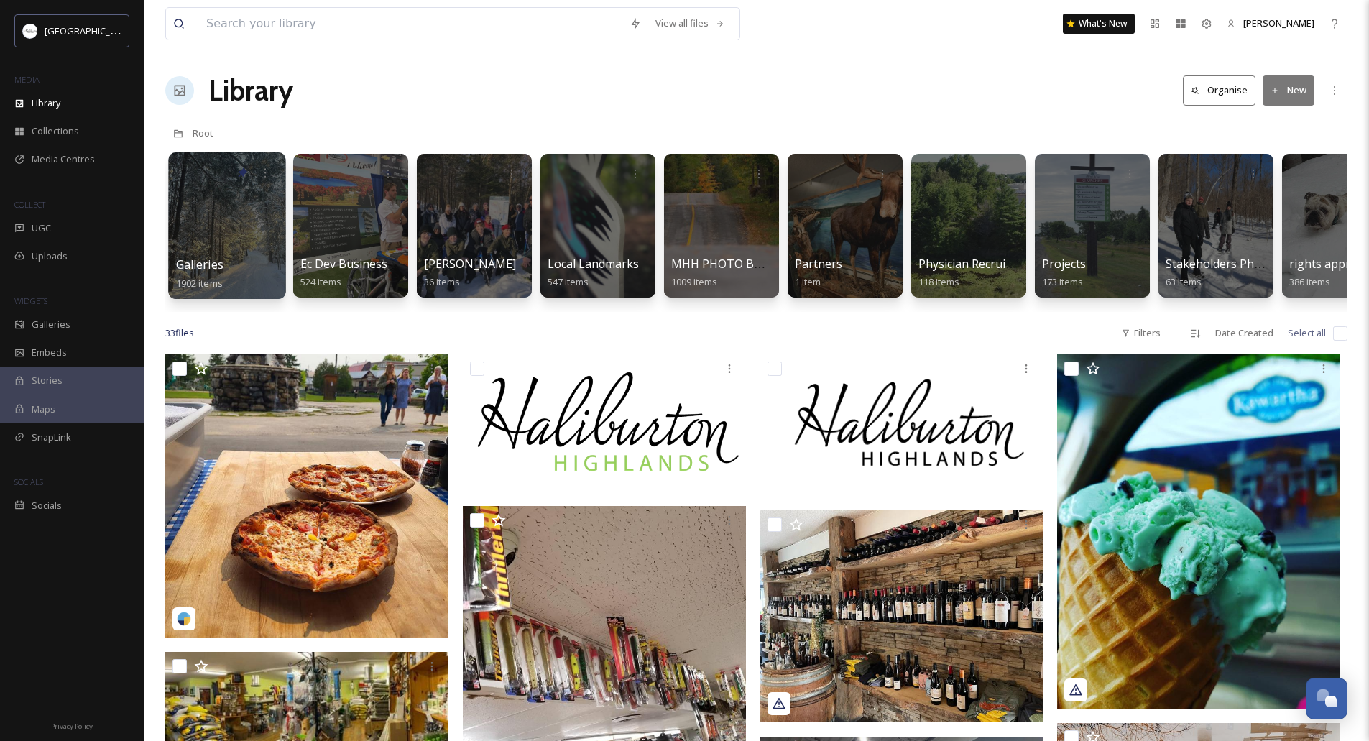
click at [227, 262] on div "Galleries 1902 items" at bounding box center [227, 274] width 103 height 36
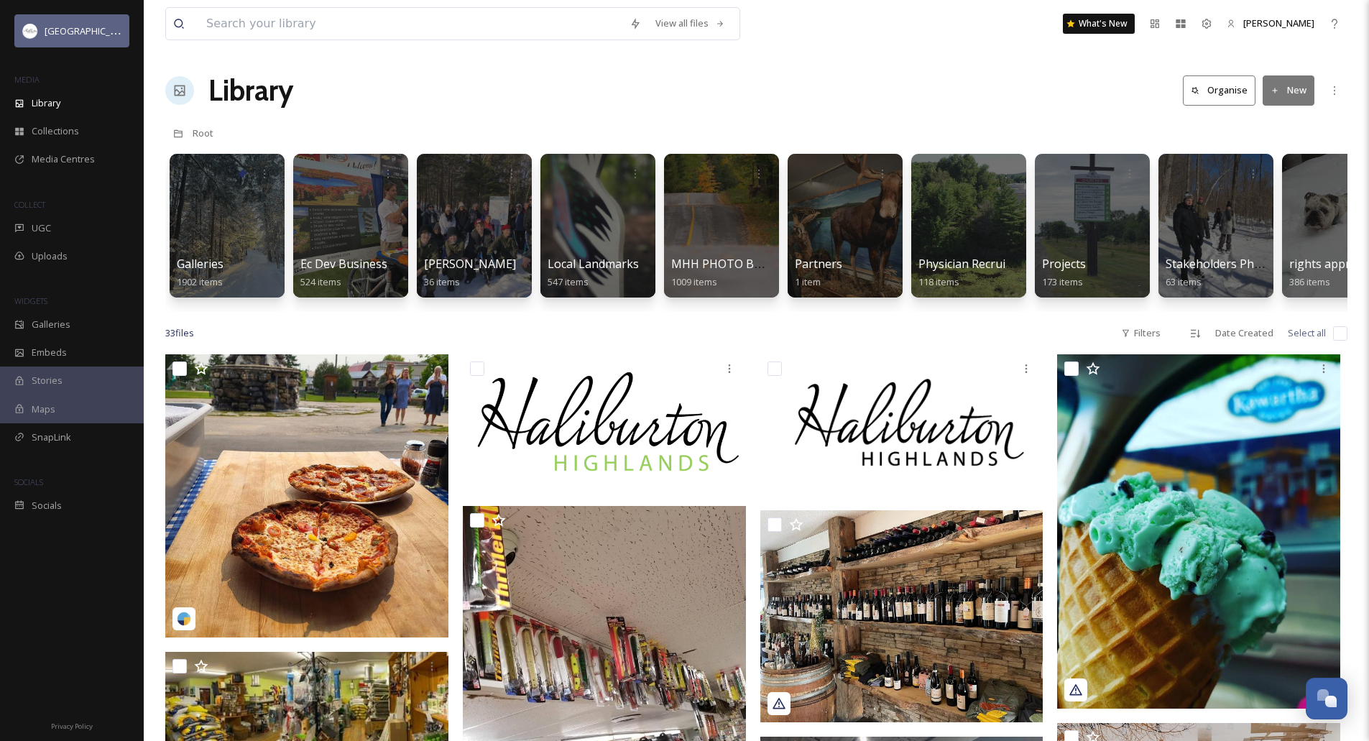
click at [52, 38] on div "[GEOGRAPHIC_DATA]" at bounding box center [83, 30] width 77 height 17
click at [48, 103] on span "Library" at bounding box center [46, 103] width 29 height 14
click at [1221, 94] on button "Organise" at bounding box center [1219, 89] width 73 height 29
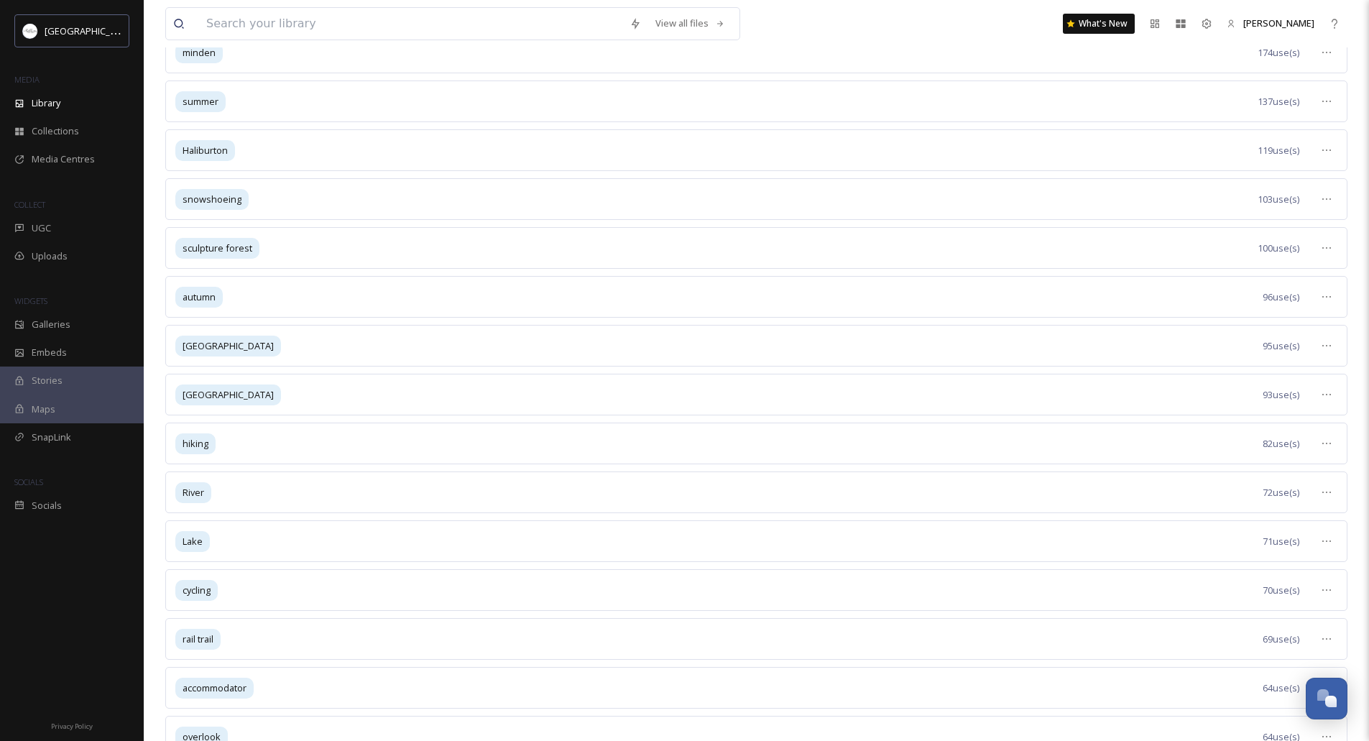
scroll to position [359, 0]
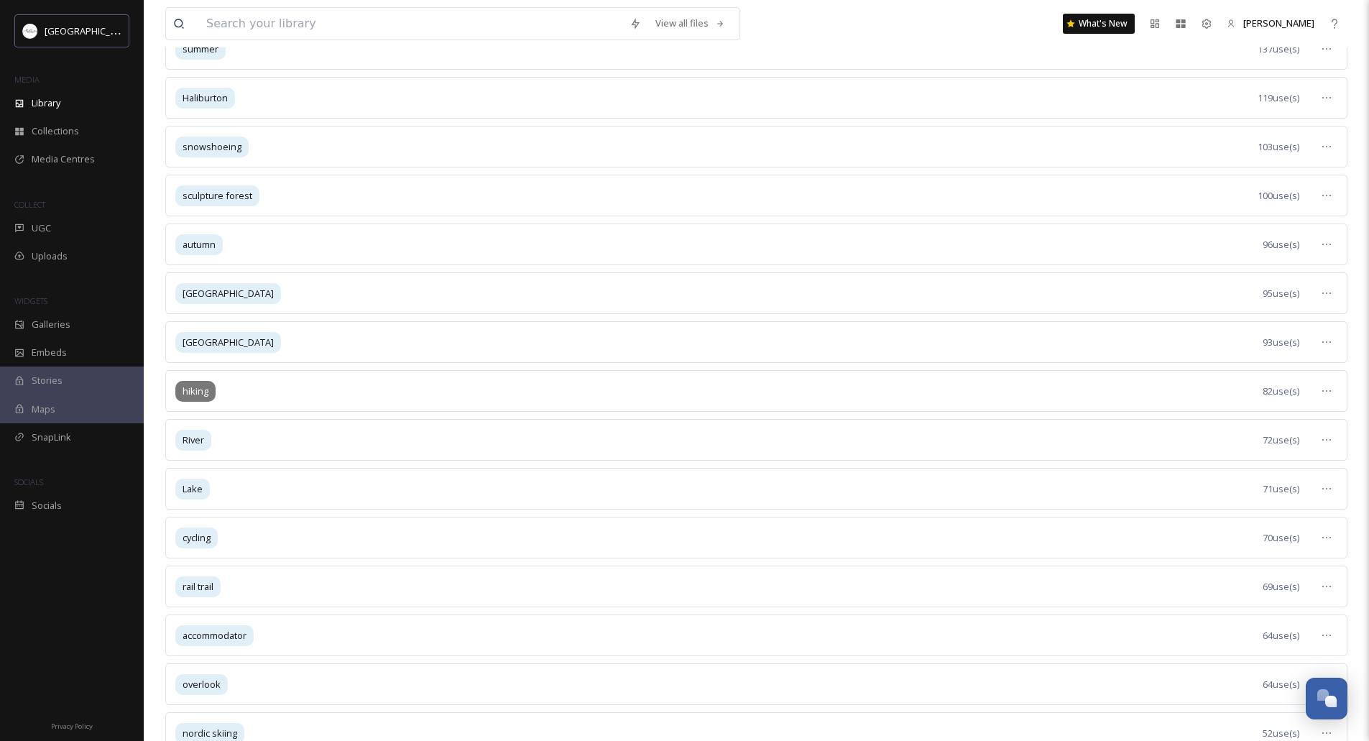
click at [201, 390] on span "hiking" at bounding box center [195, 391] width 26 height 14
click at [179, 388] on div "hiking" at bounding box center [195, 391] width 40 height 21
click at [1326, 393] on icon at bounding box center [1326, 390] width 11 height 11
click at [1310, 418] on span "View Tagged Files" at bounding box center [1293, 422] width 76 height 14
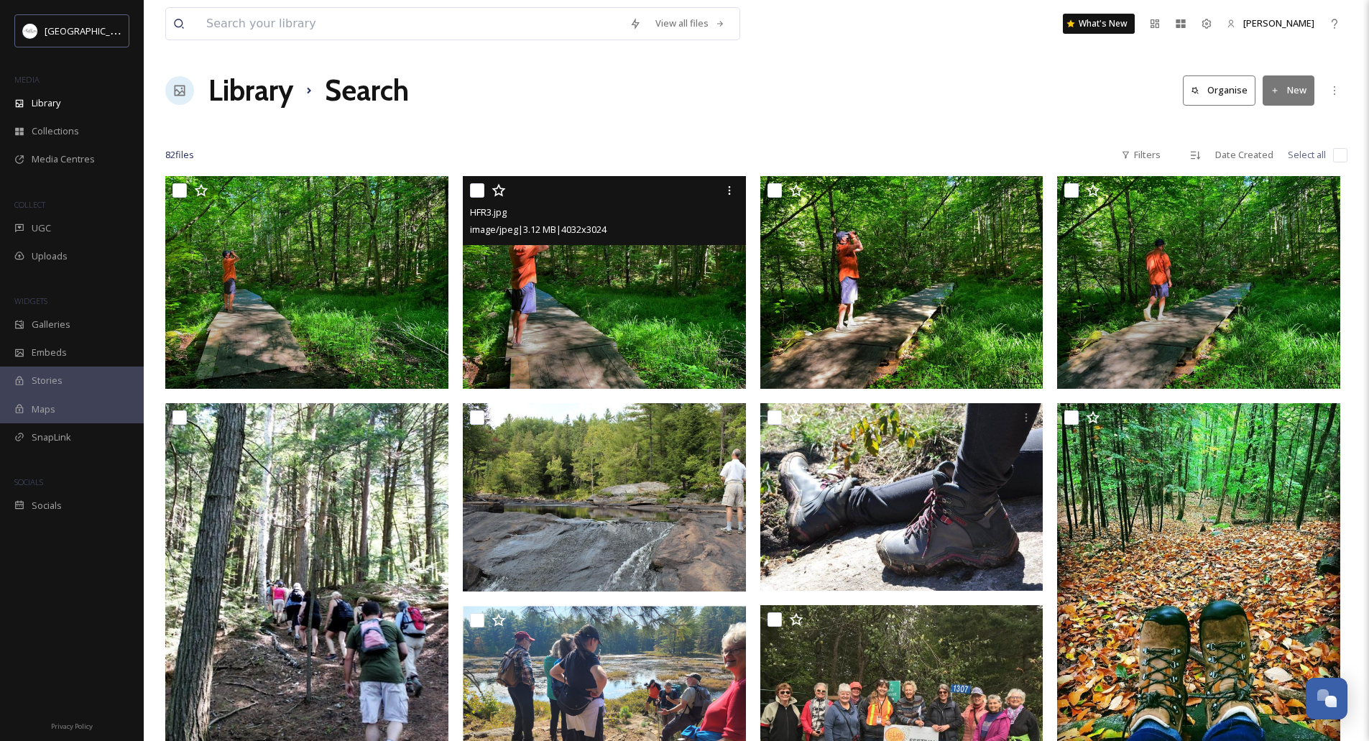
click at [476, 190] on input "checkbox" at bounding box center [477, 190] width 14 height 14
checkbox input "true"
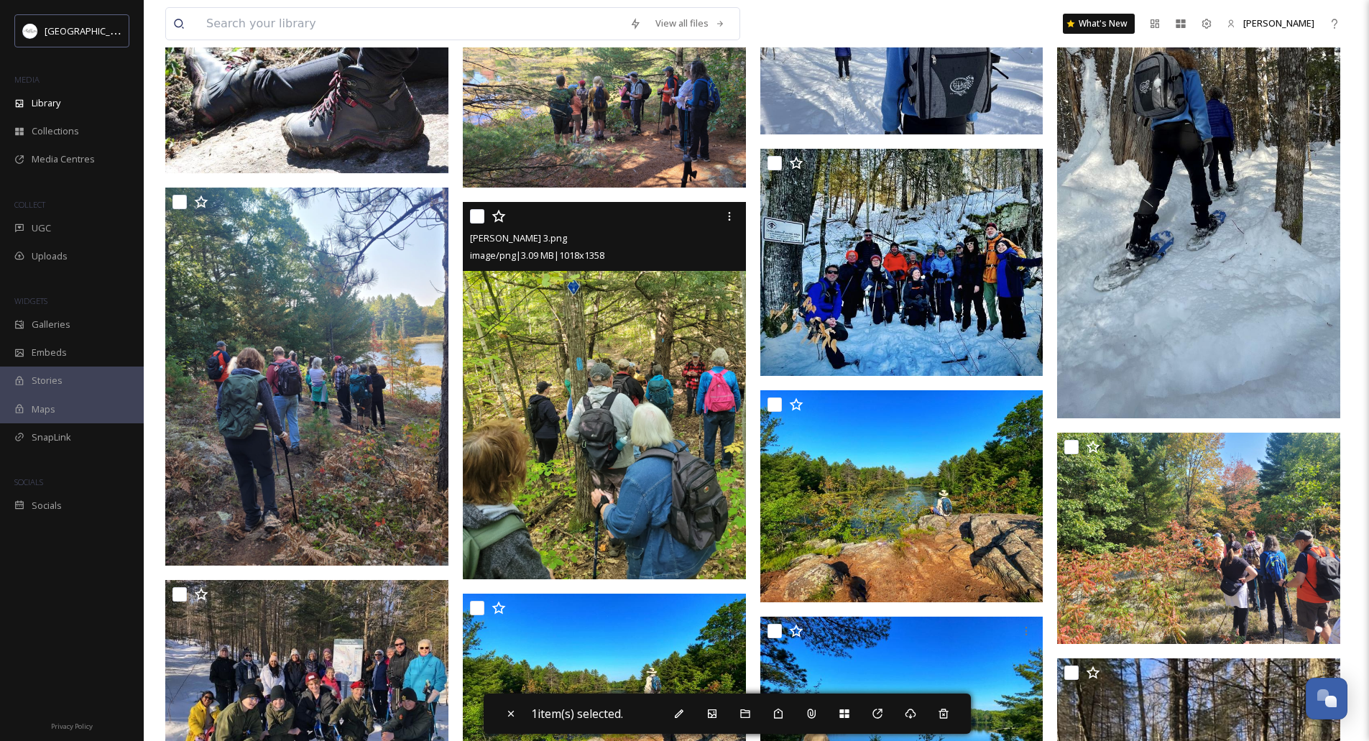
scroll to position [862, 0]
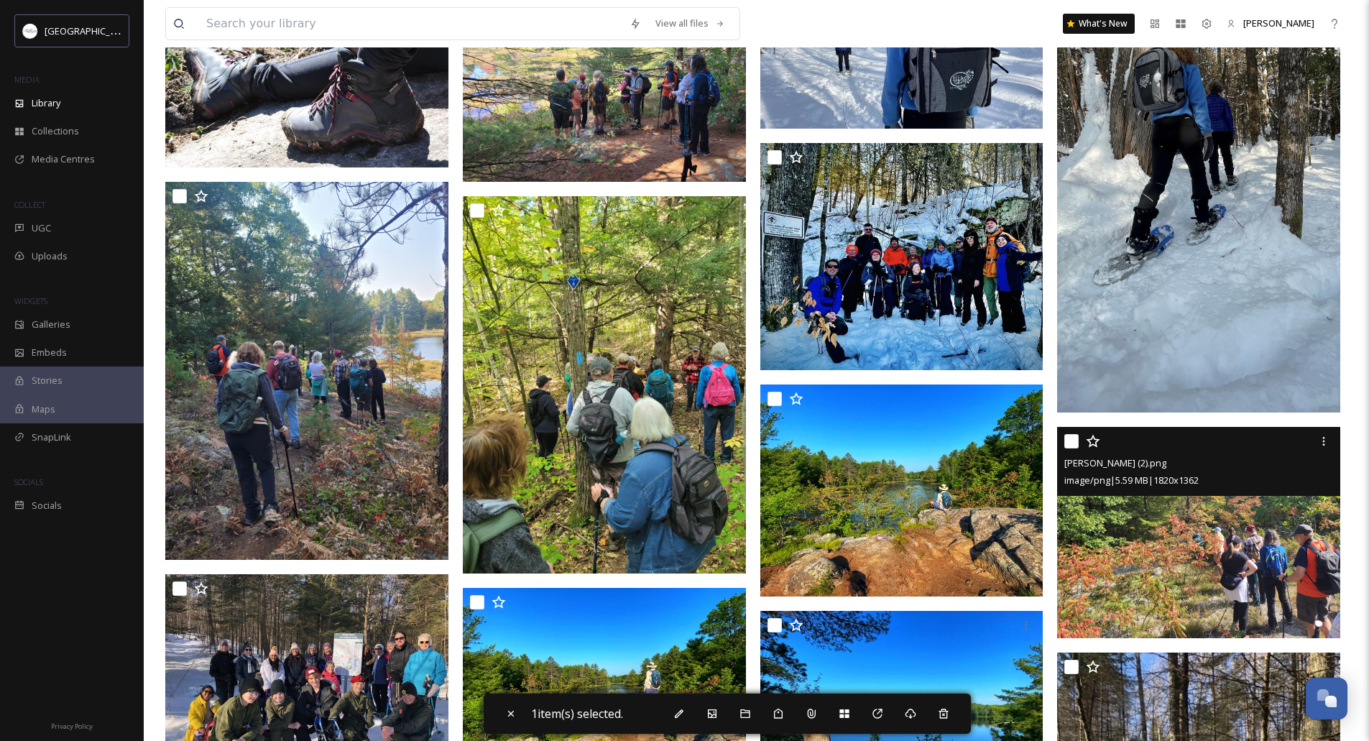
click at [1069, 441] on input "checkbox" at bounding box center [1071, 441] width 14 height 14
checkbox input "true"
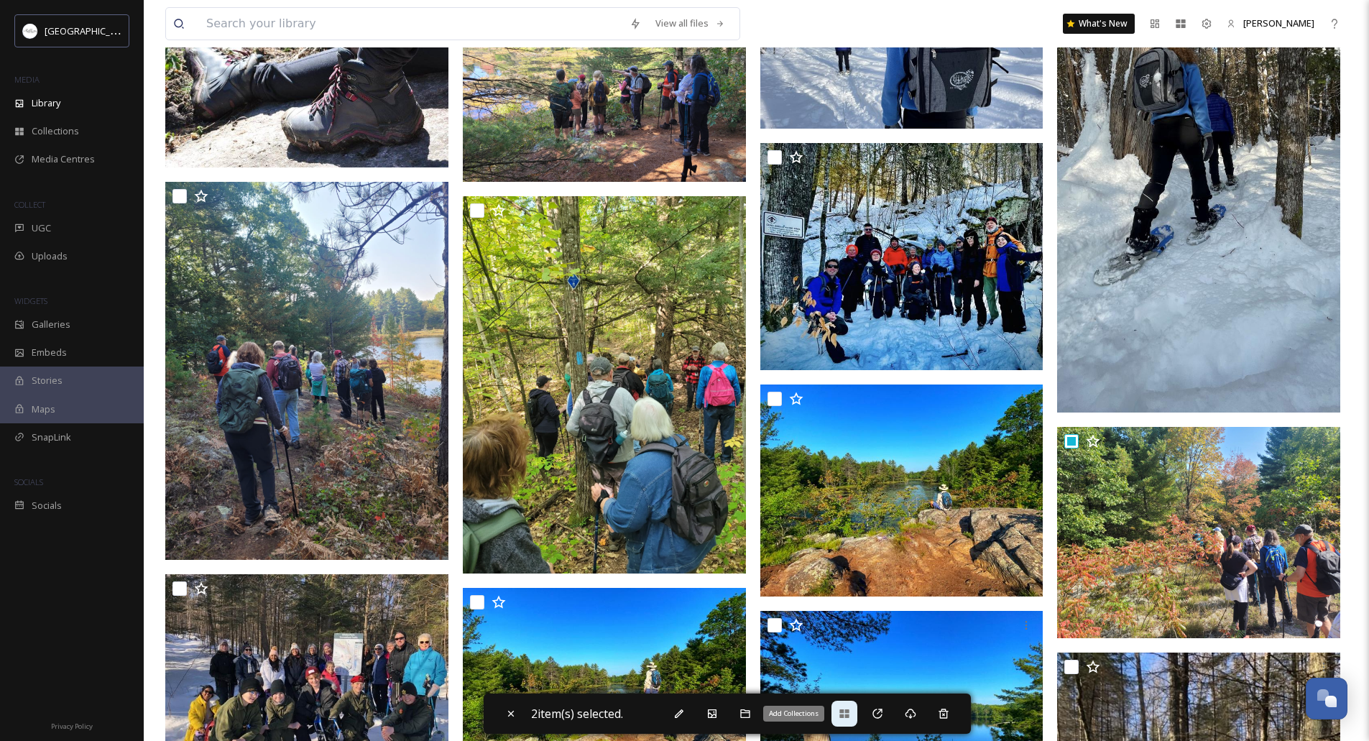
click at [848, 712] on icon at bounding box center [843, 713] width 9 height 9
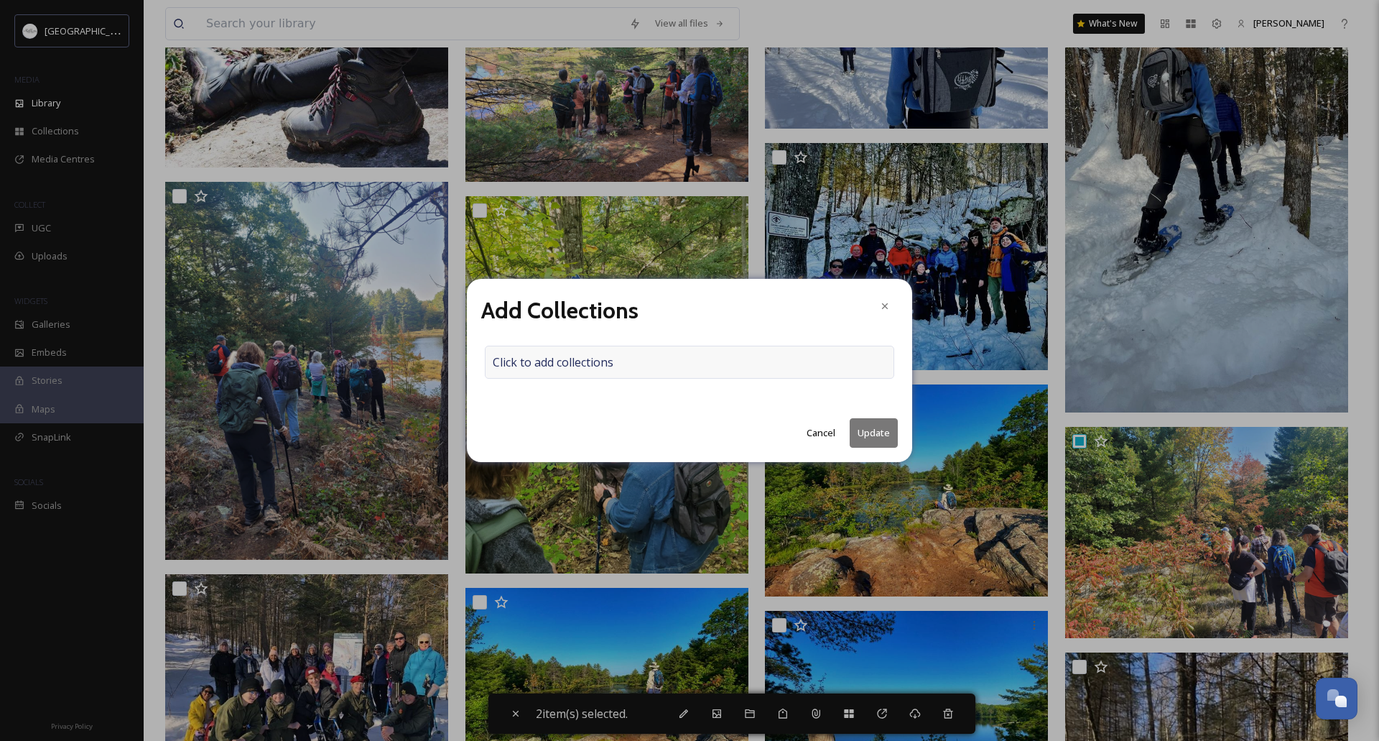
click at [654, 368] on div "Click to add collections" at bounding box center [690, 362] width 410 height 33
click at [585, 364] on input at bounding box center [565, 362] width 158 height 32
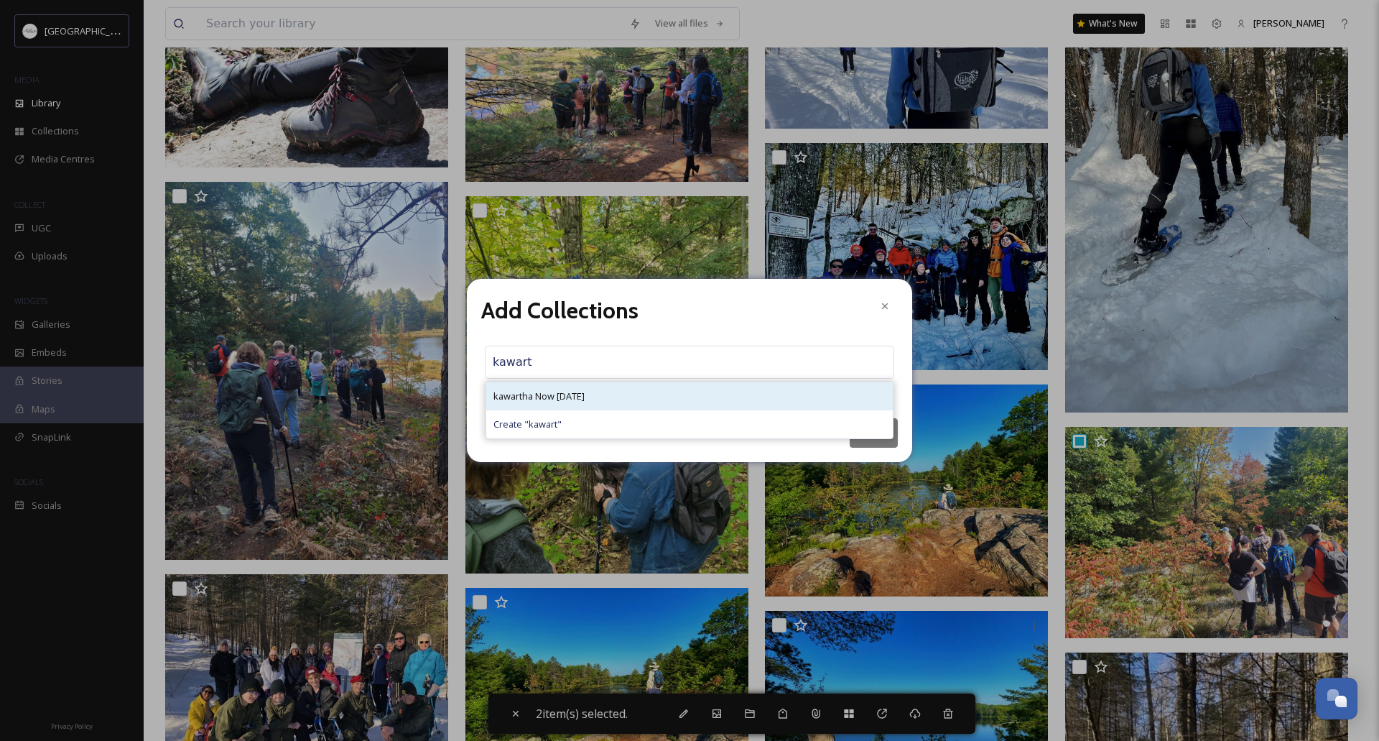
type input "kawart"
click at [632, 401] on div "kawartha Now [DATE]" at bounding box center [689, 396] width 407 height 28
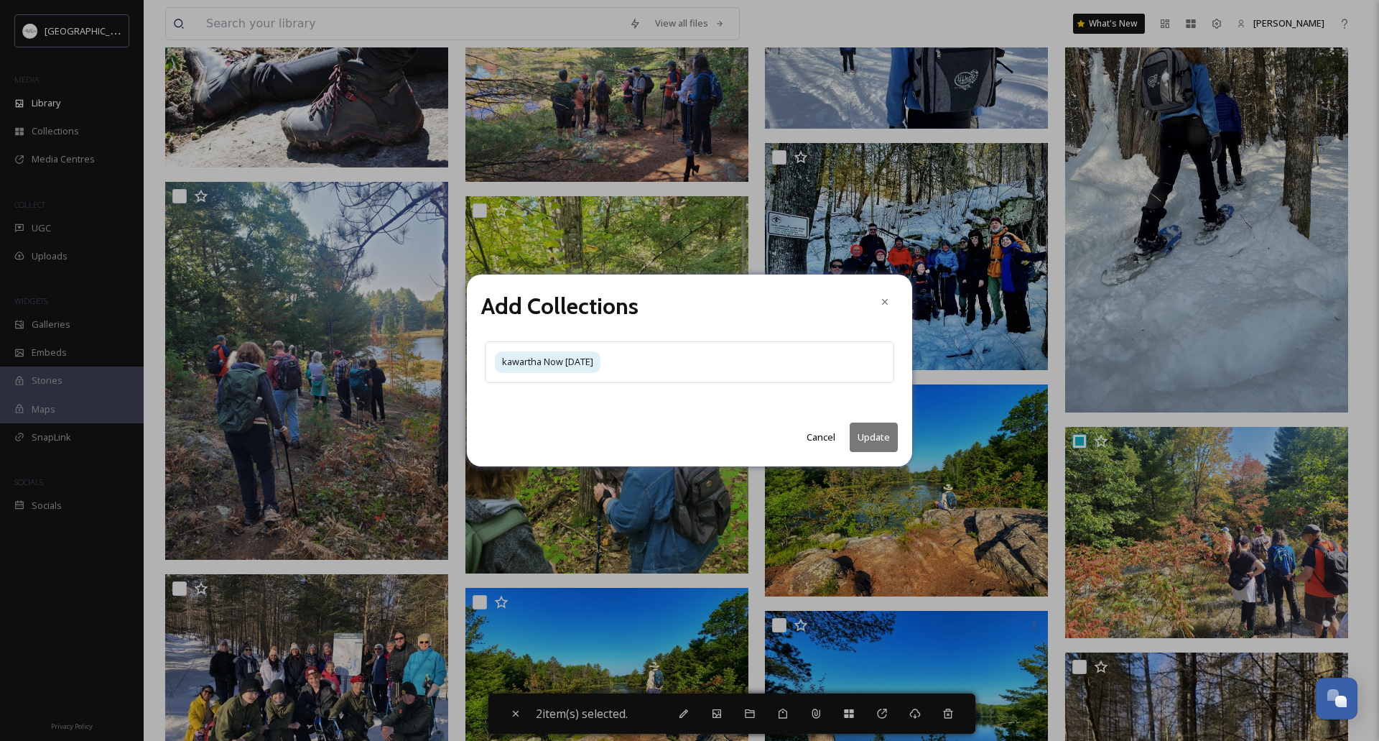
click at [882, 430] on button "Update" at bounding box center [874, 436] width 48 height 29
checkbox input "false"
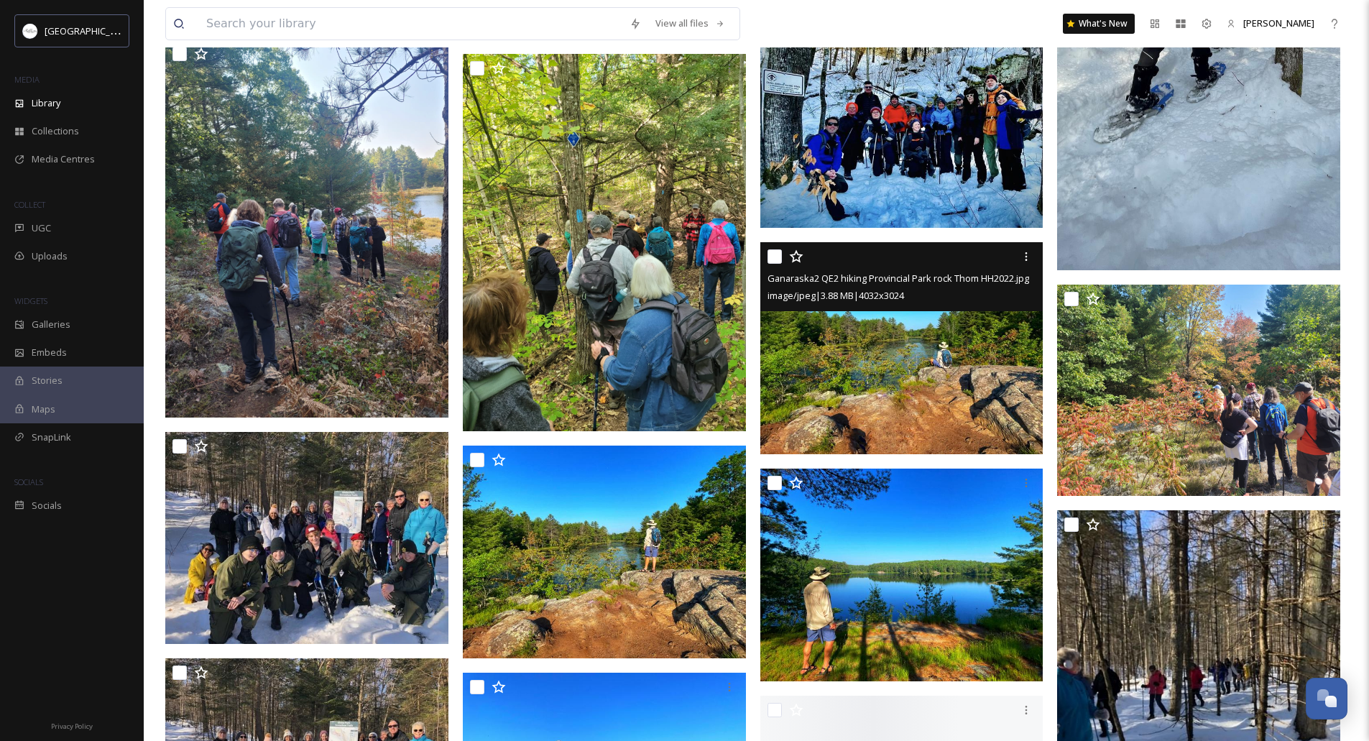
scroll to position [1006, 0]
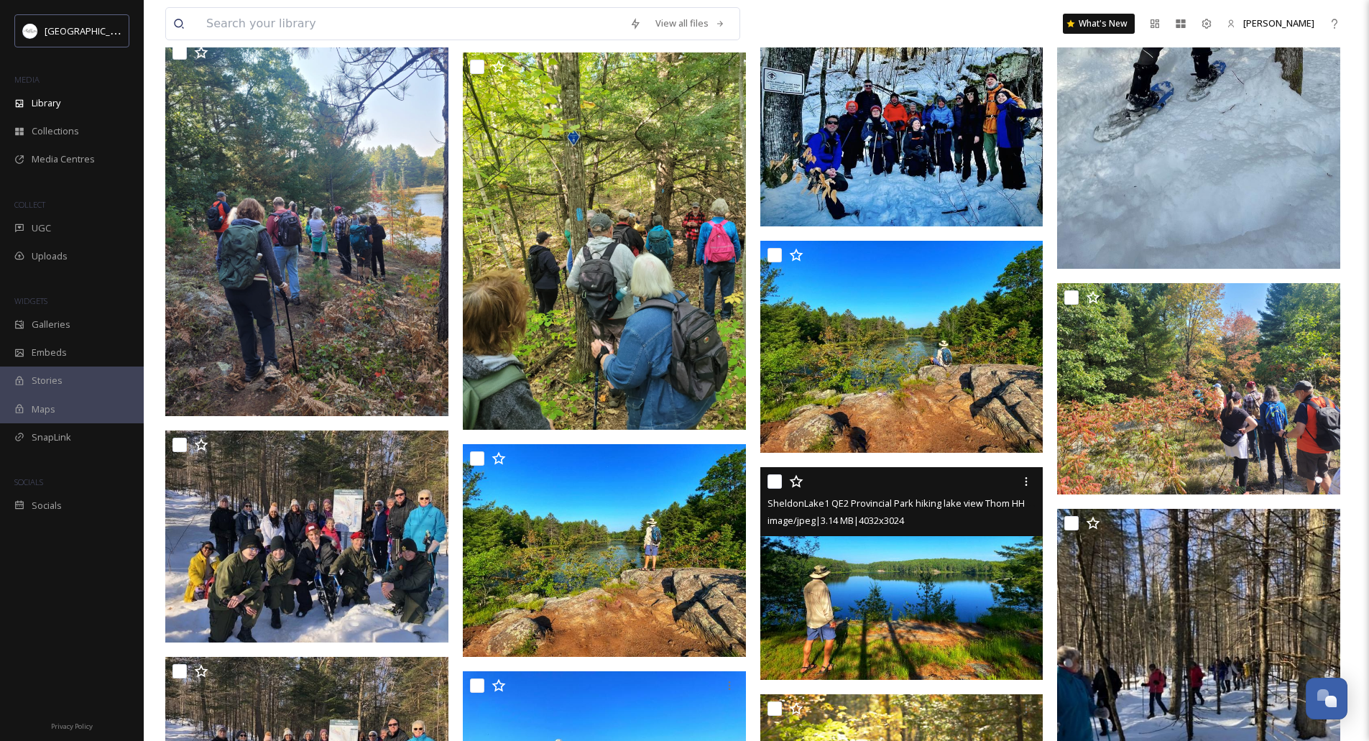
click at [777, 481] on input "checkbox" at bounding box center [774, 481] width 14 height 14
checkbox input "true"
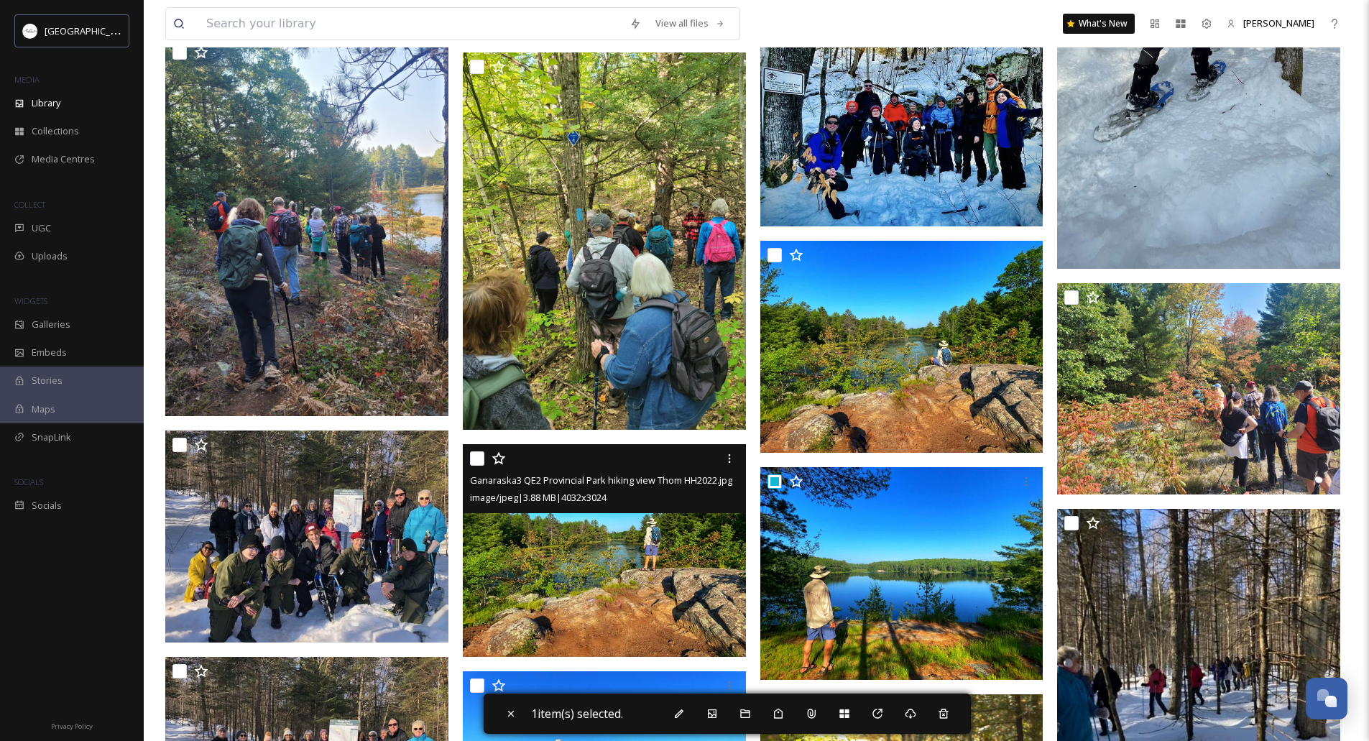
click at [474, 461] on input "checkbox" at bounding box center [477, 458] width 14 height 14
checkbox input "true"
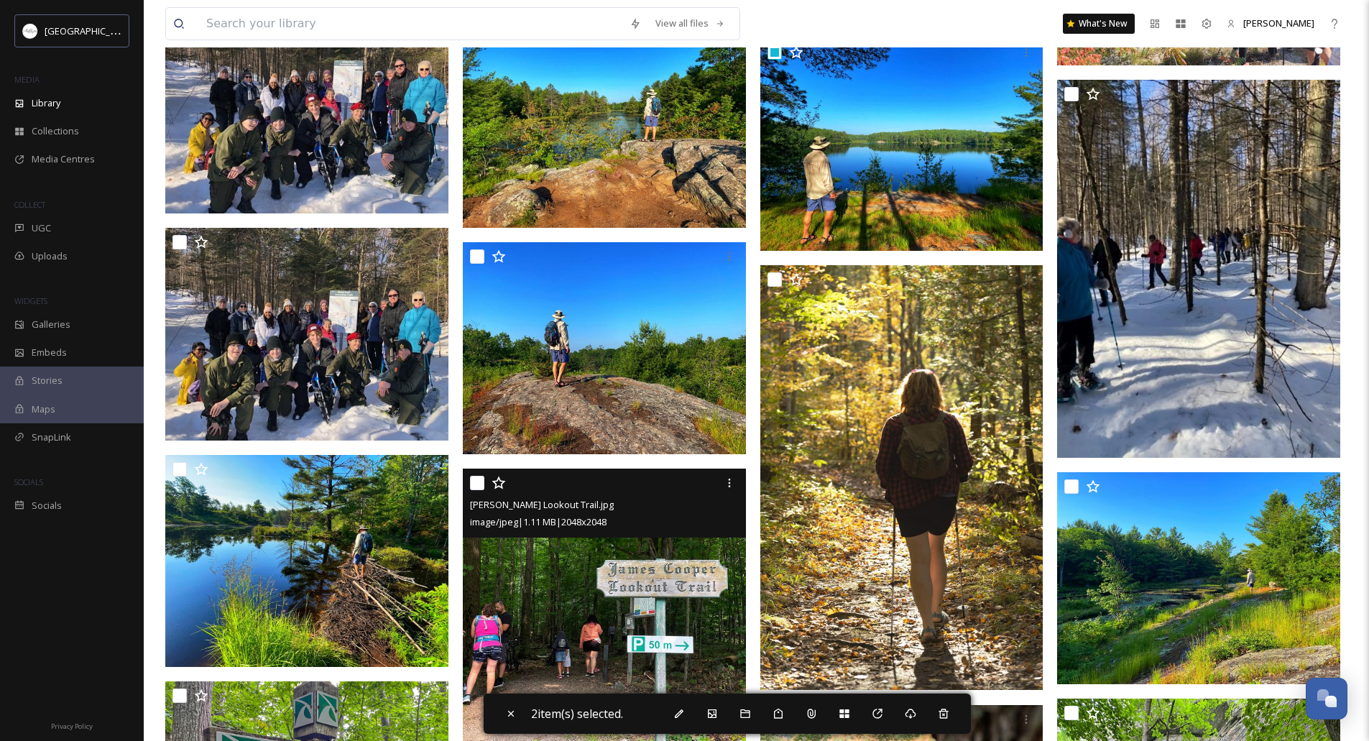
scroll to position [1509, 0]
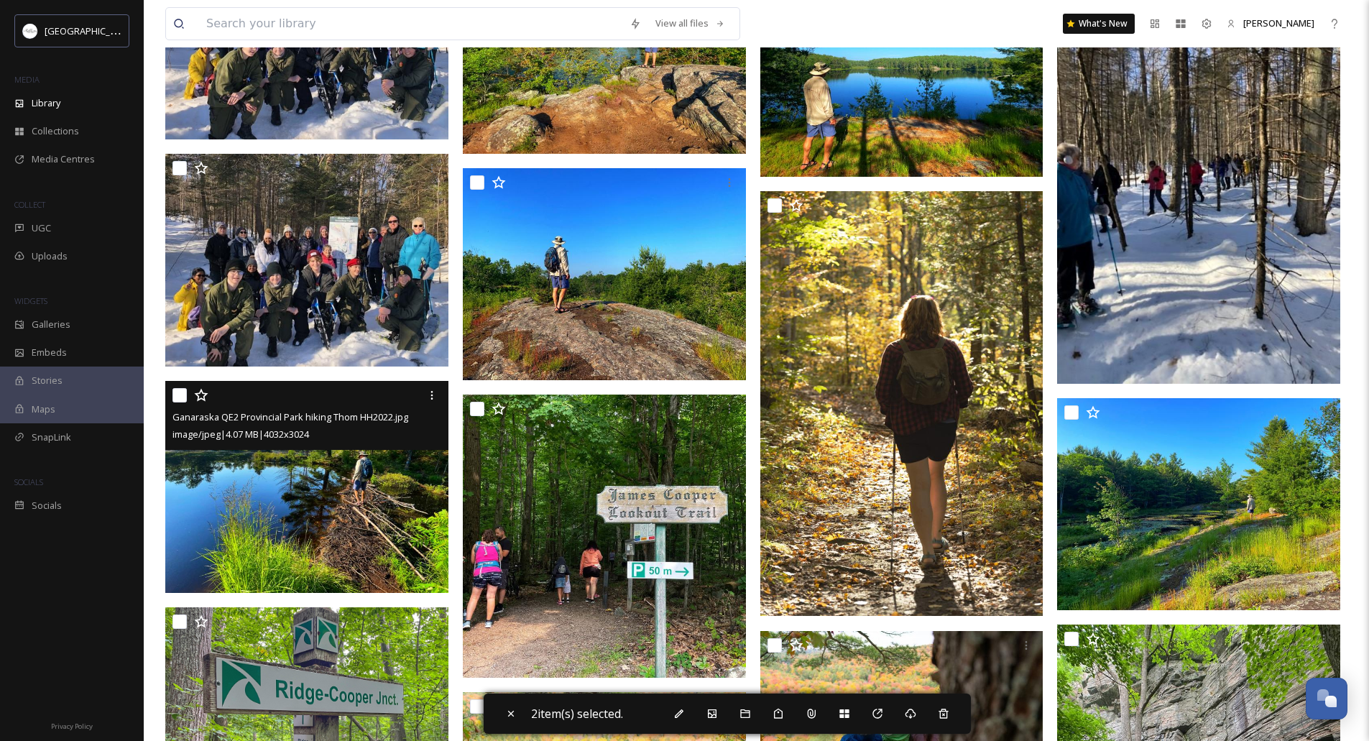
click at [180, 392] on input "checkbox" at bounding box center [179, 395] width 14 height 14
checkbox input "true"
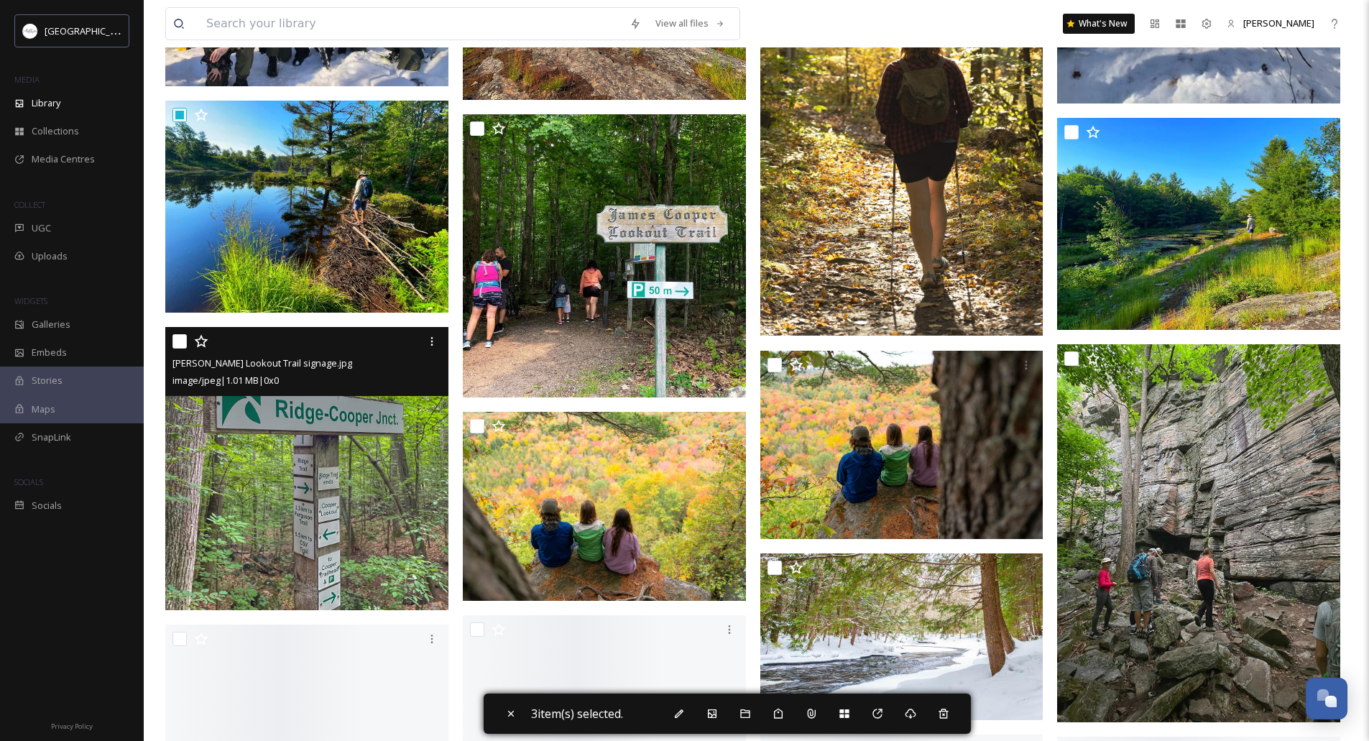
scroll to position [1796, 0]
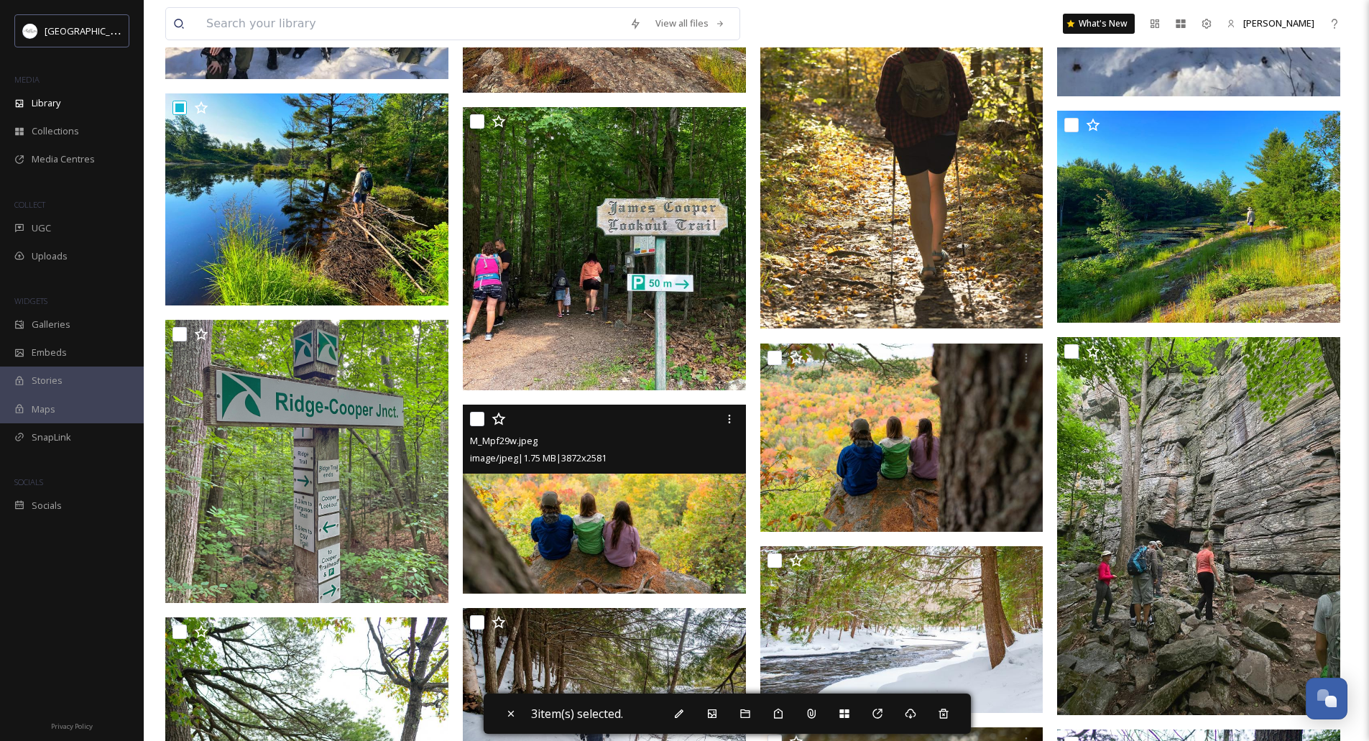
click at [474, 419] on input "checkbox" at bounding box center [477, 419] width 14 height 14
checkbox input "true"
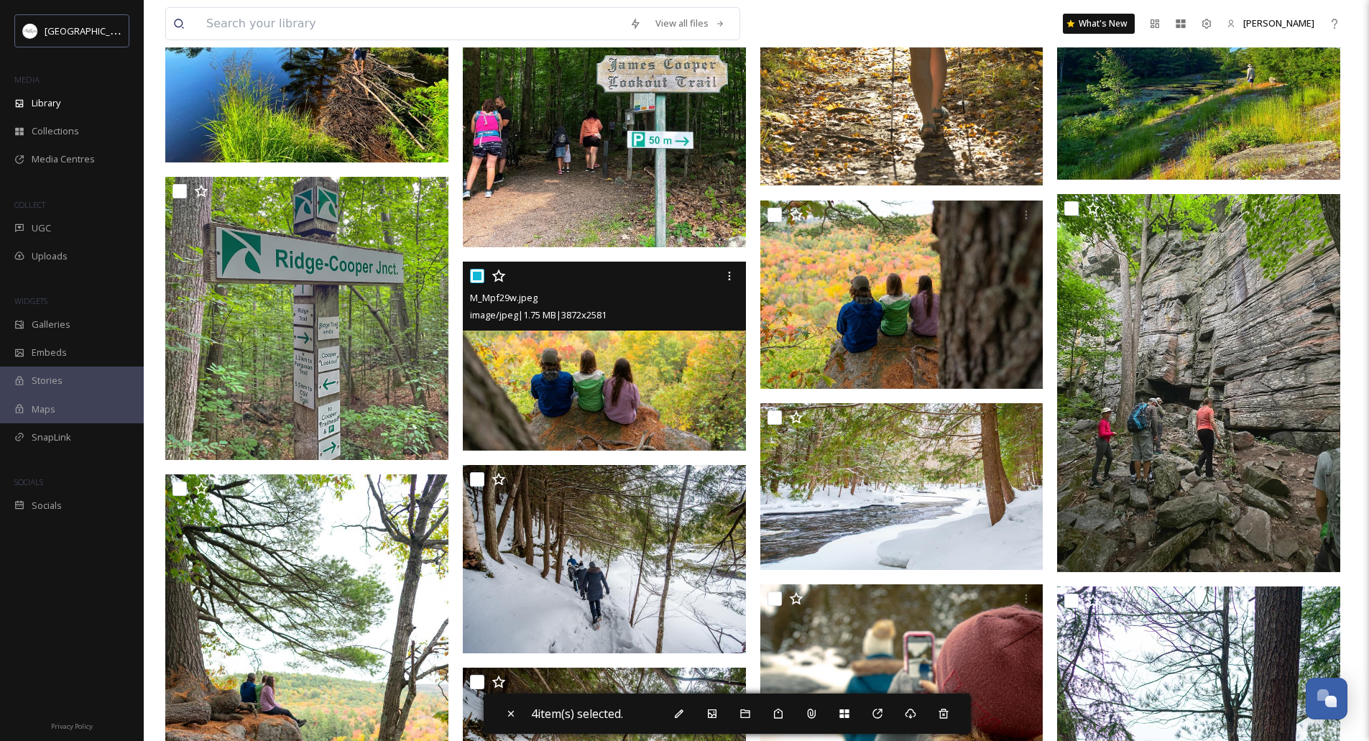
scroll to position [1940, 0]
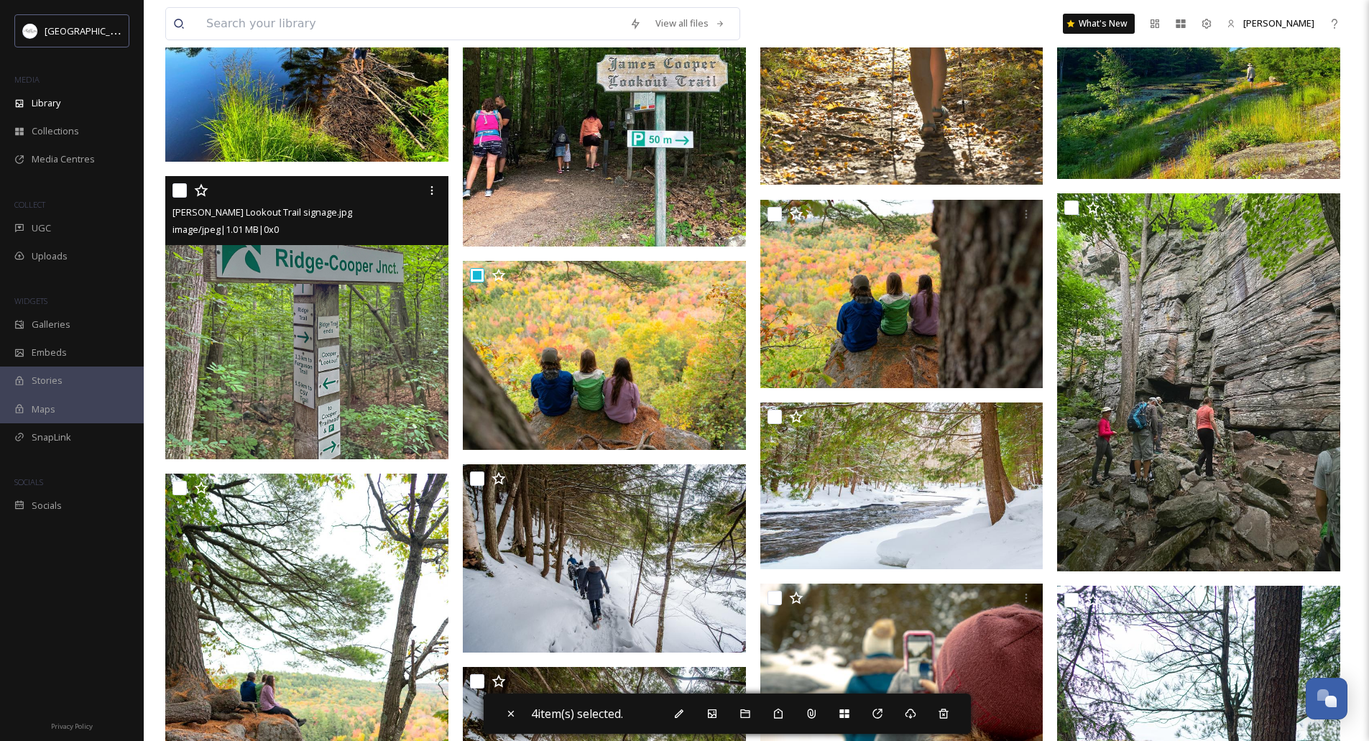
click at [177, 184] on input "checkbox" at bounding box center [179, 190] width 14 height 14
checkbox input "true"
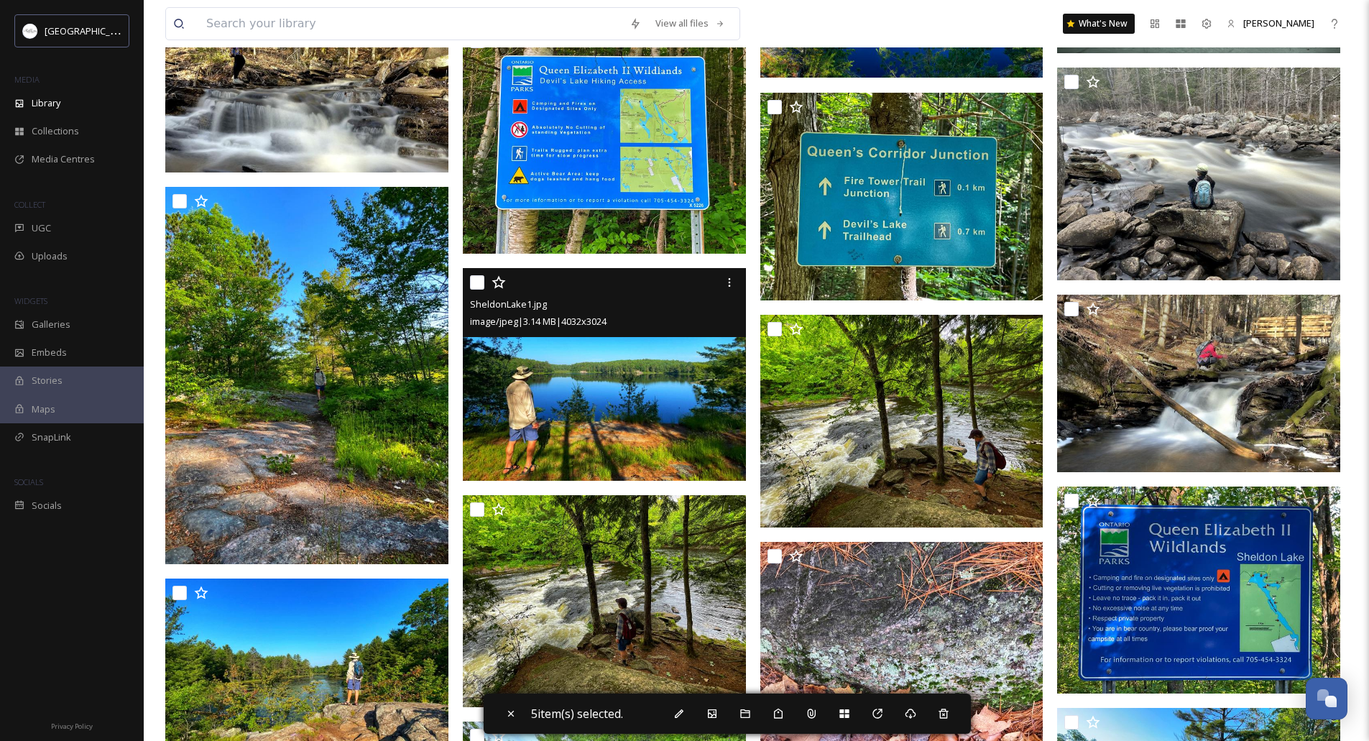
scroll to position [3951, 0]
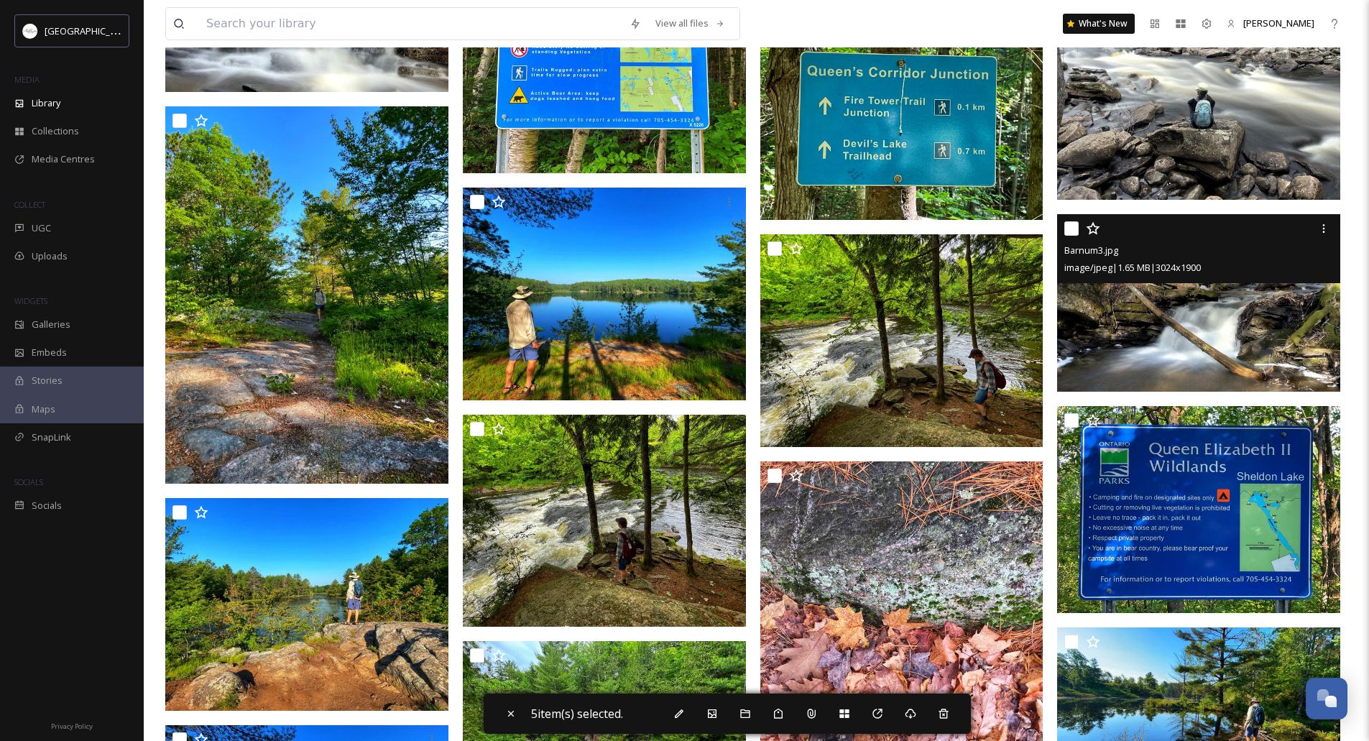
click at [1073, 226] on input "checkbox" at bounding box center [1071, 228] width 14 height 14
checkbox input "true"
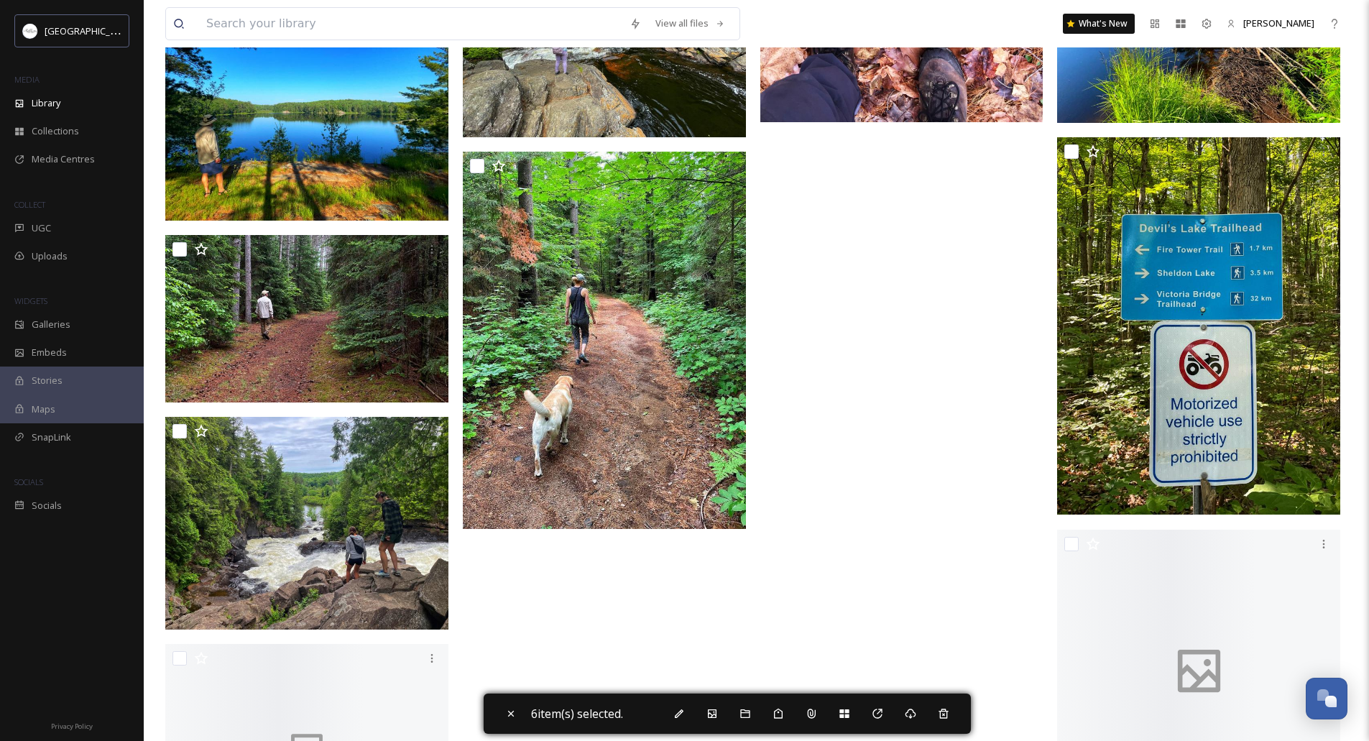
scroll to position [4670, 0]
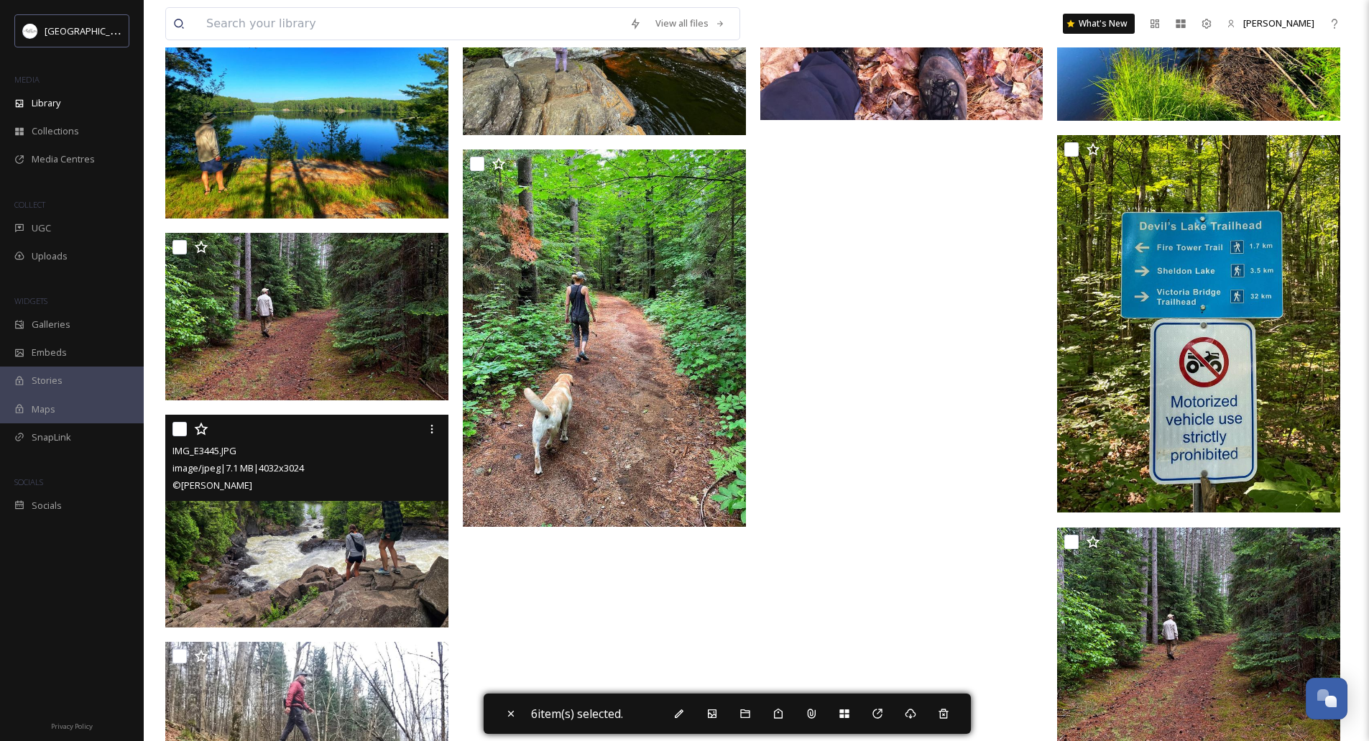
click at [177, 424] on input "checkbox" at bounding box center [179, 429] width 14 height 14
checkbox input "true"
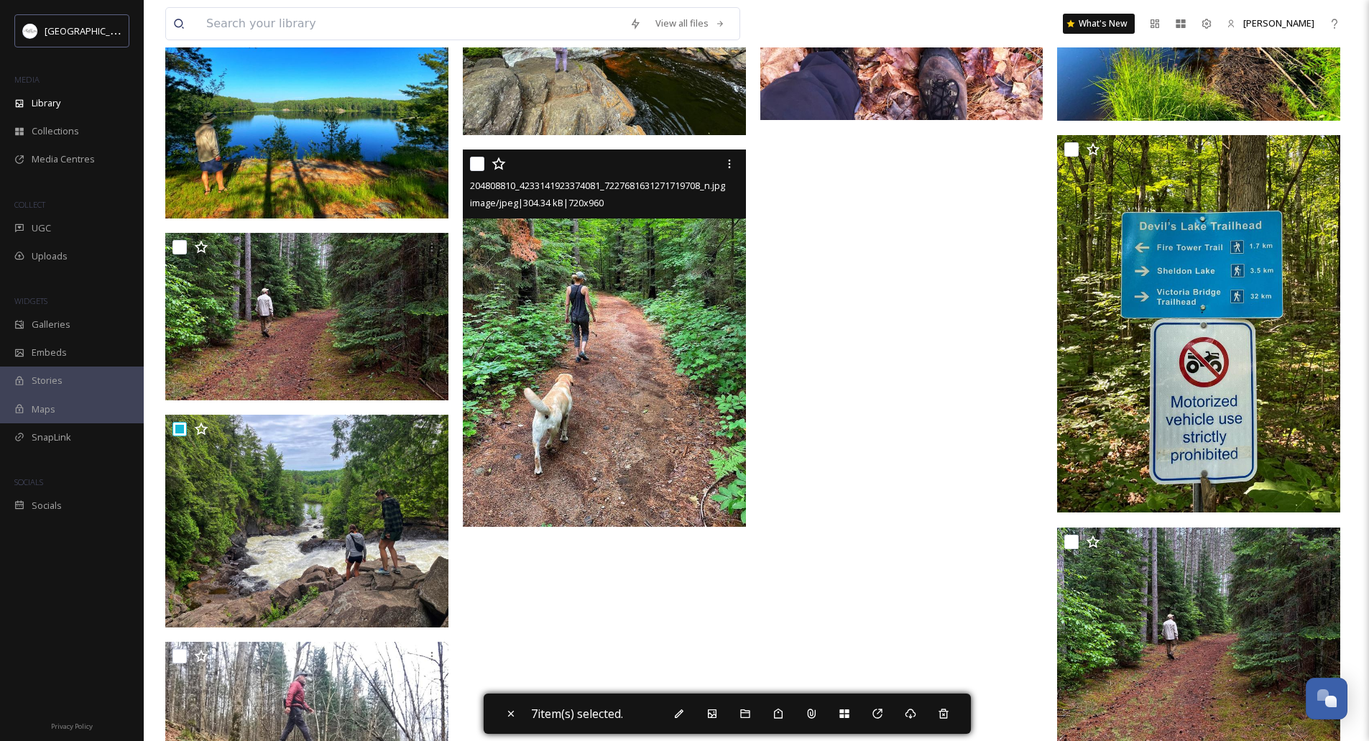
click at [470, 169] on input "checkbox" at bounding box center [477, 164] width 14 height 14
checkbox input "true"
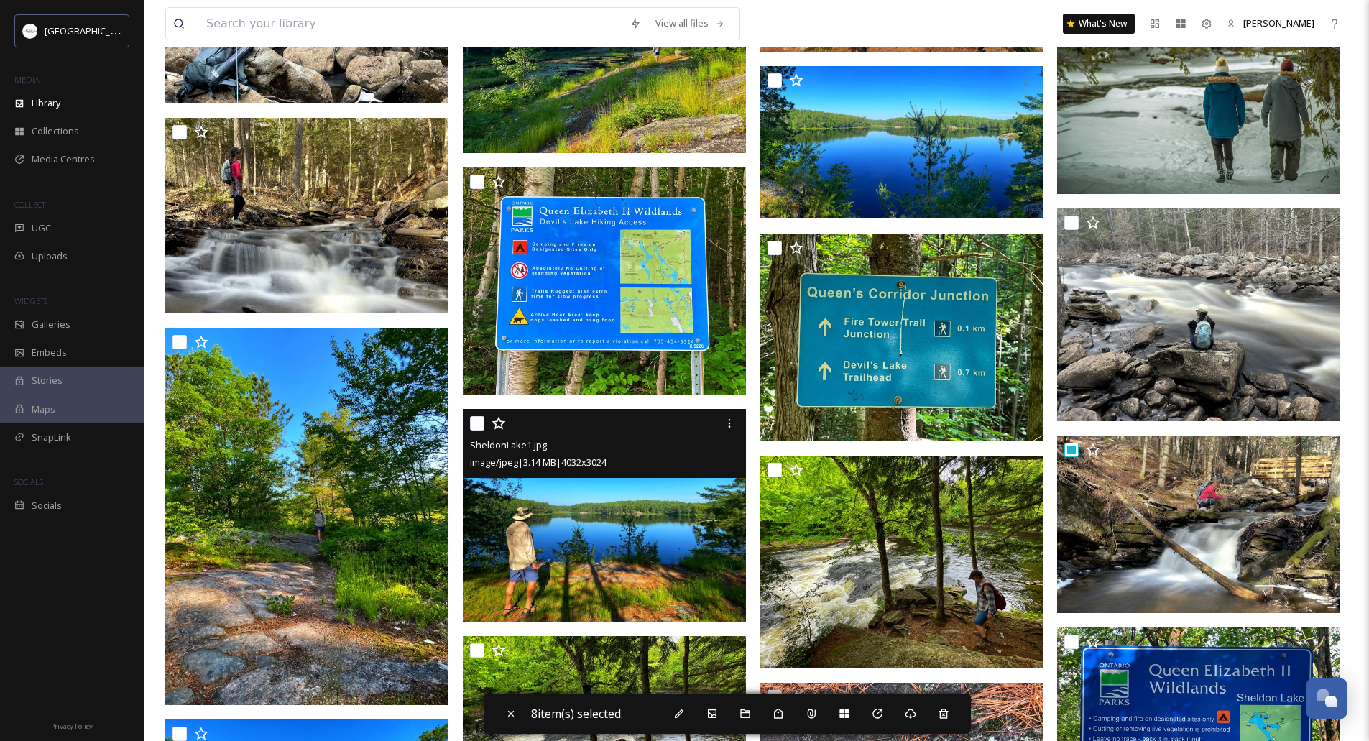
scroll to position [4089, 0]
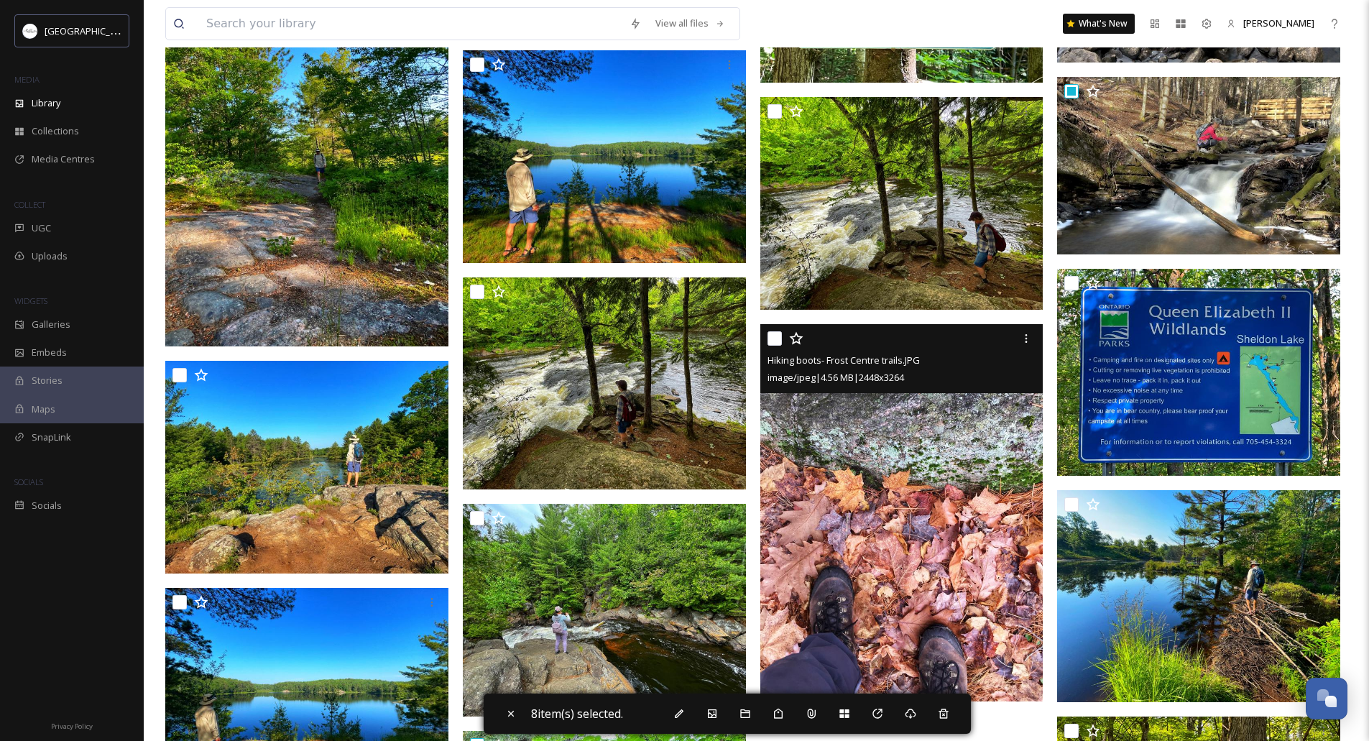
click at [767, 335] on input "checkbox" at bounding box center [774, 338] width 14 height 14
checkbox input "true"
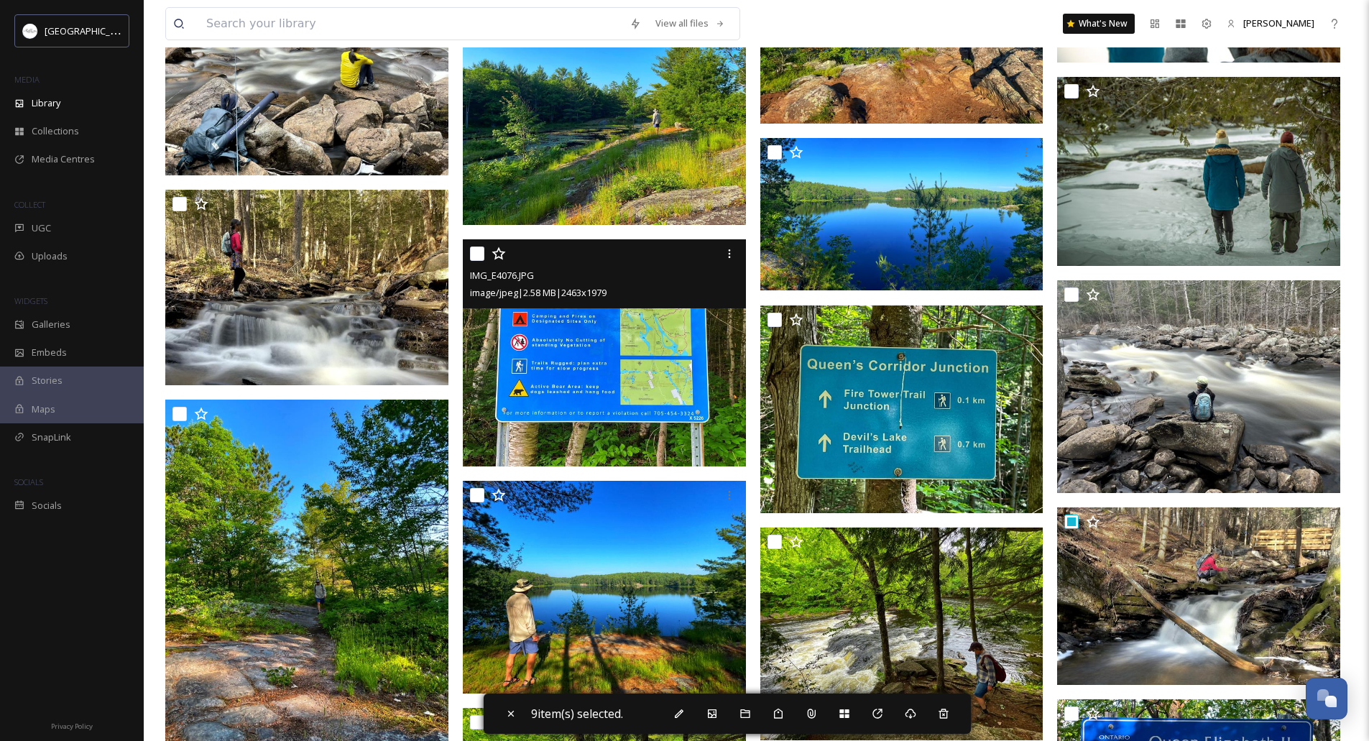
scroll to position [3658, 0]
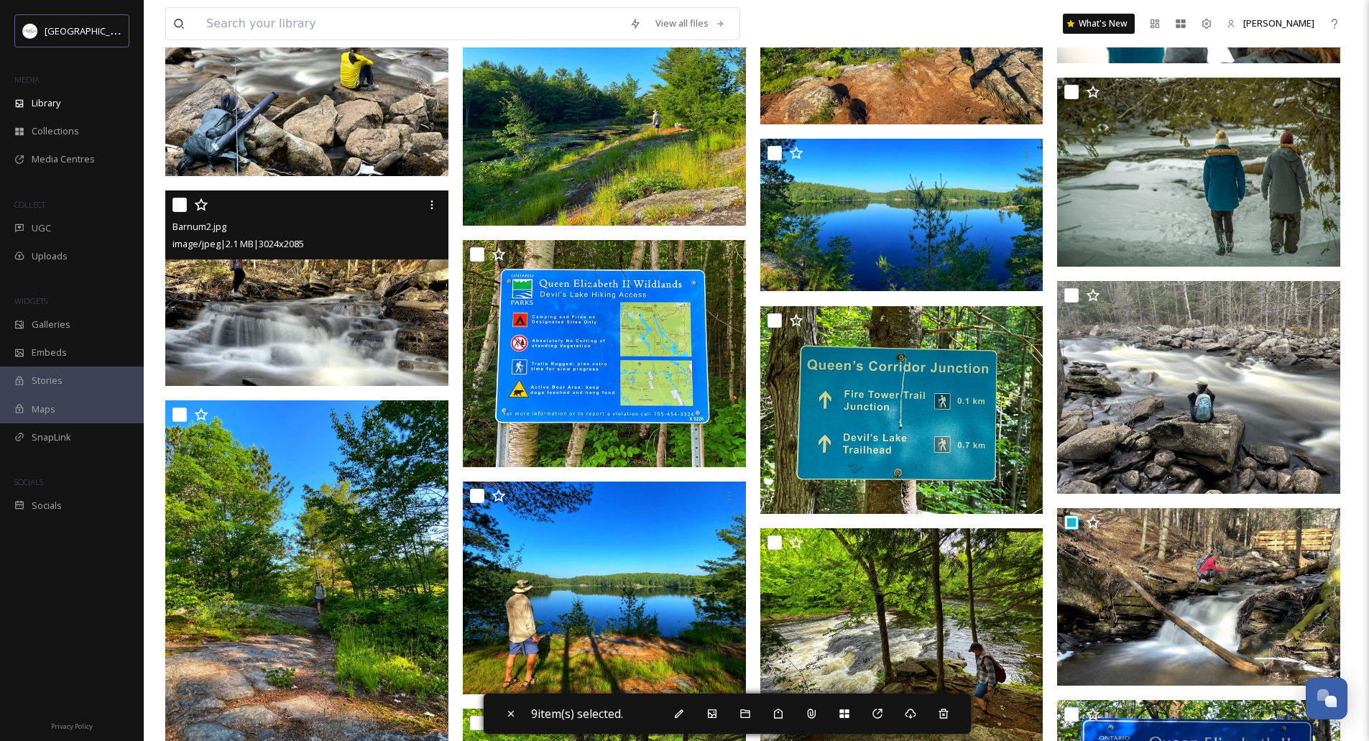
click at [176, 204] on input "checkbox" at bounding box center [179, 205] width 14 height 14
checkbox input "true"
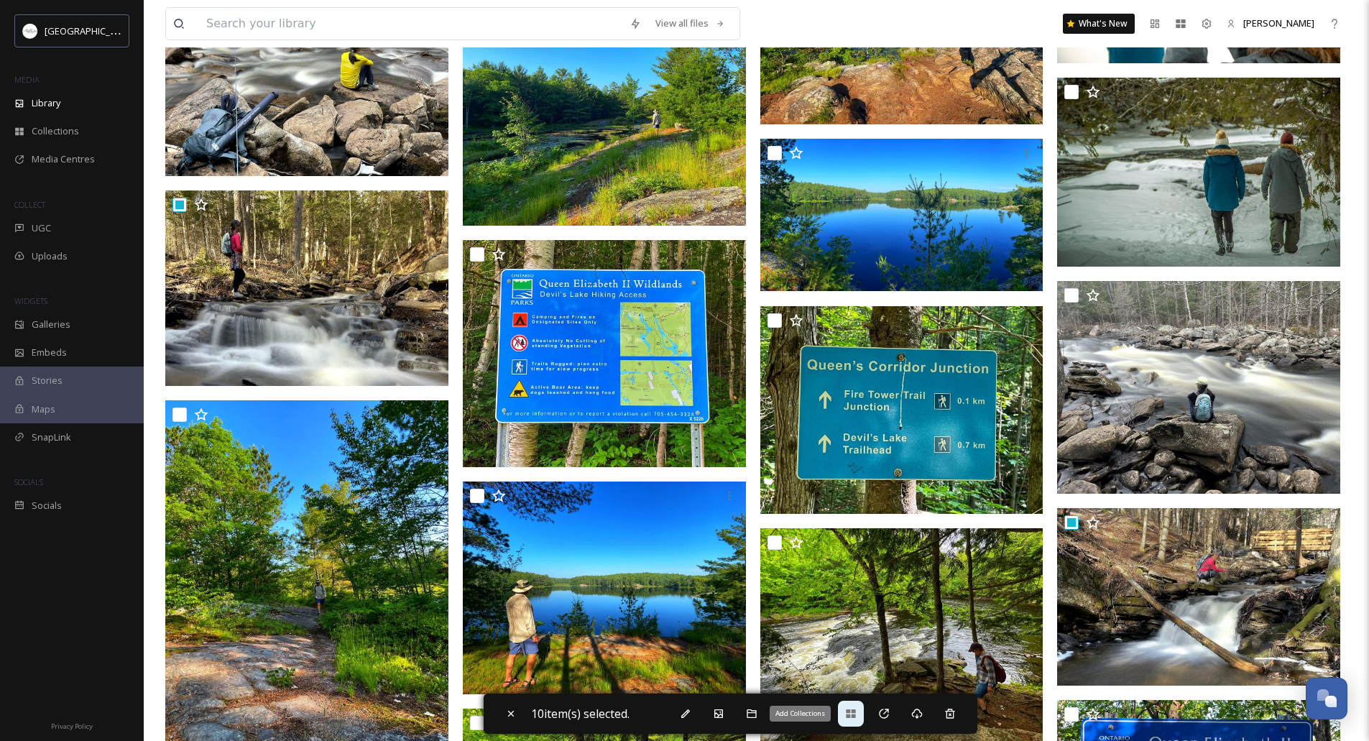
click at [862, 716] on div "Add Collections" at bounding box center [851, 713] width 26 height 26
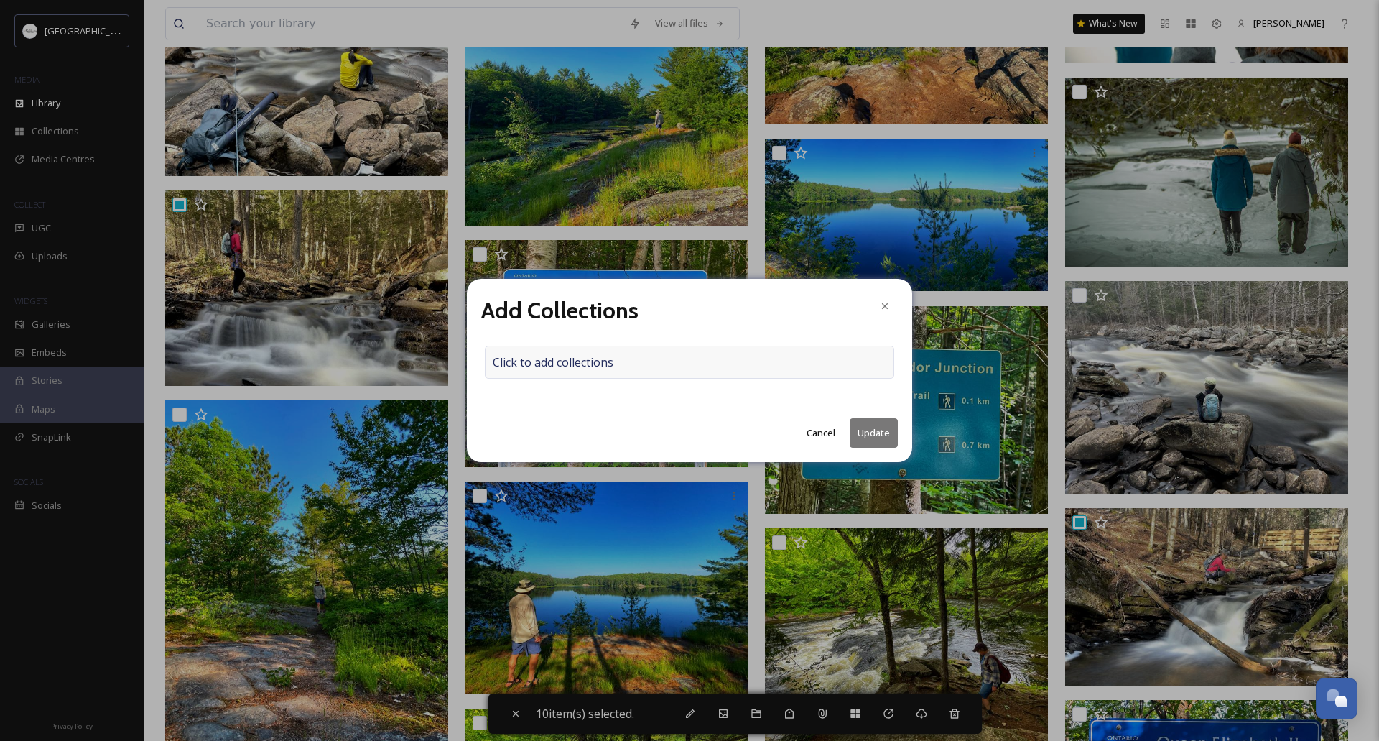
click at [542, 348] on div "Click to add collections" at bounding box center [690, 362] width 410 height 33
click at [529, 357] on input at bounding box center [565, 362] width 158 height 32
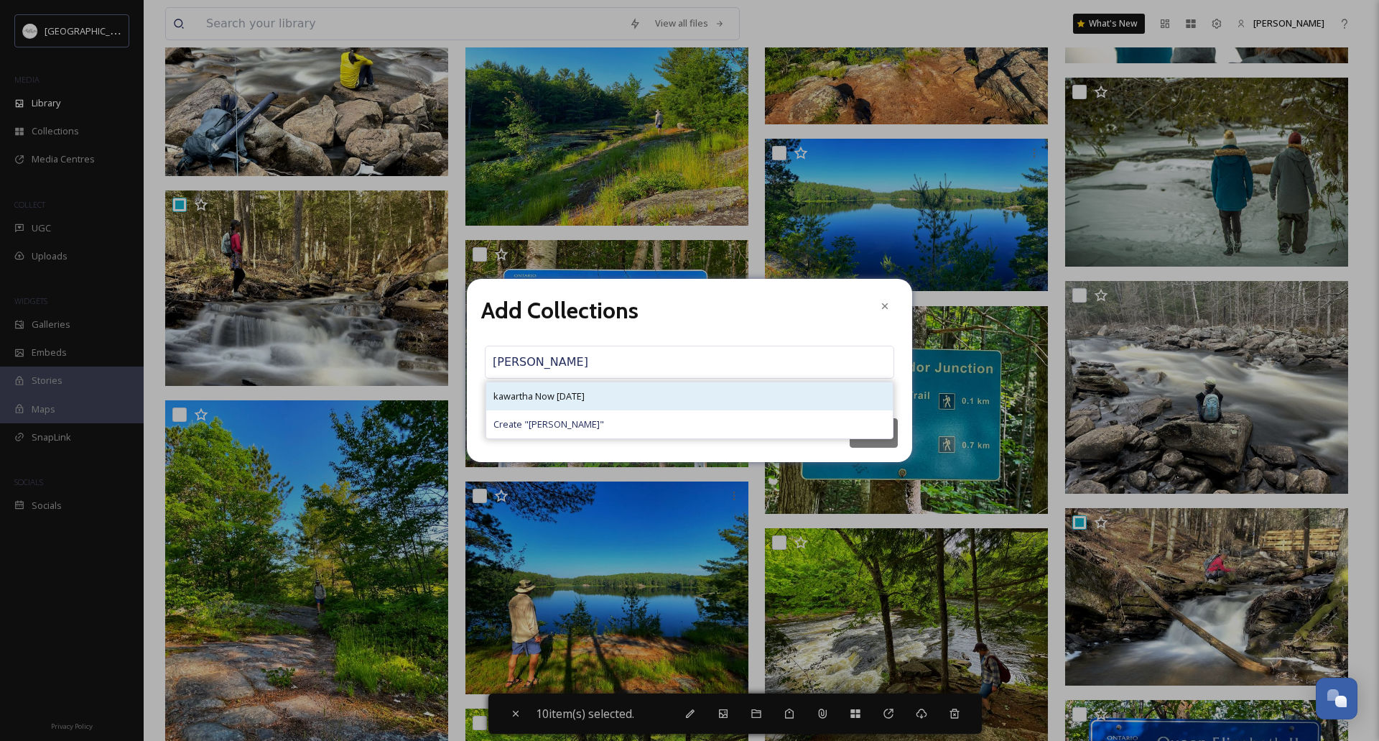
type input "[PERSON_NAME]"
drag, startPoint x: 550, startPoint y: 391, endPoint x: 678, endPoint y: 411, distance: 129.5
click at [552, 391] on span "kawartha Now [DATE]" at bounding box center [539, 396] width 91 height 14
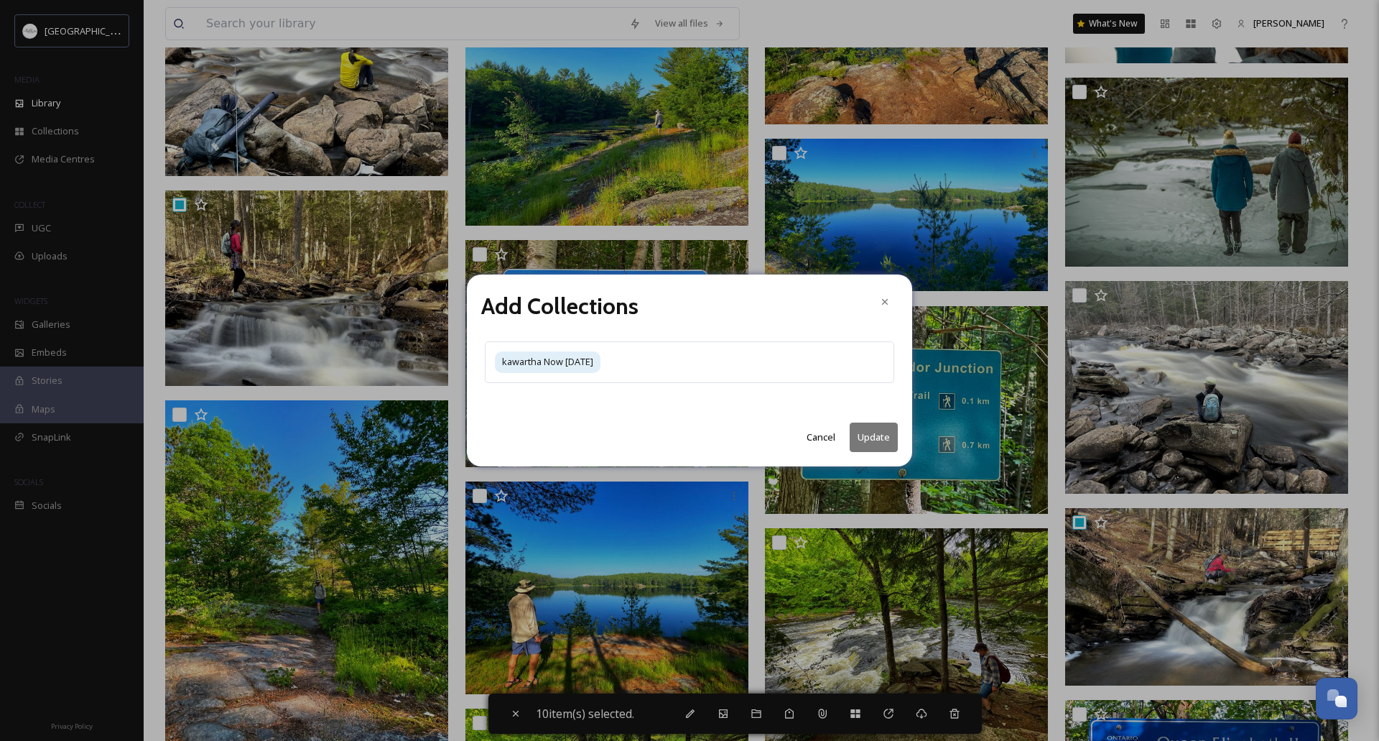
click at [887, 426] on button "Update" at bounding box center [874, 436] width 48 height 29
checkbox input "false"
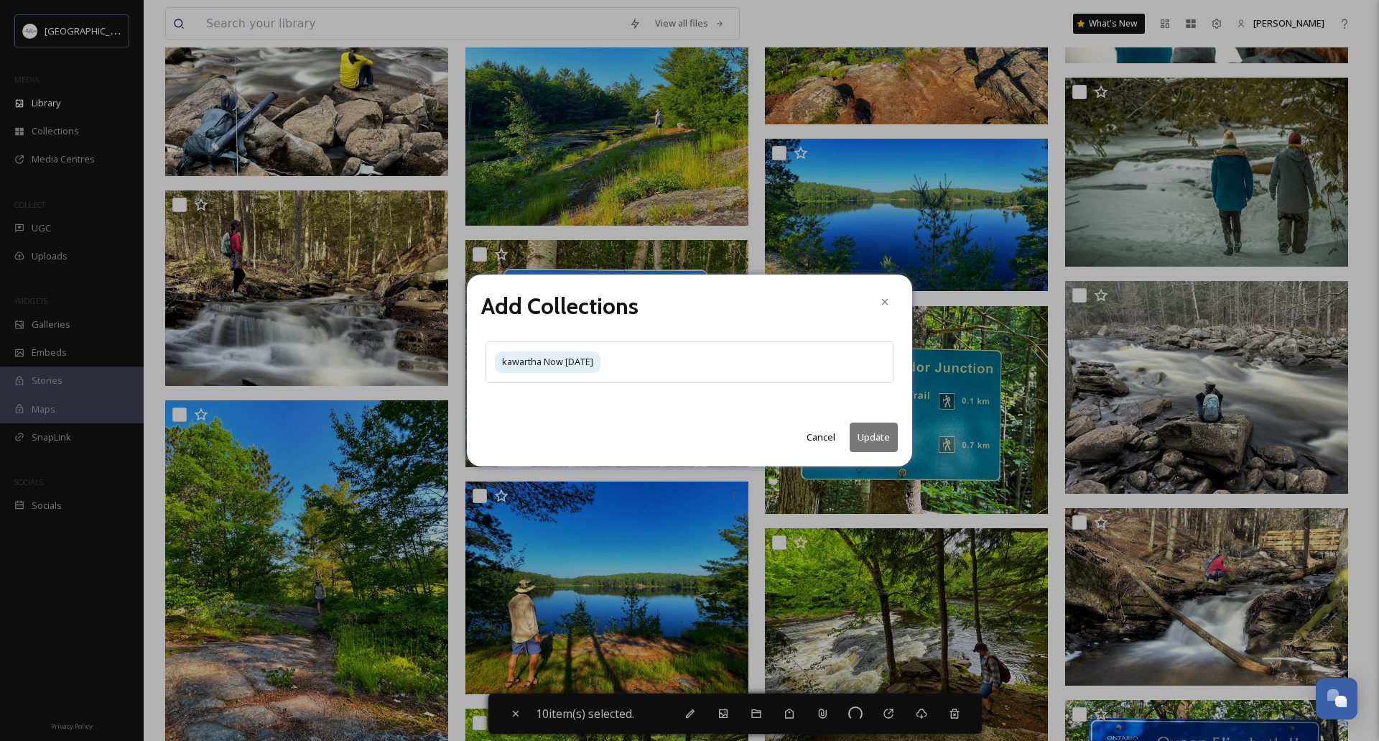
checkbox input "false"
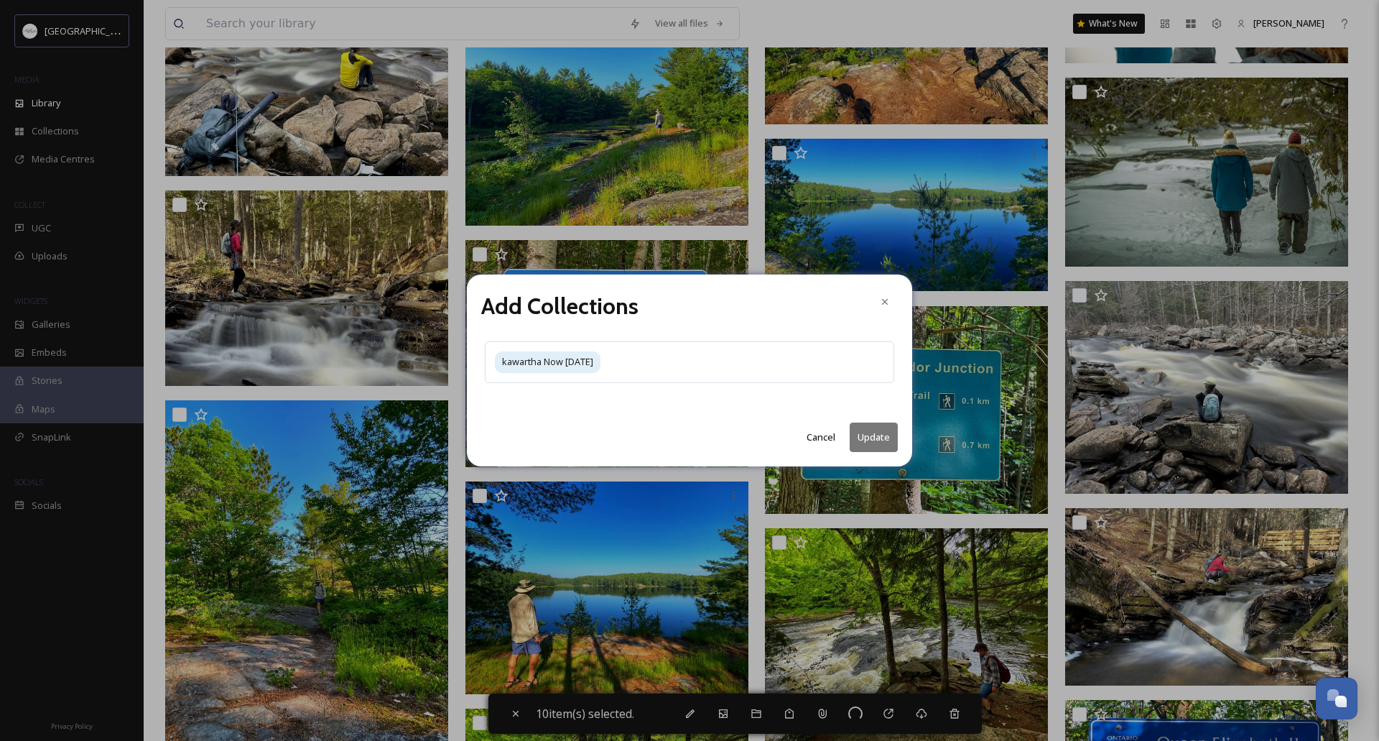
checkbox input "false"
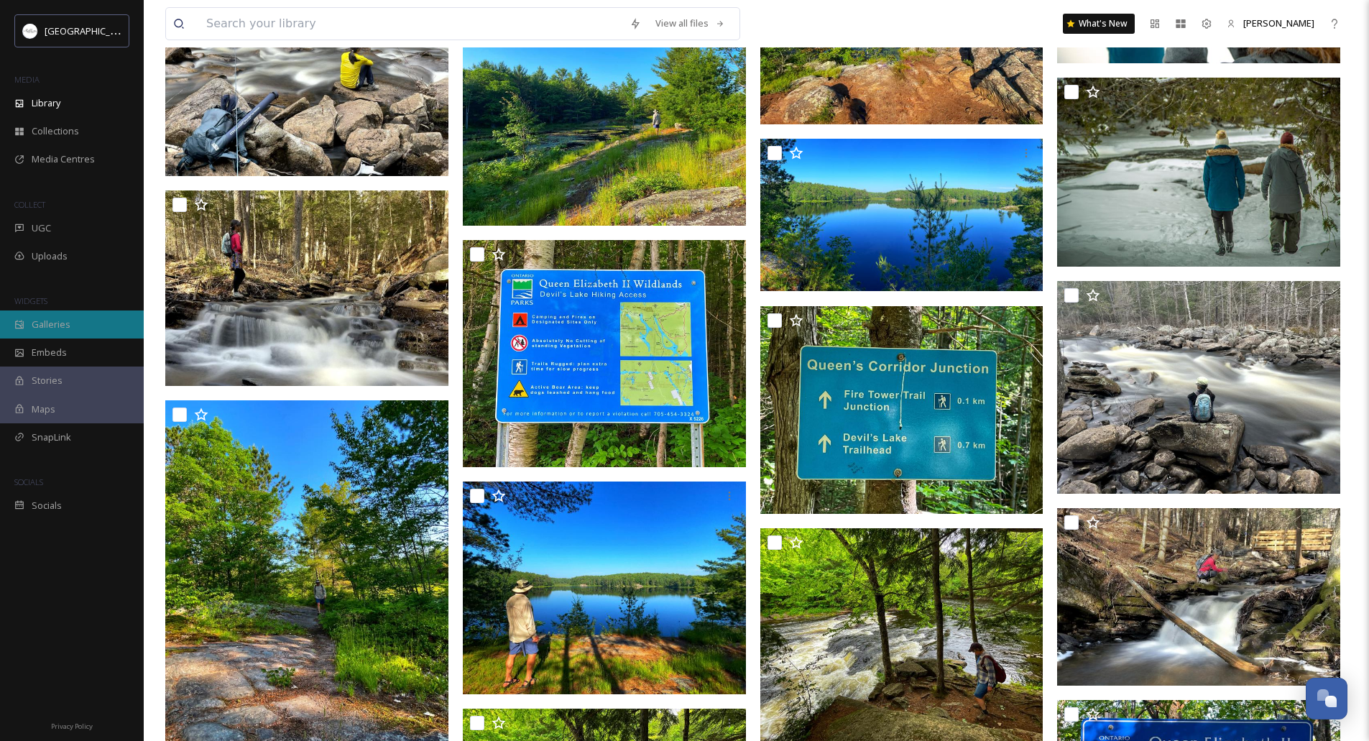
click at [75, 323] on div "Galleries" at bounding box center [72, 324] width 144 height 28
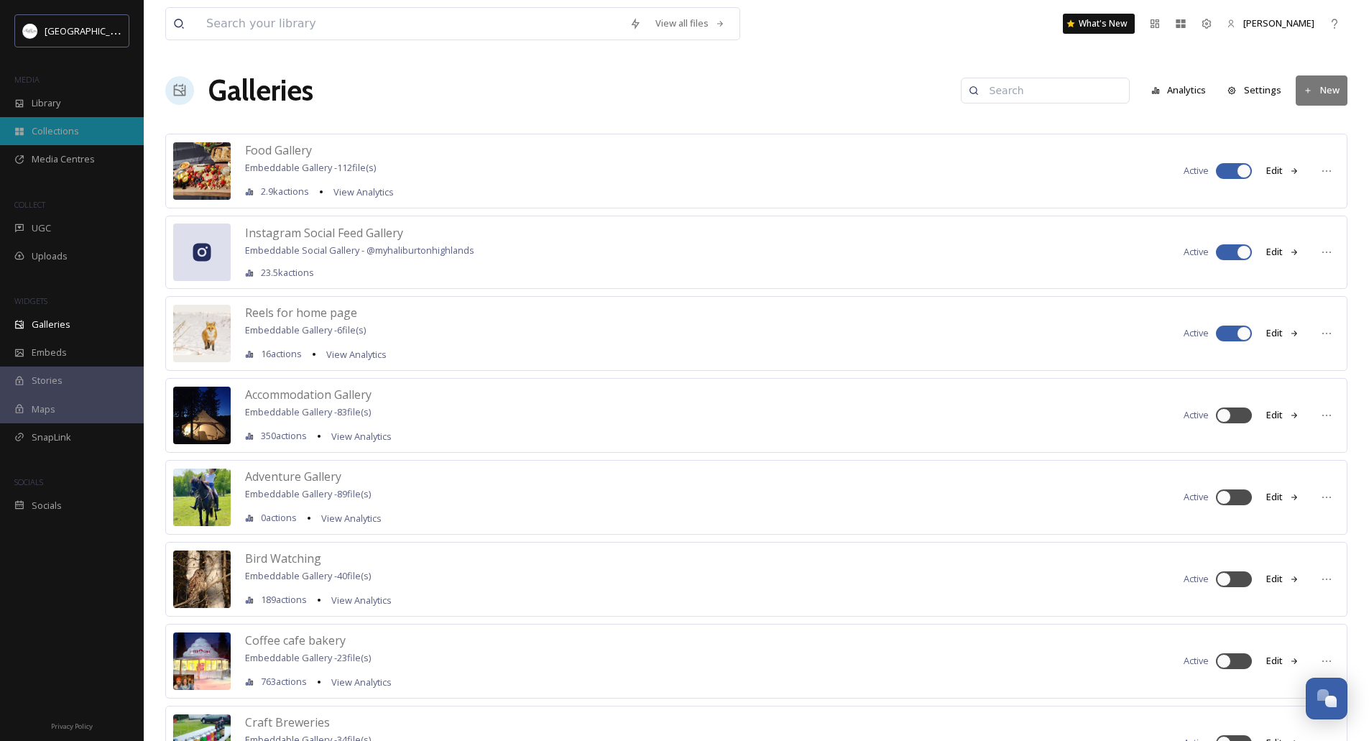
click at [60, 136] on span "Collections" at bounding box center [55, 131] width 47 height 14
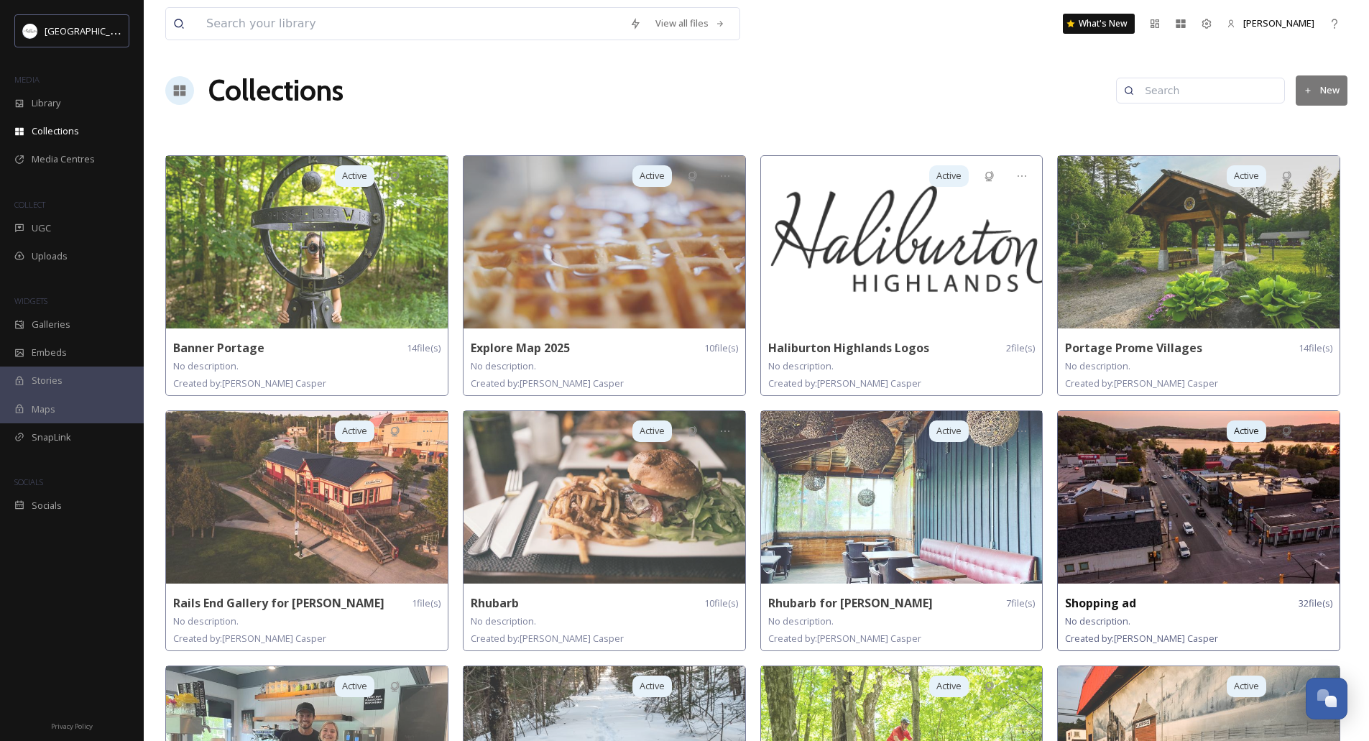
scroll to position [503, 0]
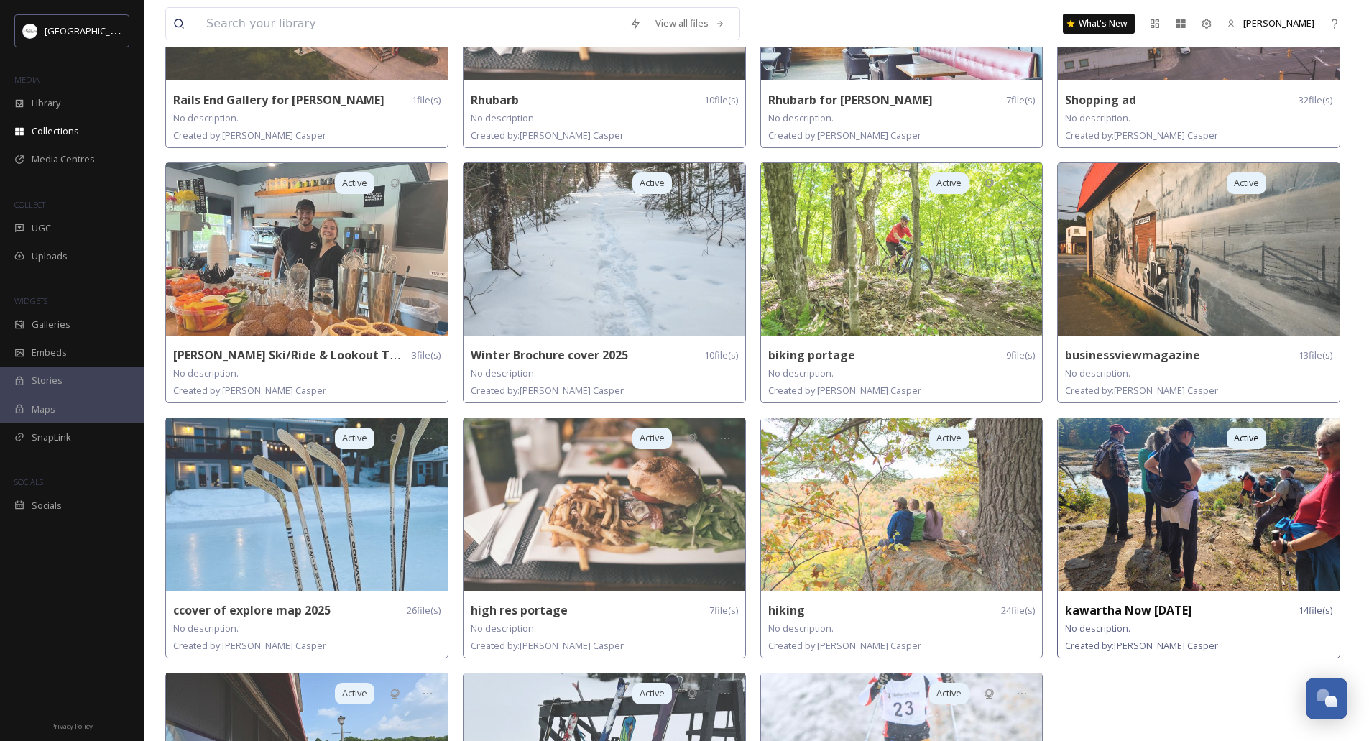
click at [1136, 480] on img at bounding box center [1199, 504] width 282 height 172
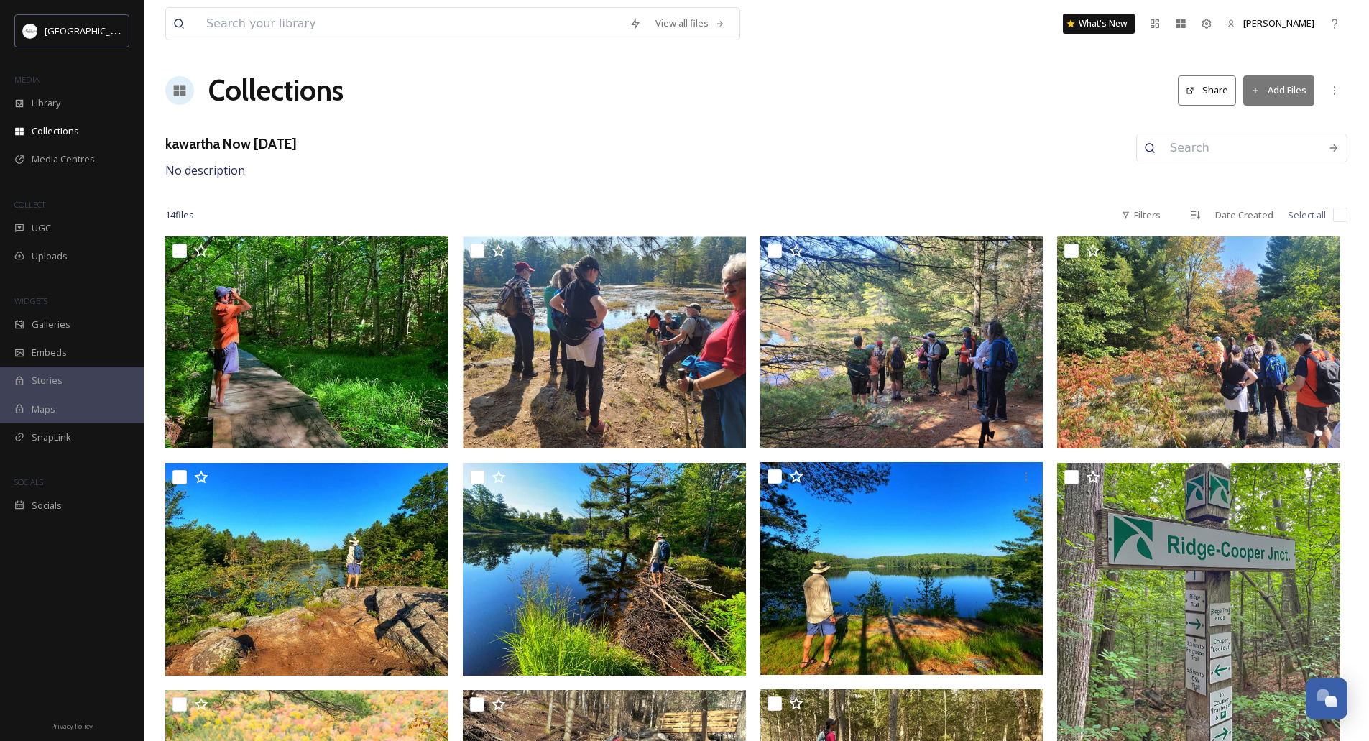
click at [1195, 86] on icon at bounding box center [1189, 90] width 9 height 9
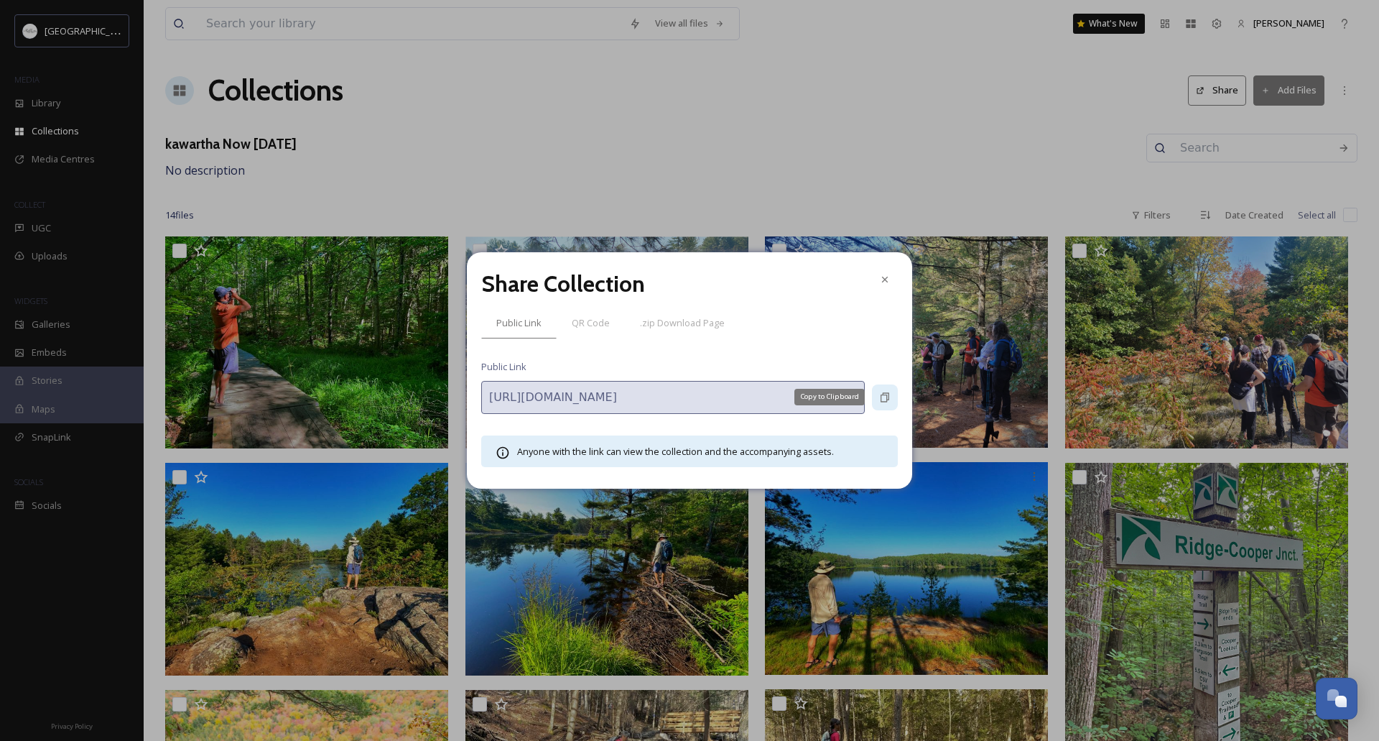
click at [881, 394] on icon at bounding box center [884, 397] width 11 height 11
click at [884, 277] on icon at bounding box center [884, 279] width 11 height 11
